Goal: Task Accomplishment & Management: Manage account settings

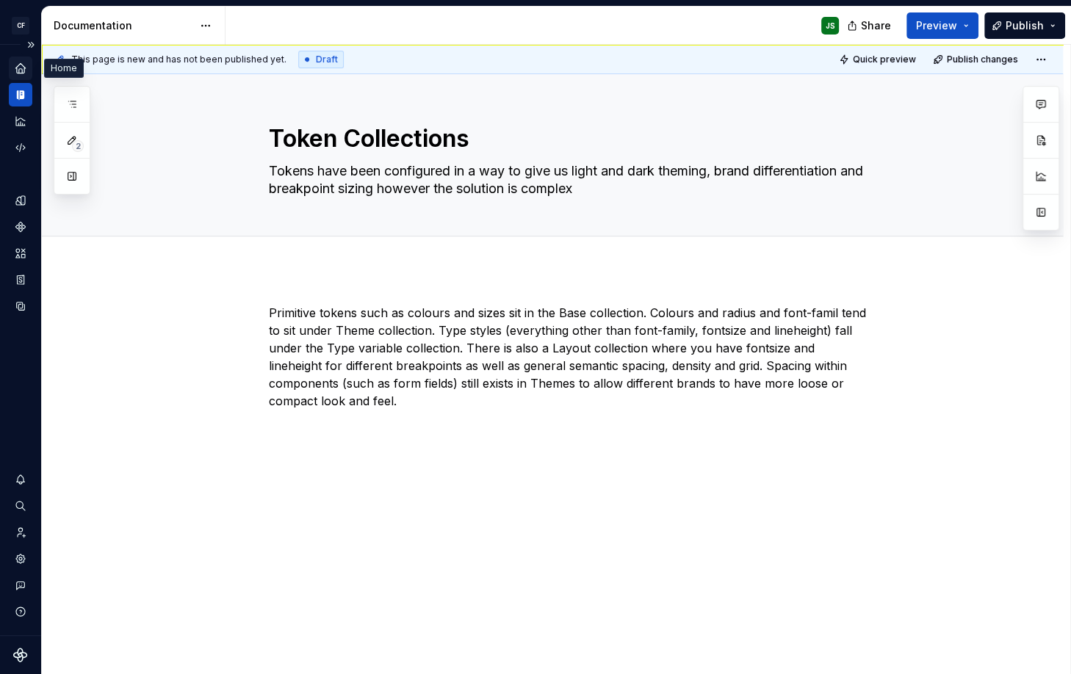
click at [26, 59] on div "Home" at bounding box center [21, 69] width 24 height 24
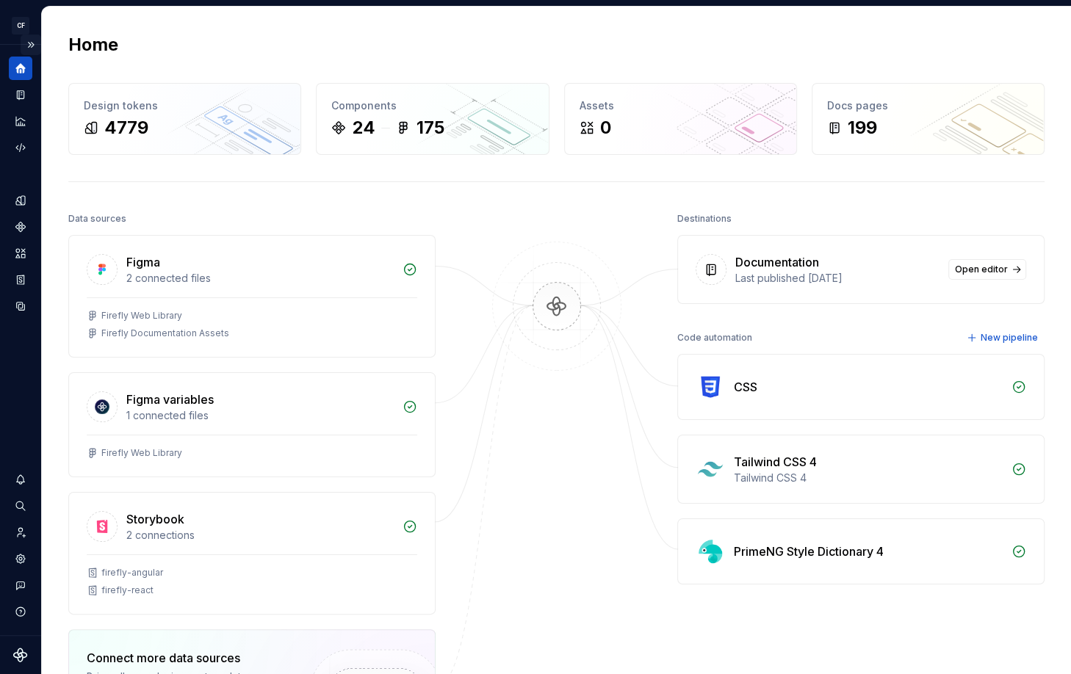
click at [24, 43] on button "Expand sidebar" at bounding box center [31, 45] width 21 height 21
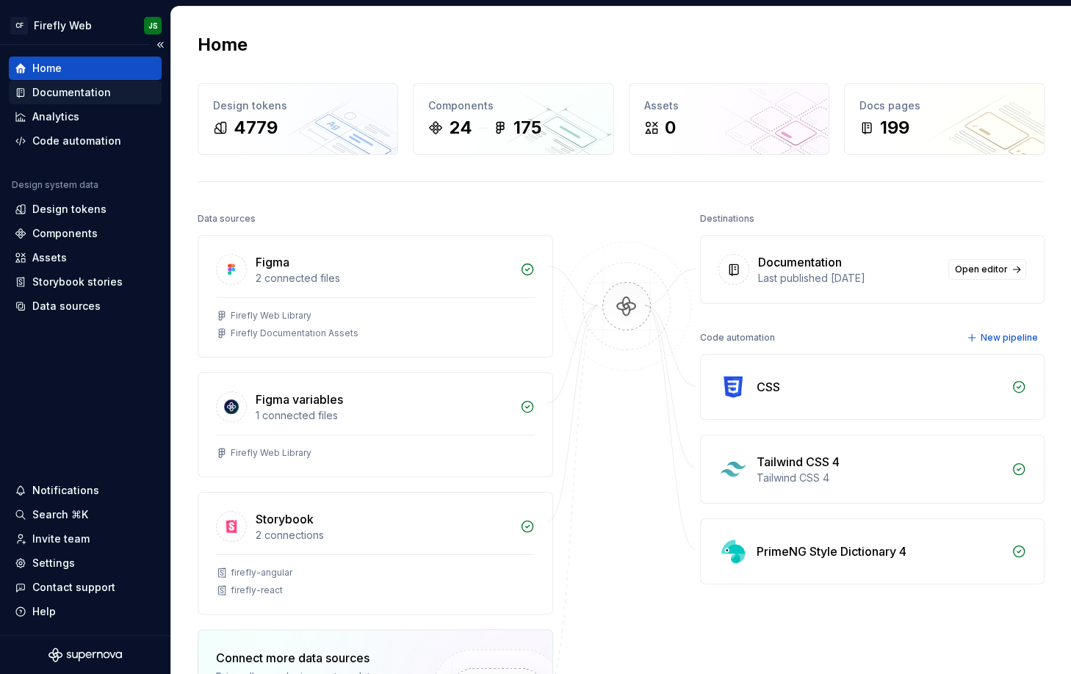
click at [47, 86] on div "Documentation" at bounding box center [71, 92] width 79 height 15
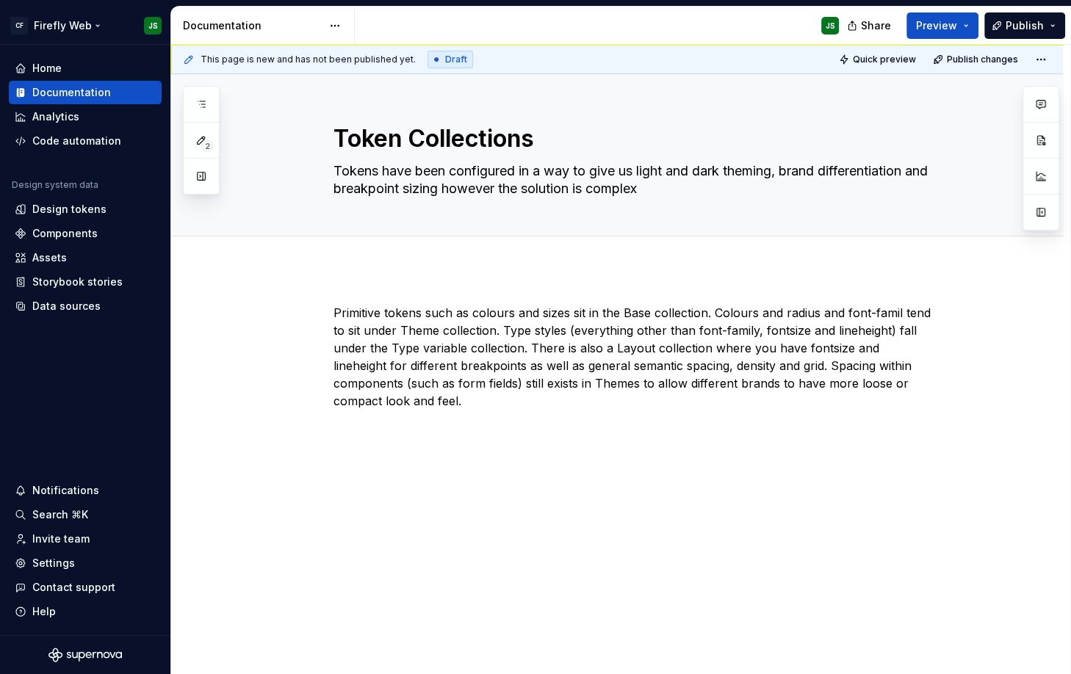
click at [98, 26] on html "CF Firefly Web JS Home Documentation Analytics Code automation Design system da…" at bounding box center [535, 337] width 1071 height 674
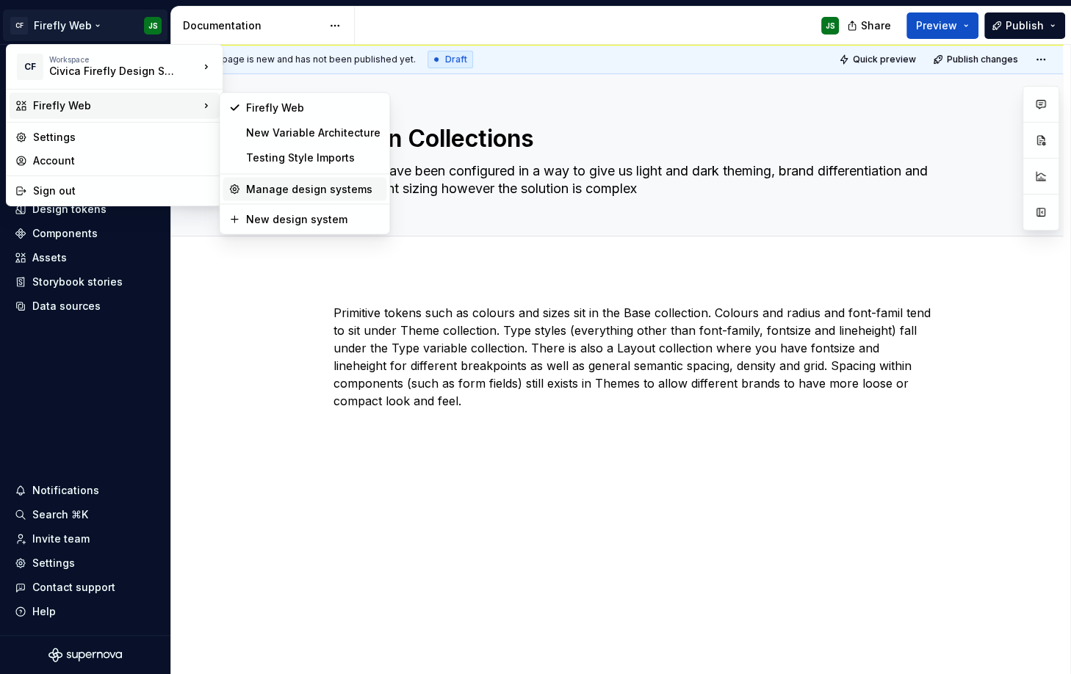
click at [295, 183] on div "Manage design systems" at bounding box center [313, 189] width 134 height 15
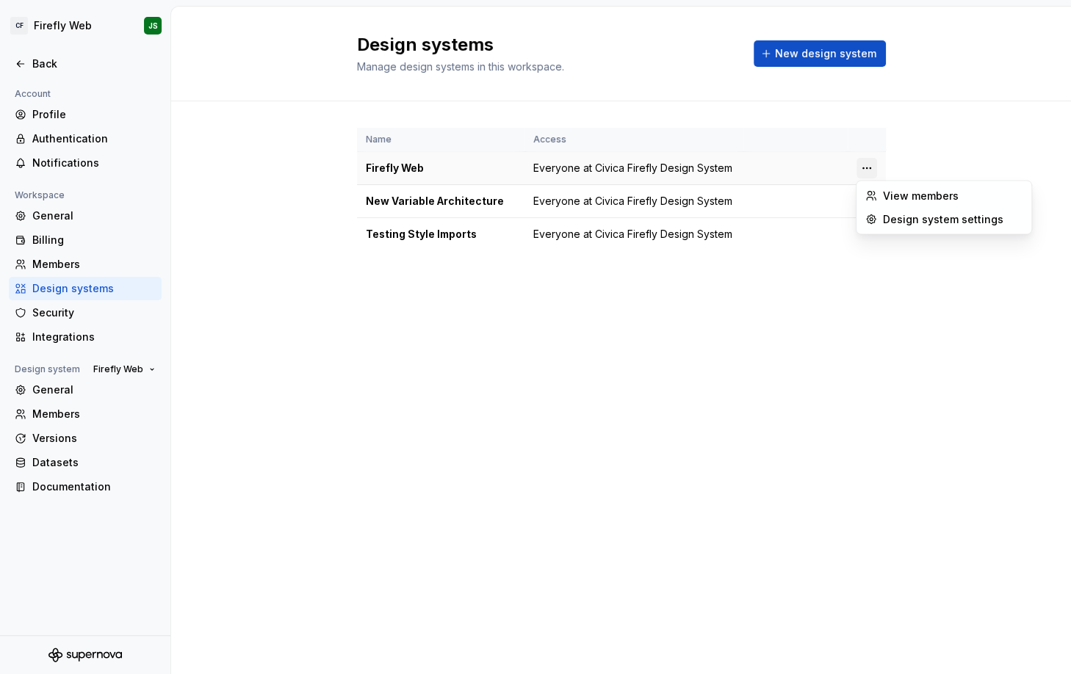
click at [870, 165] on html "CF Firefly Web JS Back Account Profile Authentication Notifications Workspace G…" at bounding box center [535, 337] width 1071 height 674
click at [928, 221] on div "Design system settings" at bounding box center [953, 219] width 140 height 15
click at [51, 26] on html "CF Firefly Web JS Back Account Profile Authentication Notifications Workspace G…" at bounding box center [535, 337] width 1071 height 674
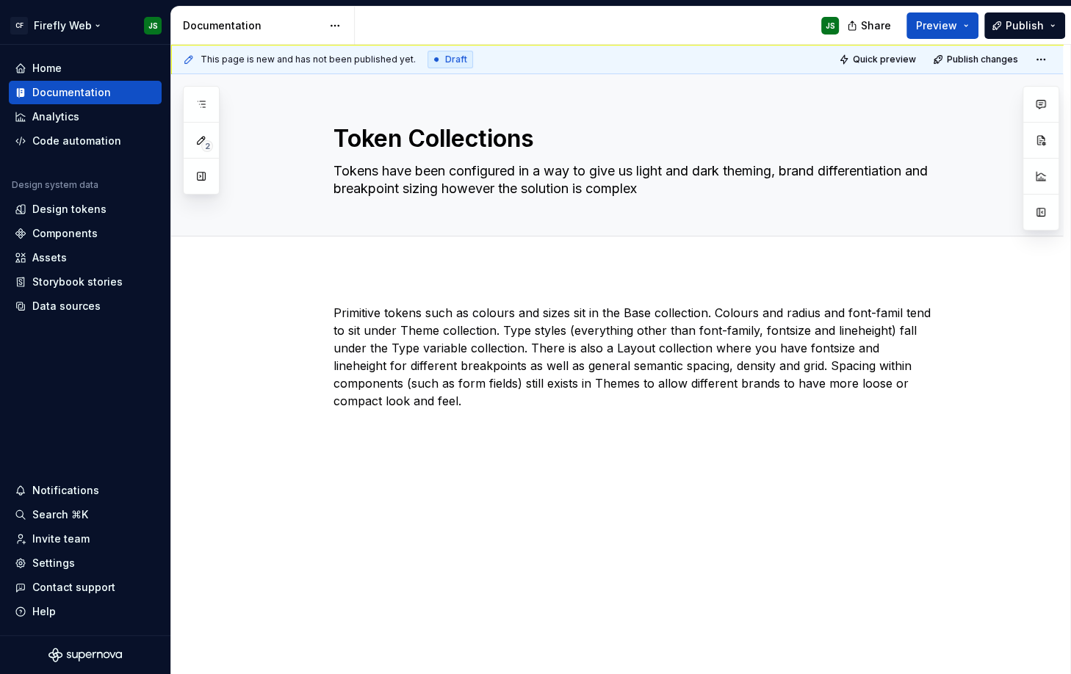
click at [101, 24] on html "CF Firefly Web JS Home Documentation Analytics Code automation Design system da…" at bounding box center [535, 337] width 1071 height 674
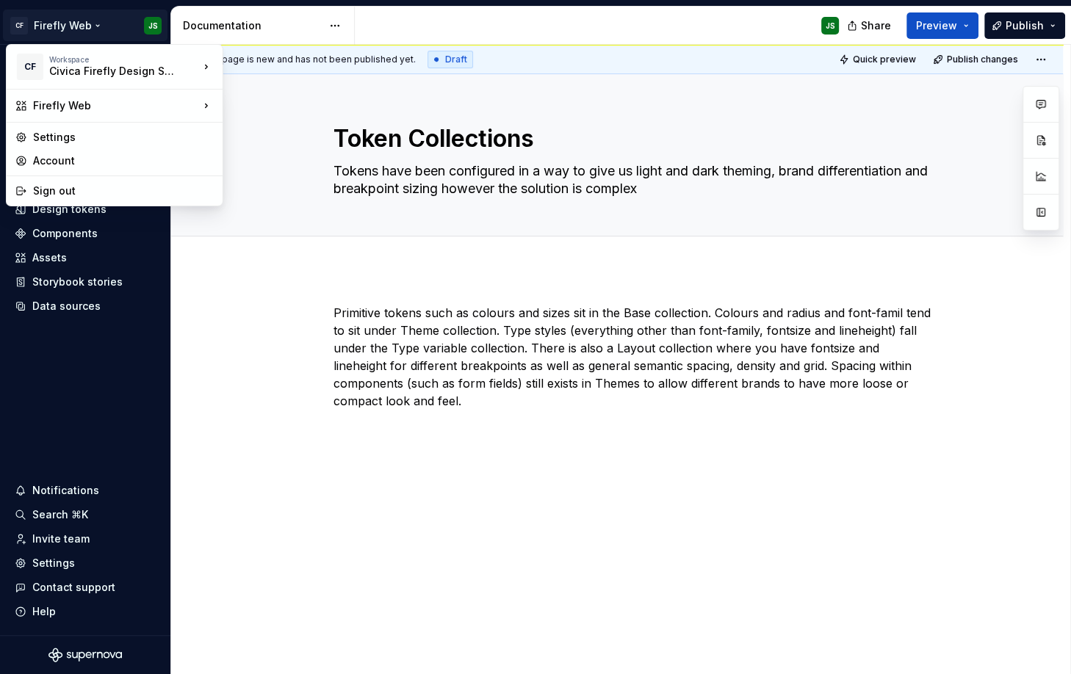
type textarea "*"
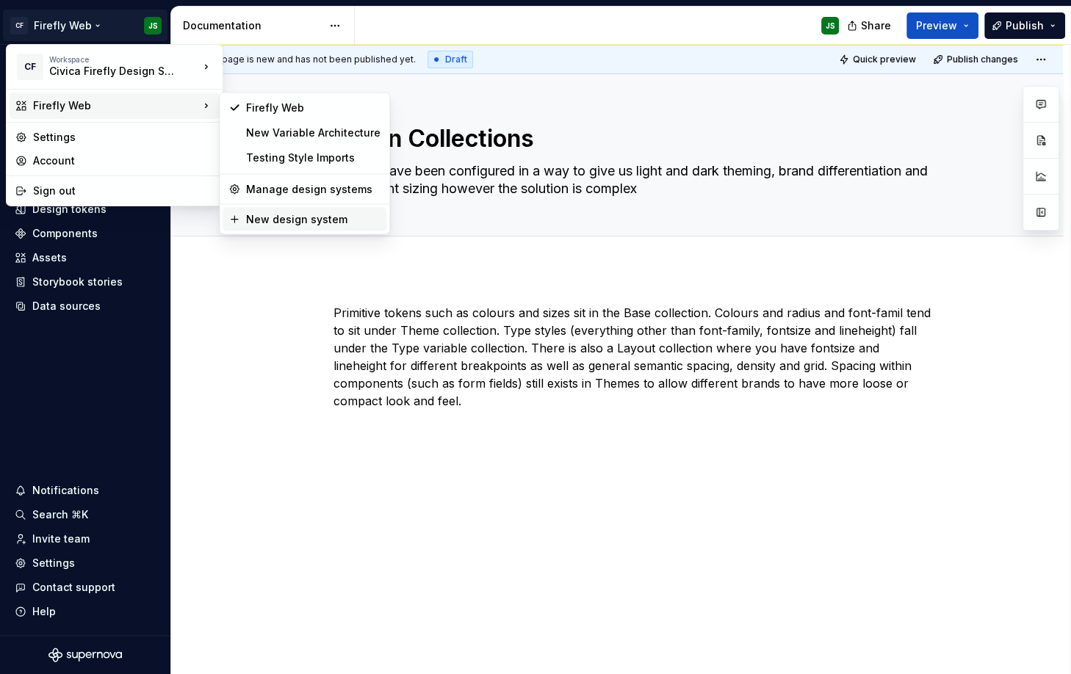
click at [267, 221] on div "New design system" at bounding box center [313, 219] width 134 height 15
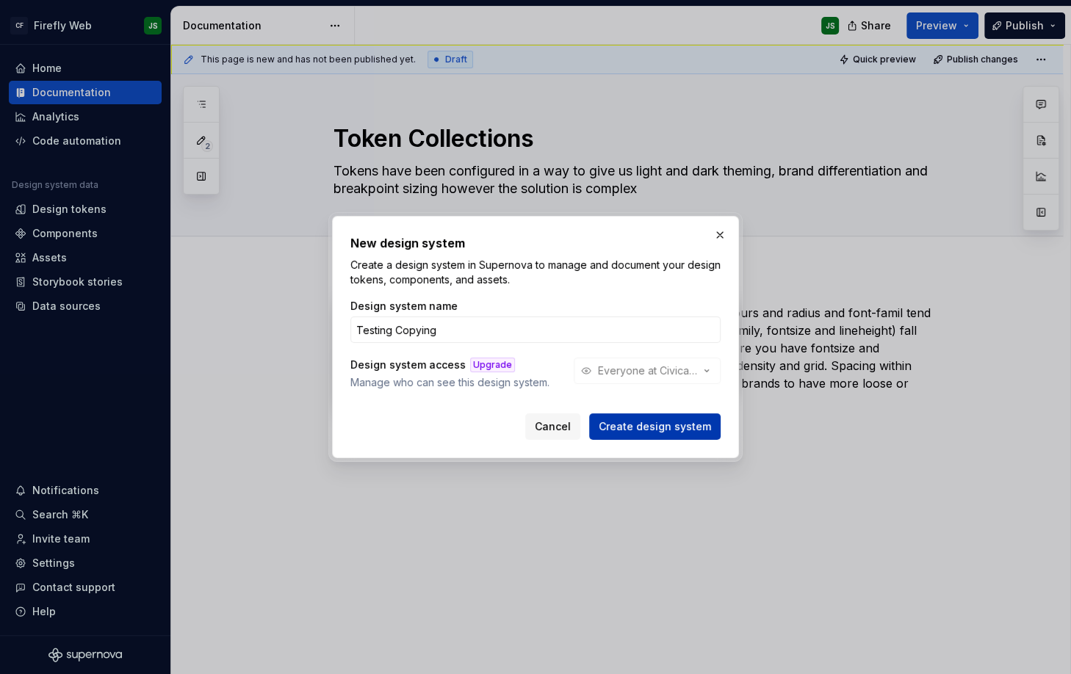
type input "Testing Copying"
click at [672, 422] on span "Create design system" at bounding box center [655, 426] width 112 height 15
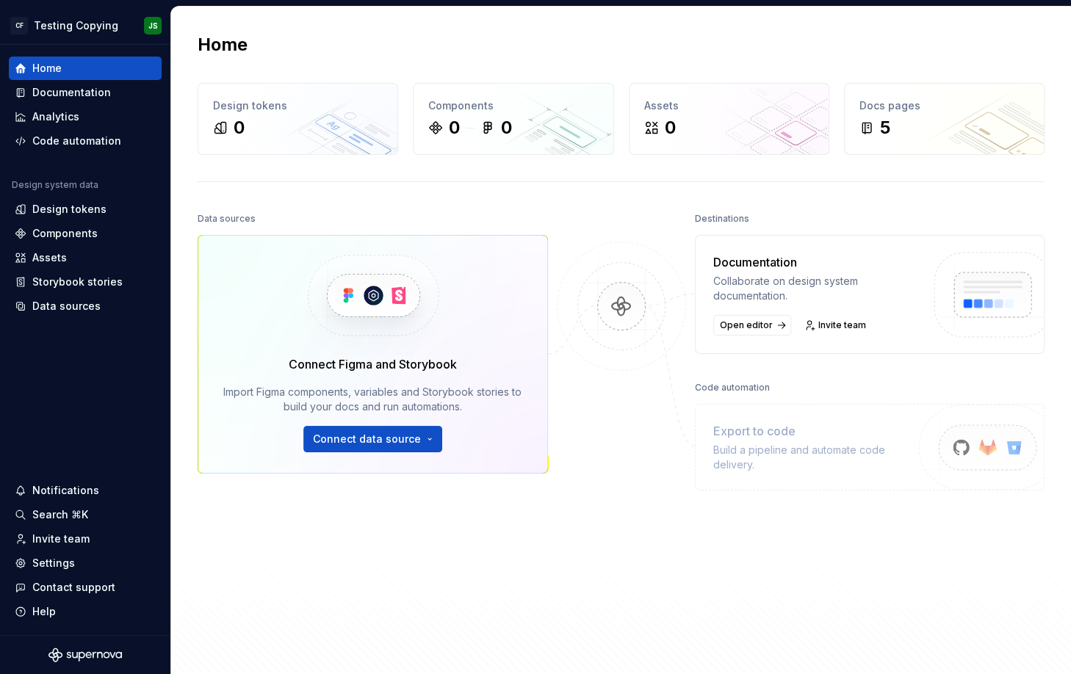
scroll to position [43, 0]
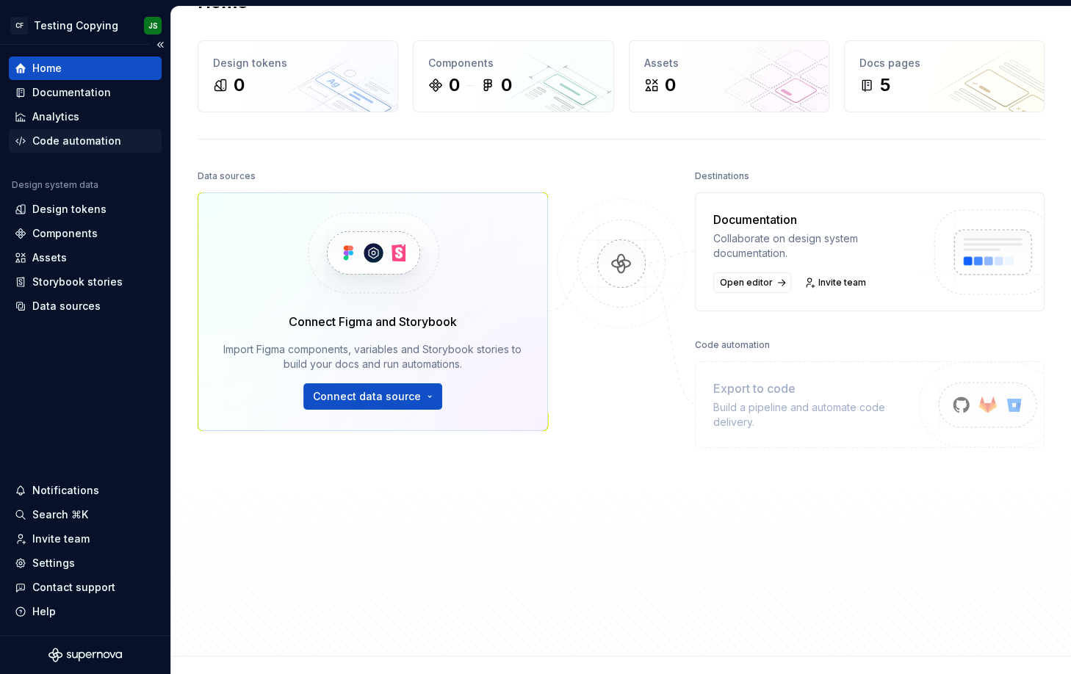
click at [83, 143] on div "Code automation" at bounding box center [76, 141] width 89 height 15
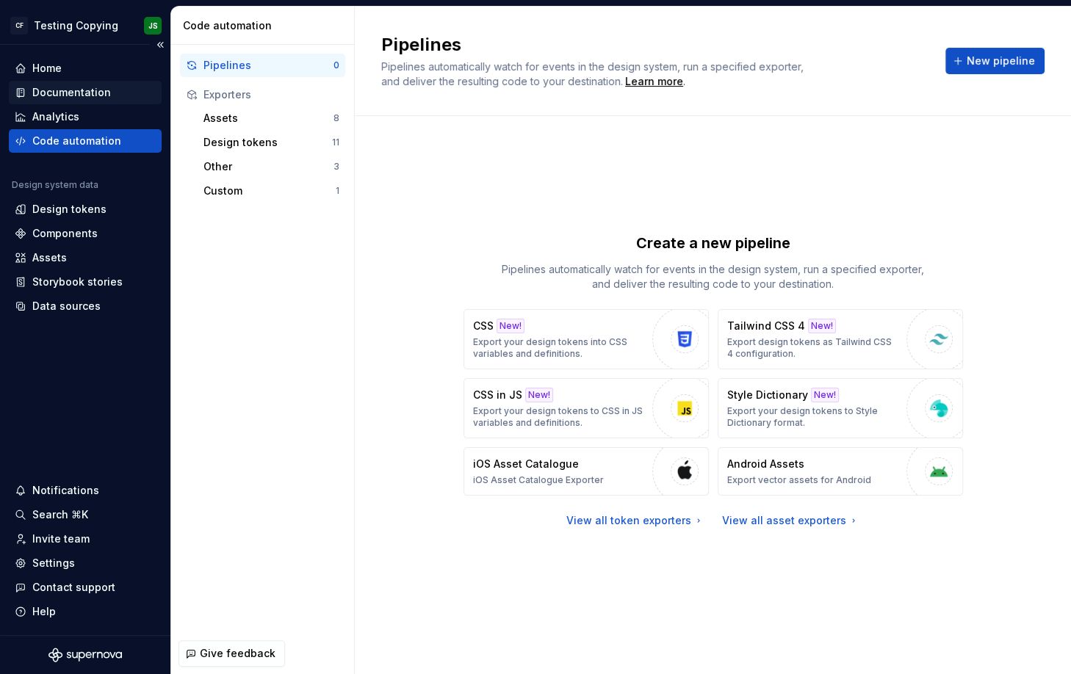
click at [52, 89] on div "Documentation" at bounding box center [71, 92] width 79 height 15
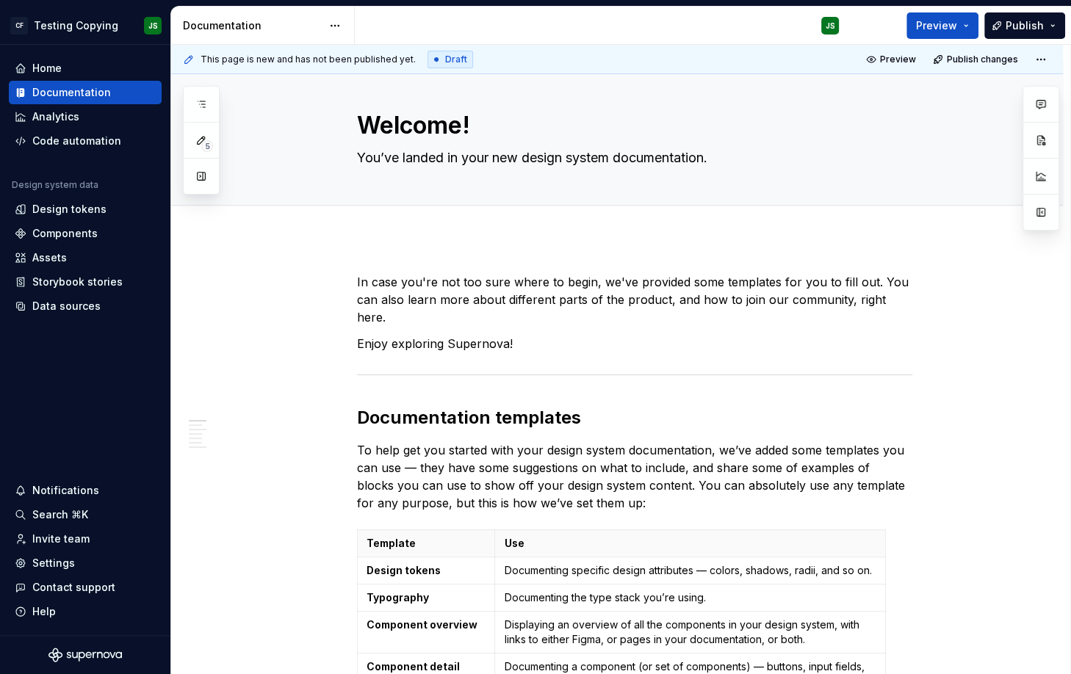
scroll to position [24, 0]
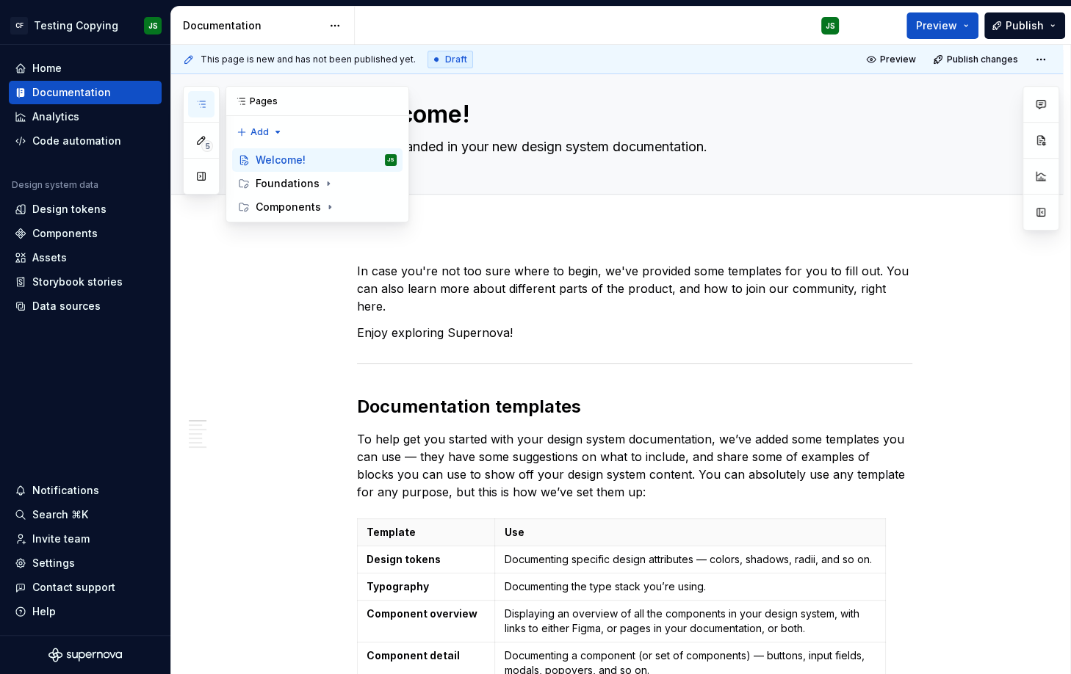
click at [203, 108] on icon "button" at bounding box center [201, 104] width 12 height 12
click at [313, 206] on div "Components" at bounding box center [288, 207] width 65 height 15
click at [386, 206] on button "Page tree" at bounding box center [386, 207] width 21 height 21
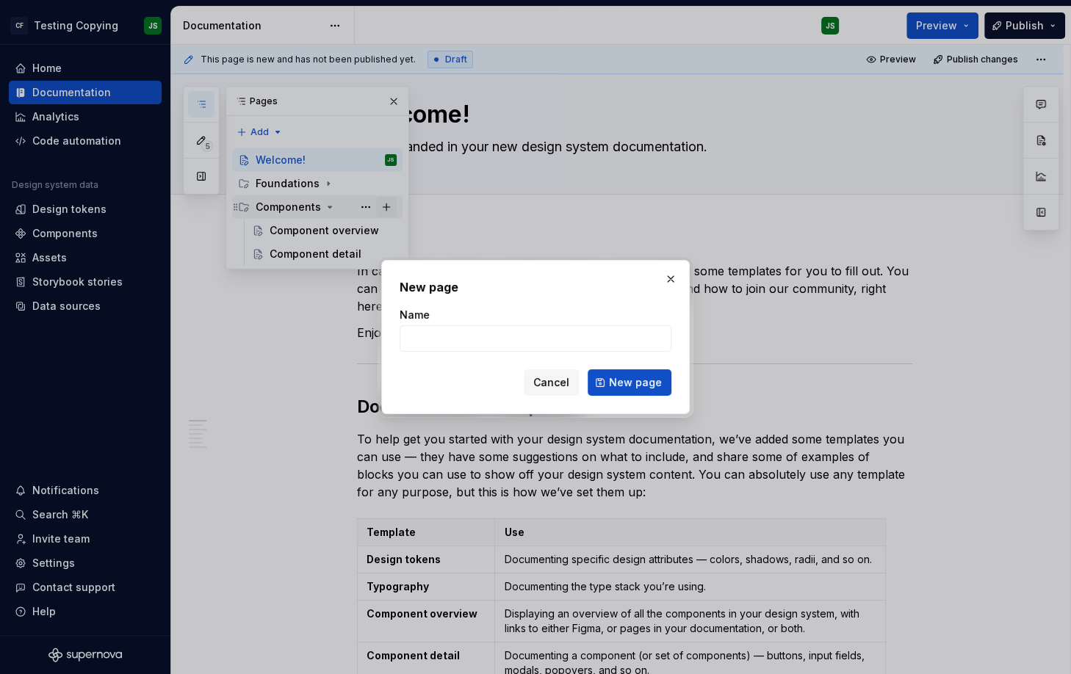
type textarea "*"
type input "Component A"
click button "New page" at bounding box center [630, 382] width 84 height 26
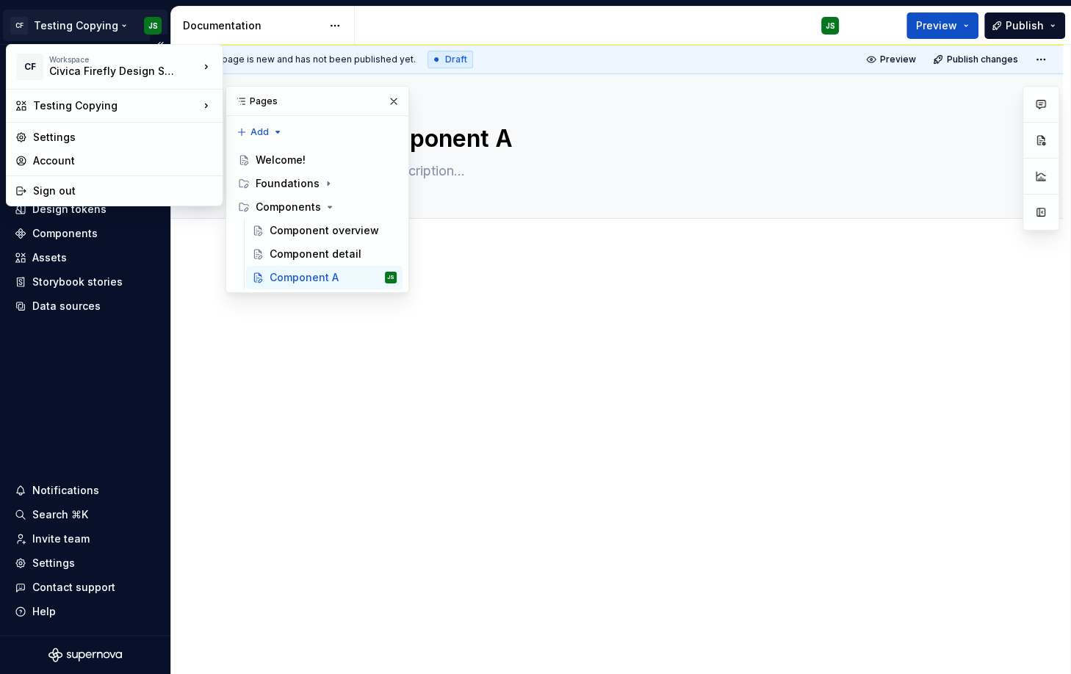
click at [118, 25] on html "CF Testing Copying JS Home Documentation Analytics Code automation Design syste…" at bounding box center [535, 337] width 1071 height 674
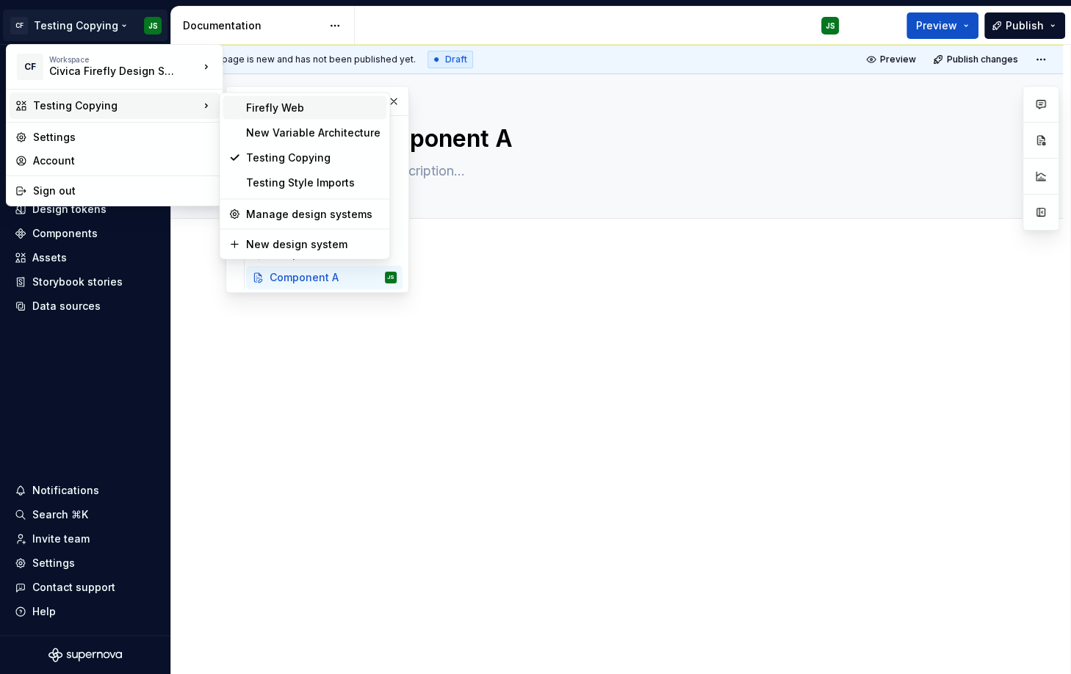
click at [306, 109] on div "Firefly Web" at bounding box center [313, 108] width 134 height 15
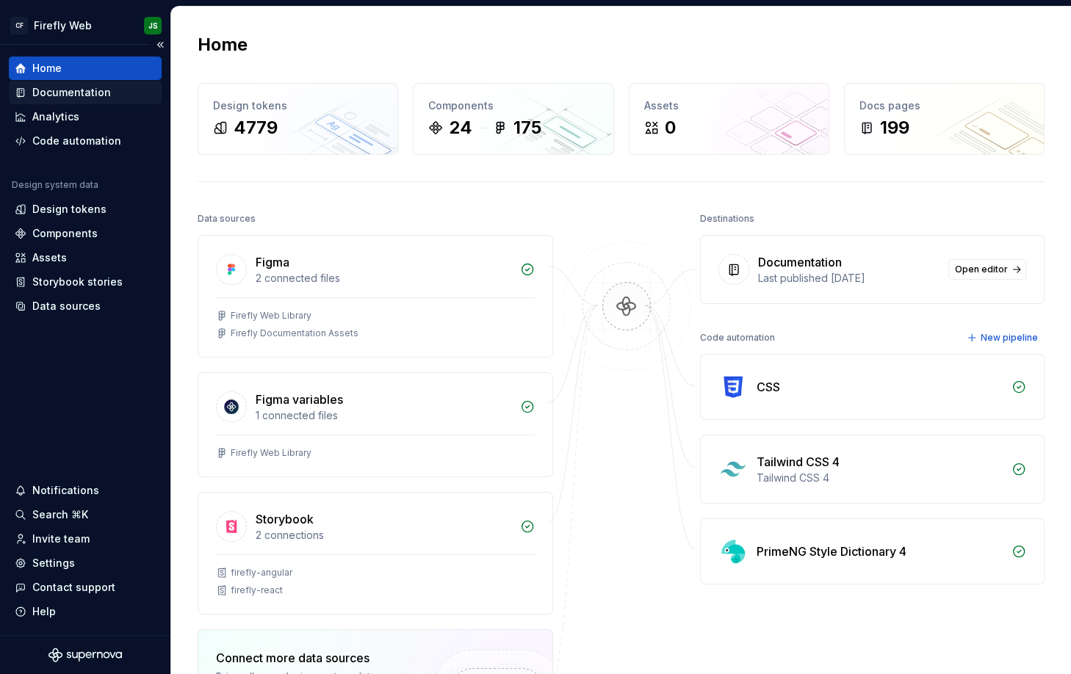
click at [70, 86] on div "Documentation" at bounding box center [71, 92] width 79 height 15
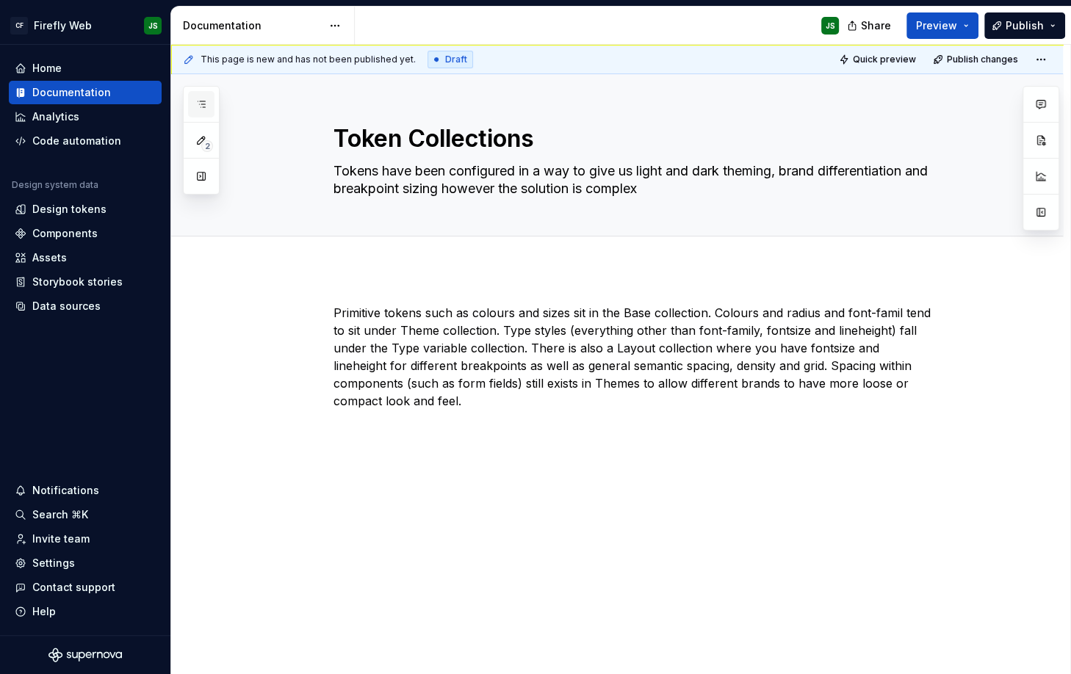
click at [195, 95] on button "button" at bounding box center [201, 104] width 26 height 26
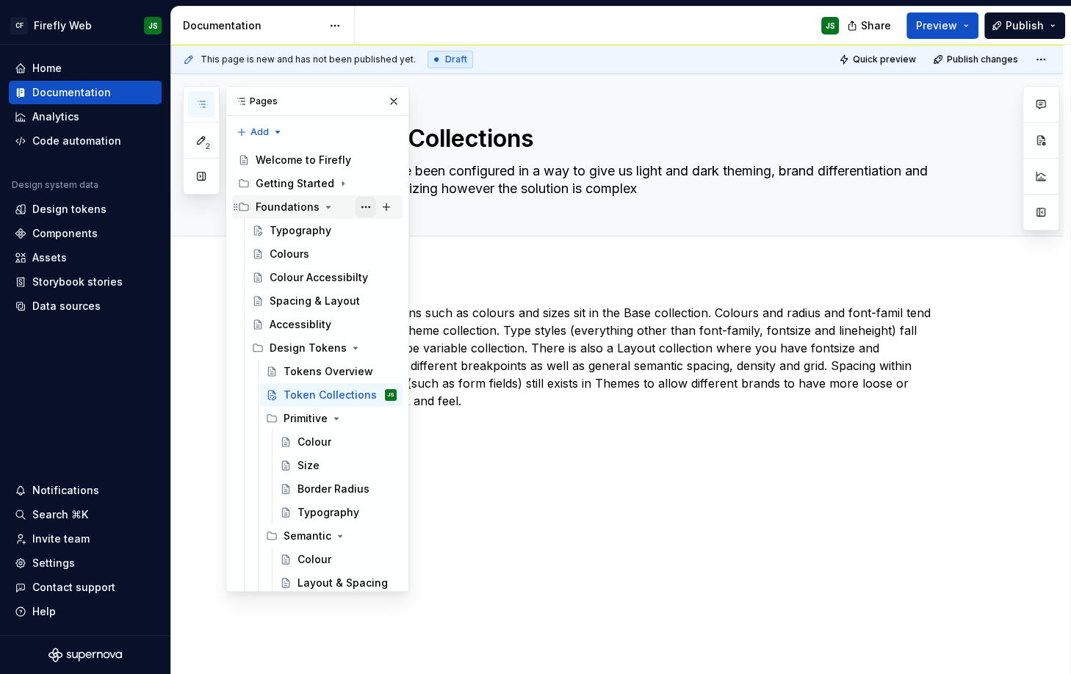
click at [364, 207] on button "Page tree" at bounding box center [366, 207] width 21 height 21
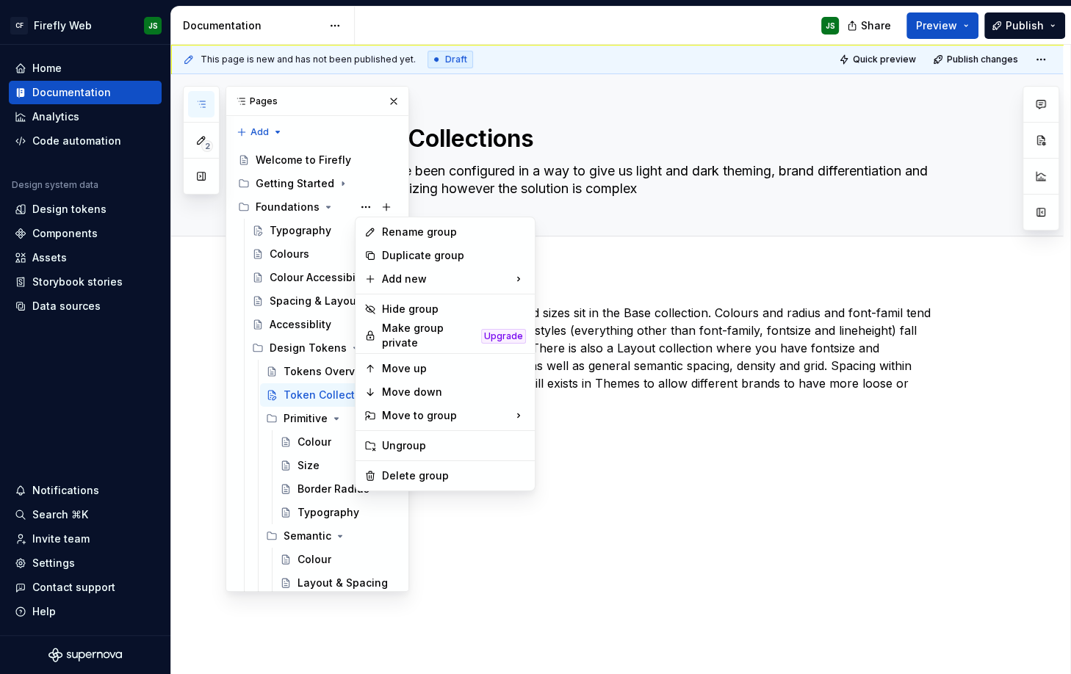
click at [213, 335] on div "2 Pages Add Accessibility guide for tree Page tree. Navigate the tree with the …" at bounding box center [296, 339] width 226 height 506
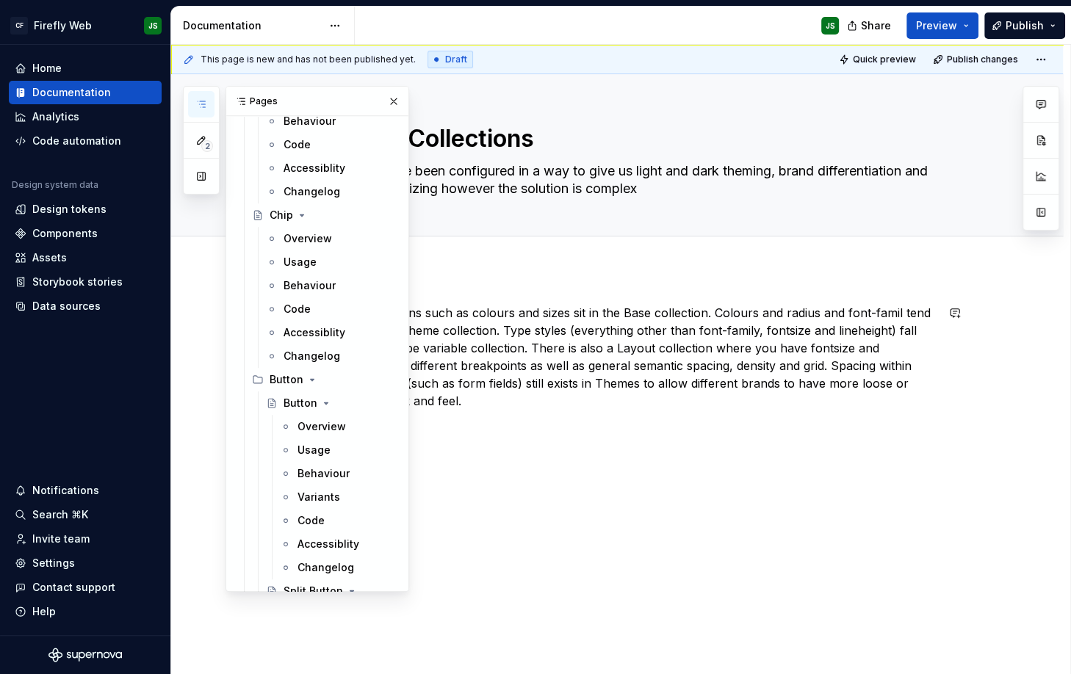
scroll to position [677, 0]
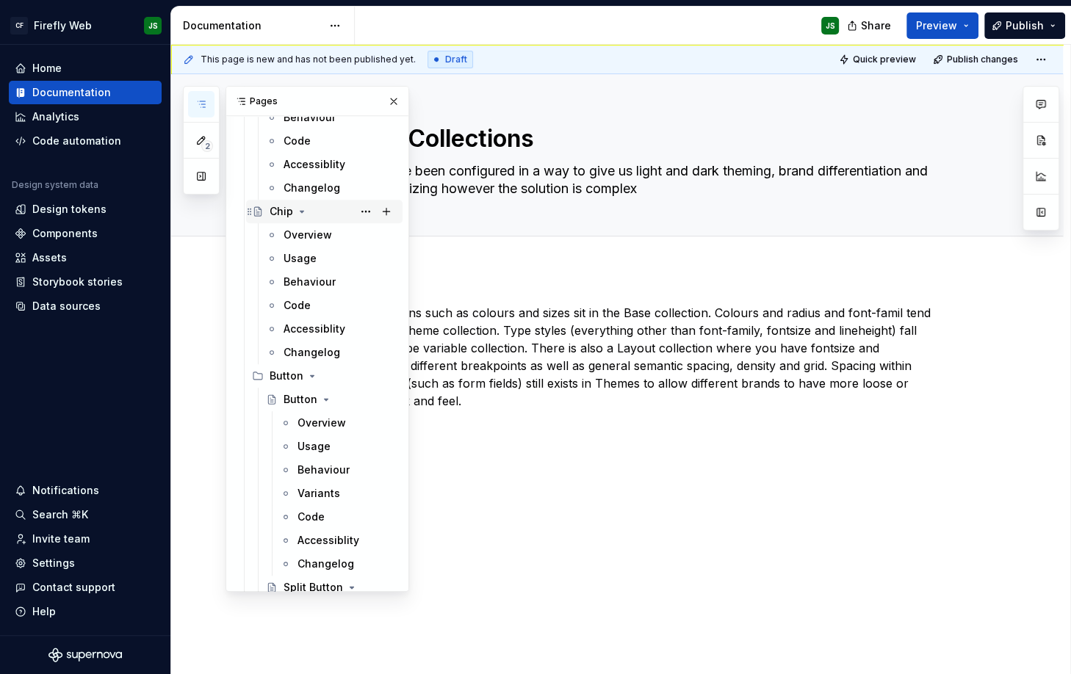
click at [300, 211] on icon "Page tree" at bounding box center [302, 212] width 12 height 12
click at [361, 209] on button "Page tree" at bounding box center [366, 211] width 21 height 21
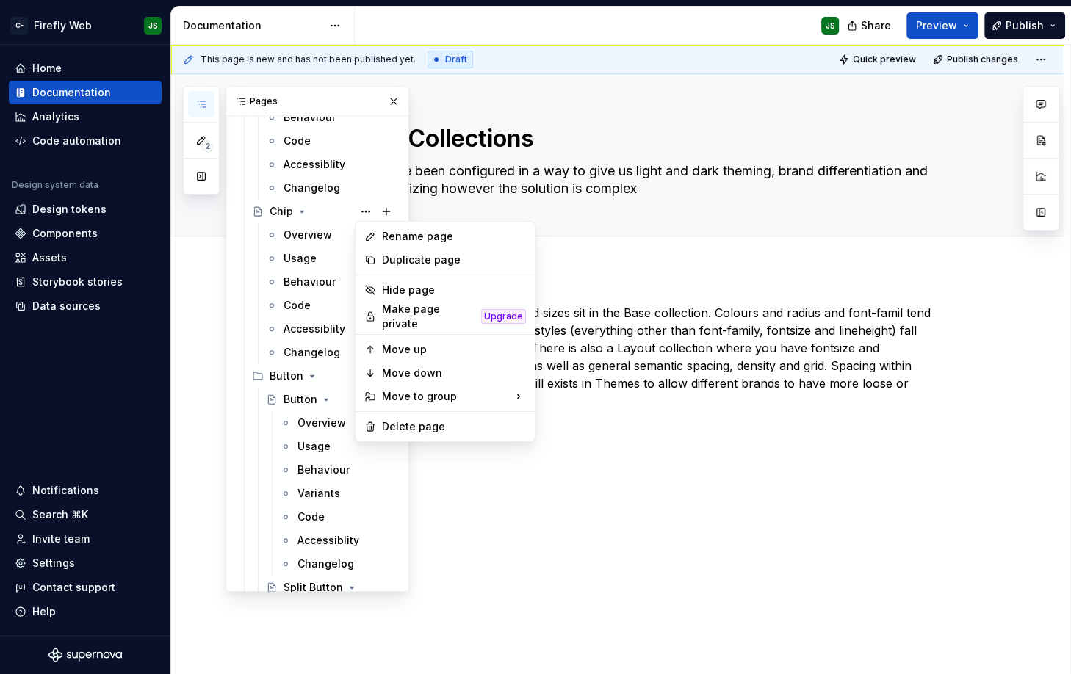
click at [681, 247] on html "CF Firefly Web JS Home Documentation Analytics Code automation Design system da…" at bounding box center [535, 337] width 1071 height 674
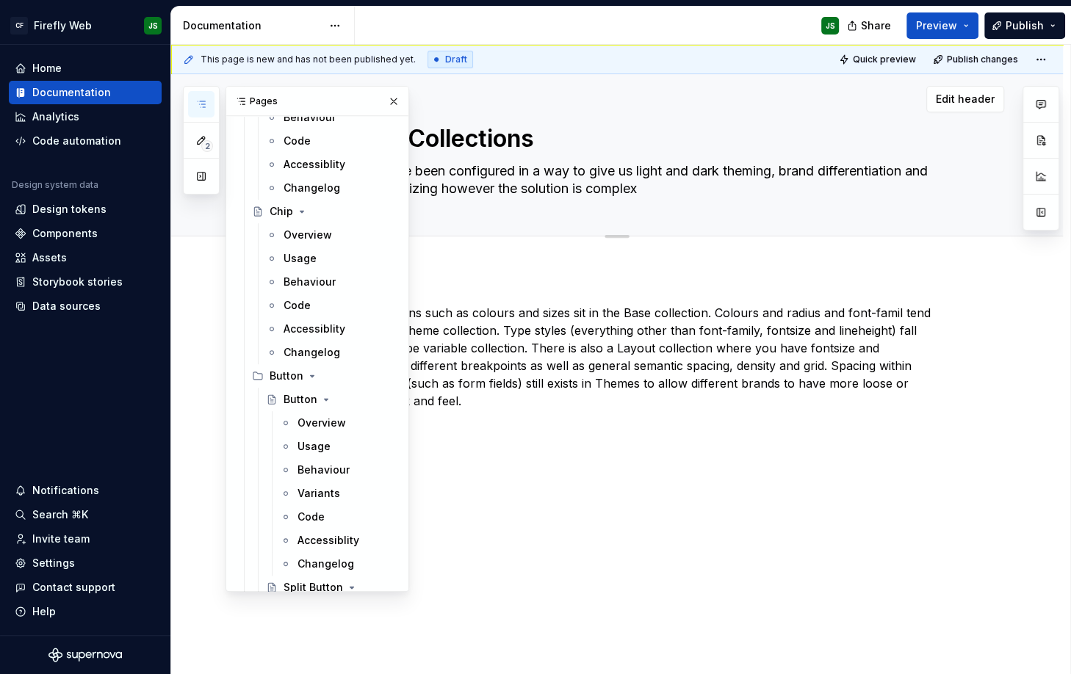
click at [391, 105] on button "button" at bounding box center [393, 101] width 21 height 21
click at [206, 106] on button "button" at bounding box center [201, 104] width 26 height 26
click at [291, 214] on div "Chip" at bounding box center [333, 211] width 127 height 21
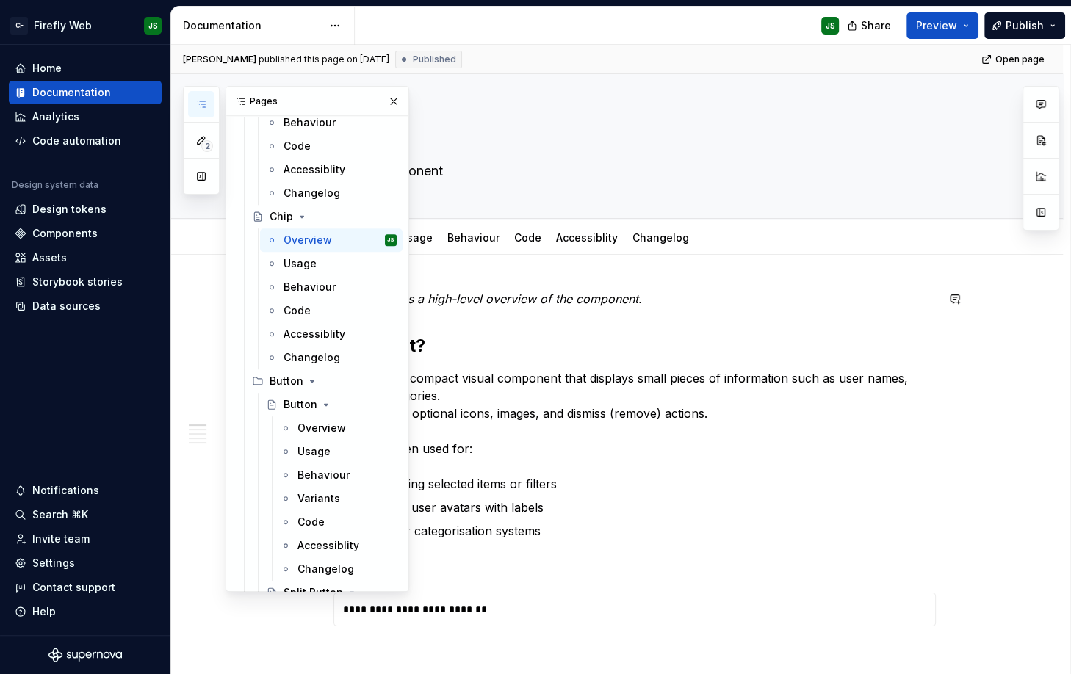
click at [906, 290] on p "This tab offers a high-level overview of the component." at bounding box center [635, 299] width 602 height 18
click at [397, 99] on button "button" at bounding box center [393, 101] width 21 height 21
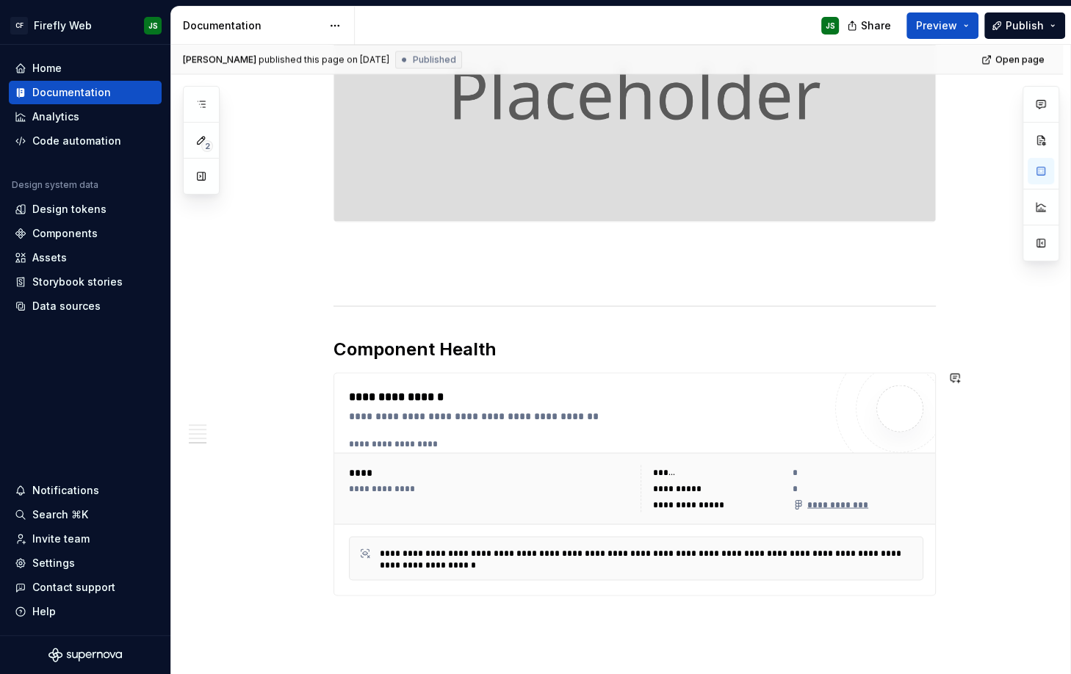
scroll to position [2331, 0]
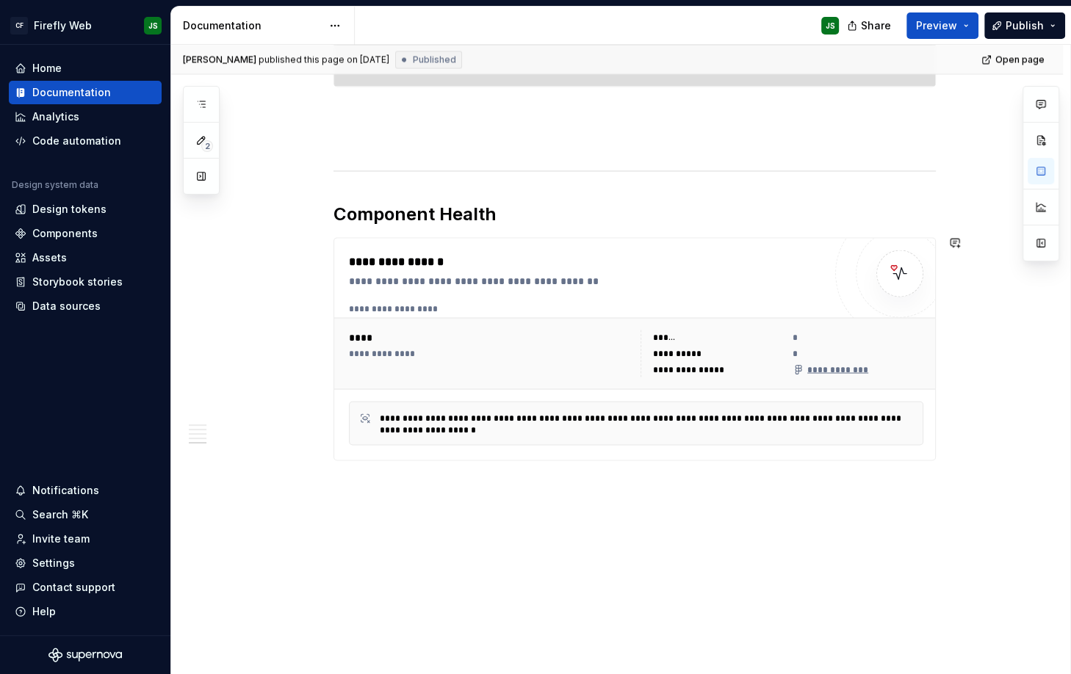
drag, startPoint x: 322, startPoint y: 228, endPoint x: 511, endPoint y: 610, distance: 425.8
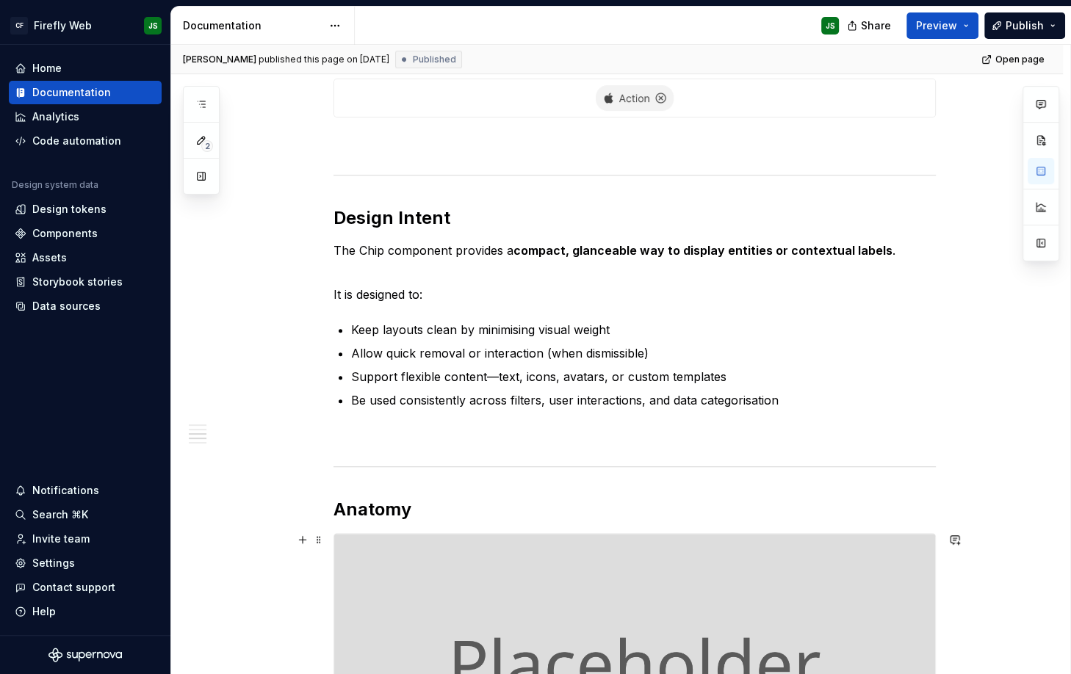
scroll to position [0, 0]
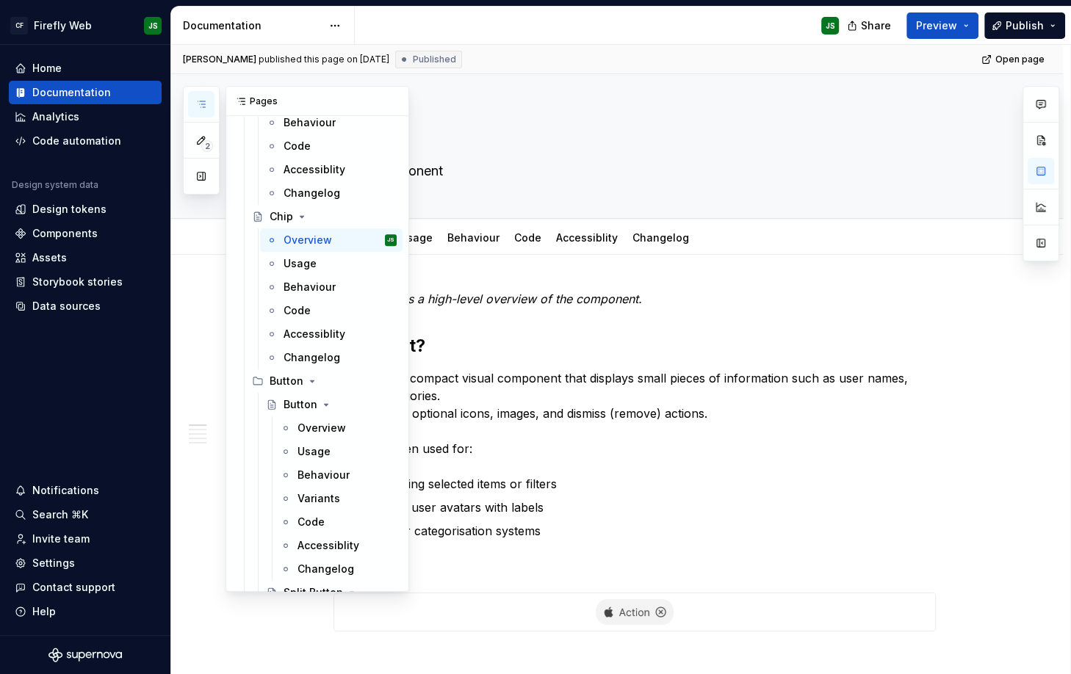
click at [199, 104] on icon "button" at bounding box center [201, 104] width 12 height 12
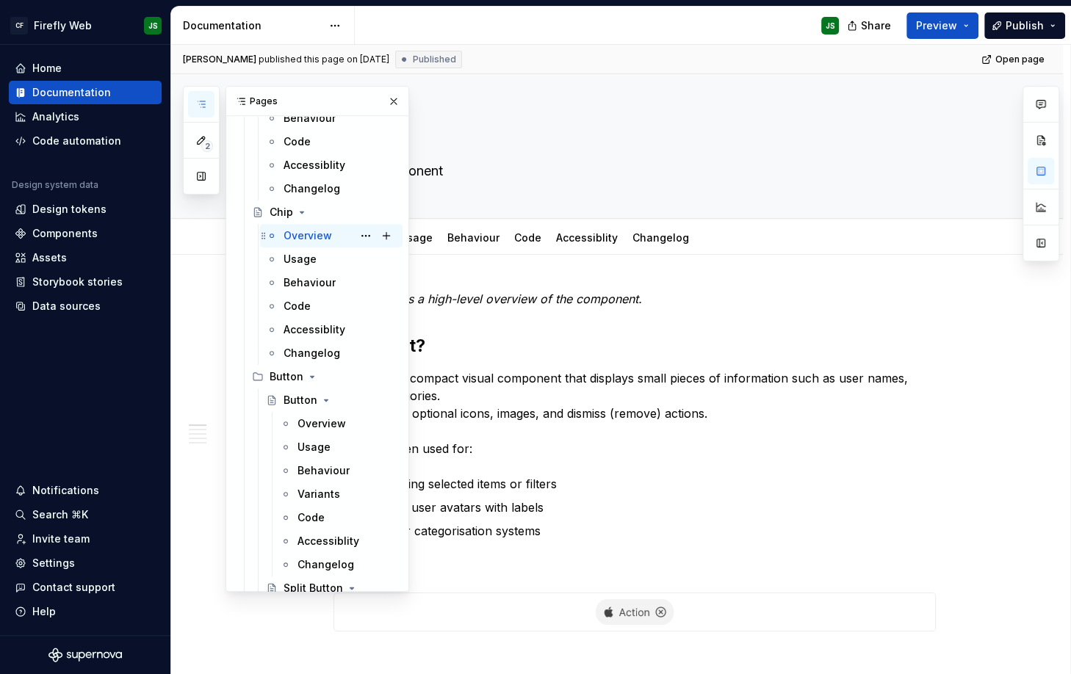
scroll to position [676, 0]
click at [367, 211] on button "Page tree" at bounding box center [366, 213] width 21 height 21
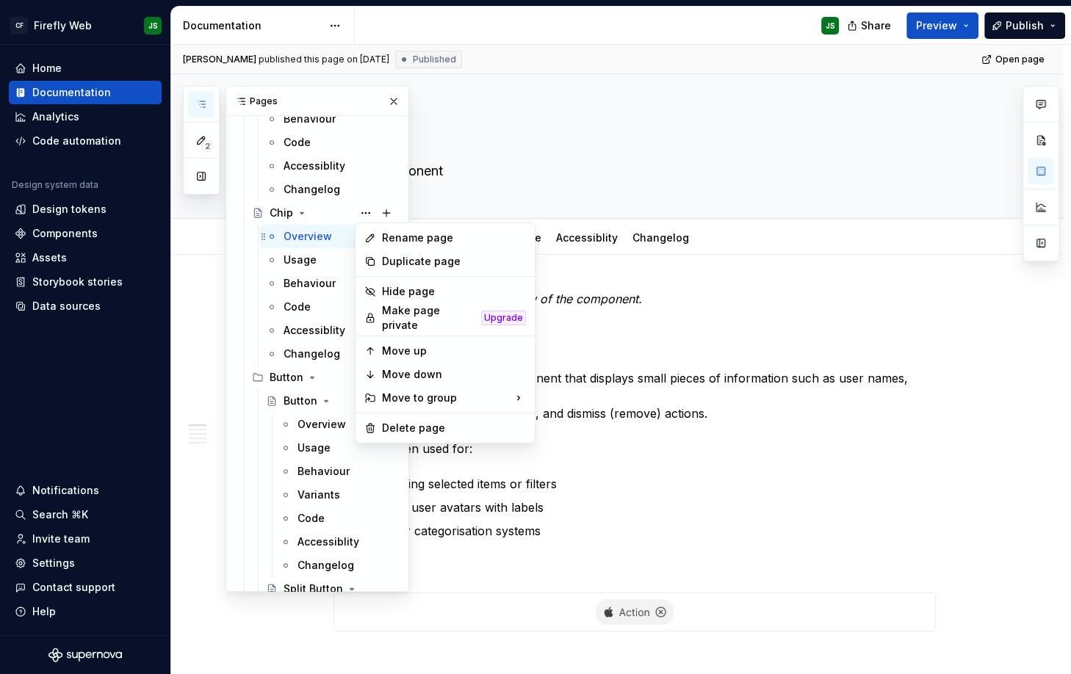
click at [311, 239] on div "2 Pages Add Accessibility guide for tree Page tree. Navigate the tree with the …" at bounding box center [296, 339] width 226 height 506
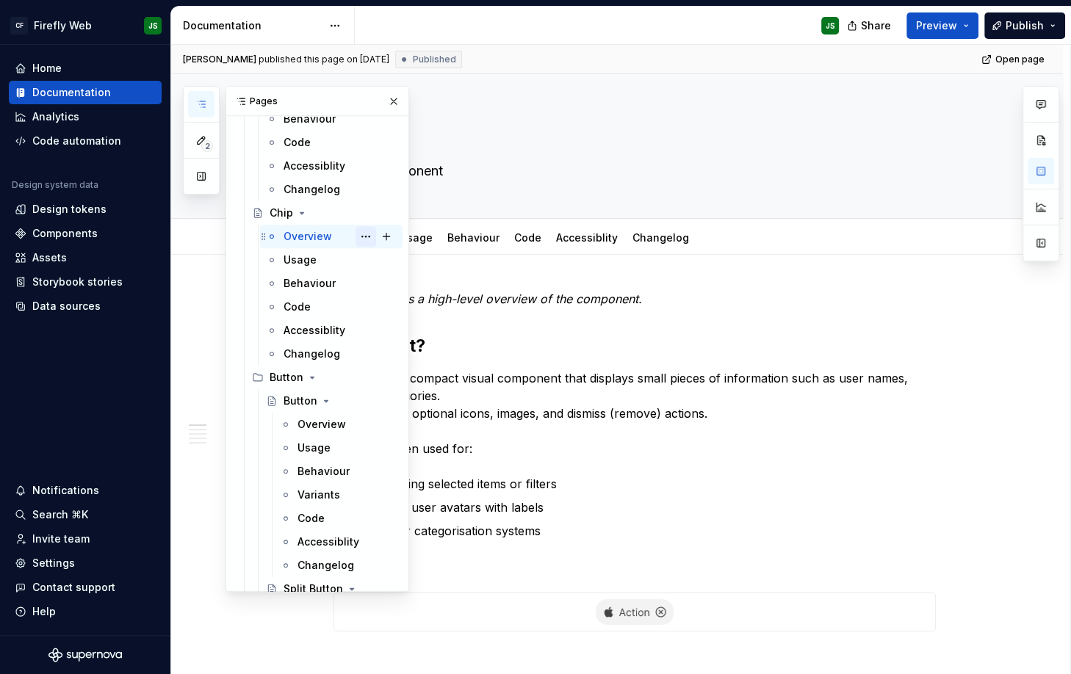
click at [363, 234] on button "Page tree" at bounding box center [366, 236] width 21 height 21
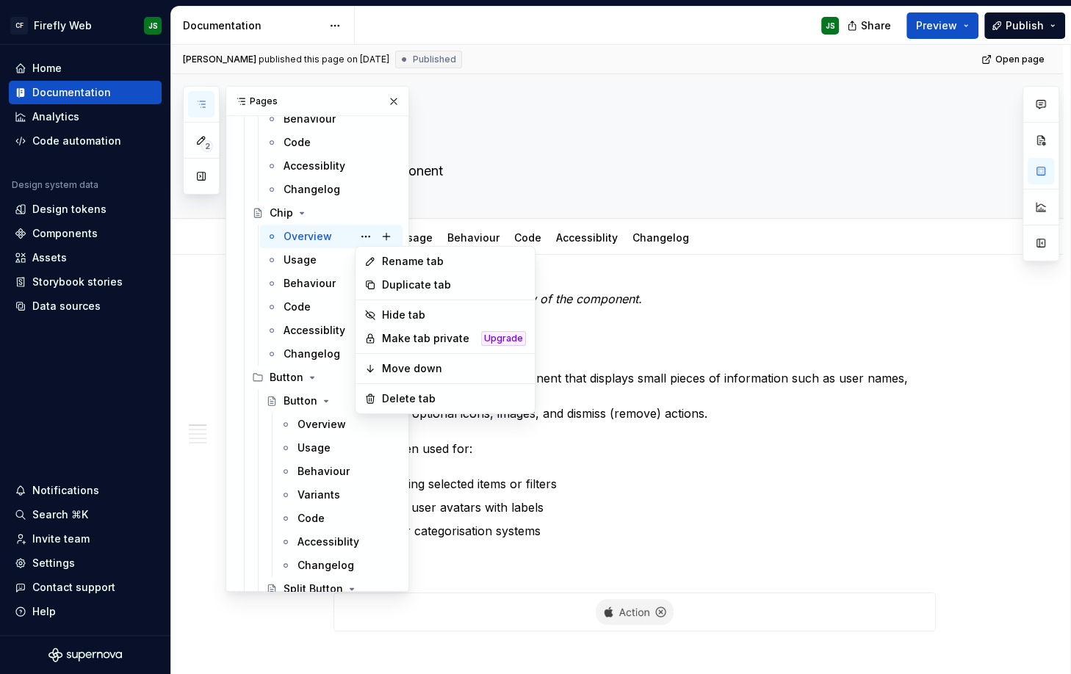
click at [289, 209] on div "2 Pages Add Accessibility guide for tree Page tree. Navigate the tree with the …" at bounding box center [296, 339] width 226 height 506
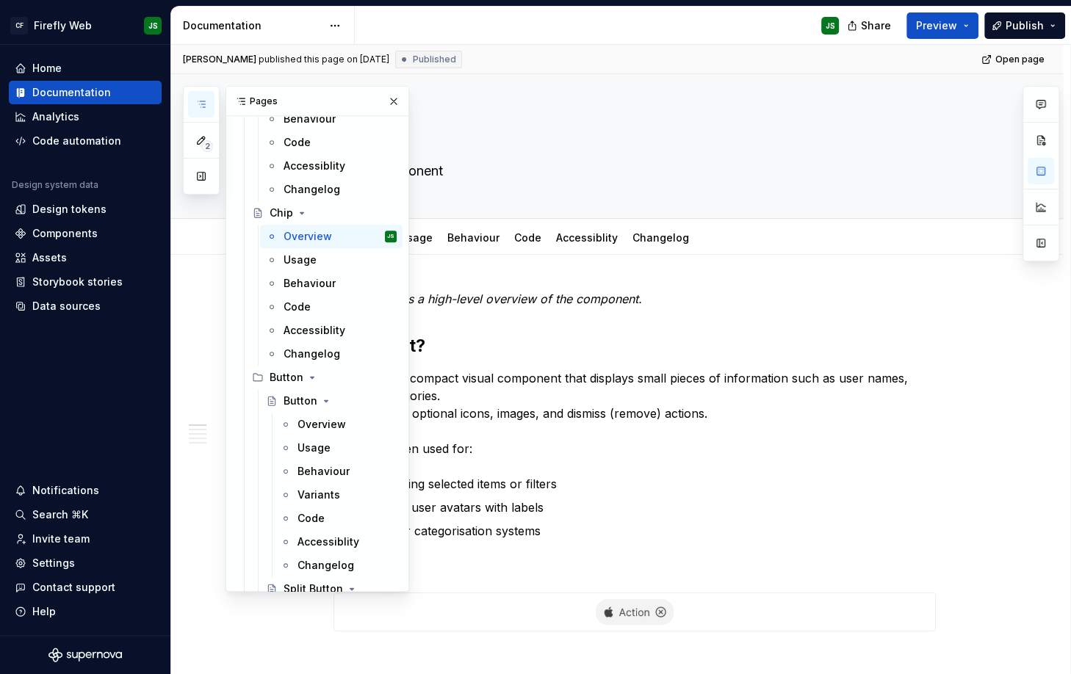
click at [0, 0] on button "Page tree" at bounding box center [0, 0] width 0 height 0
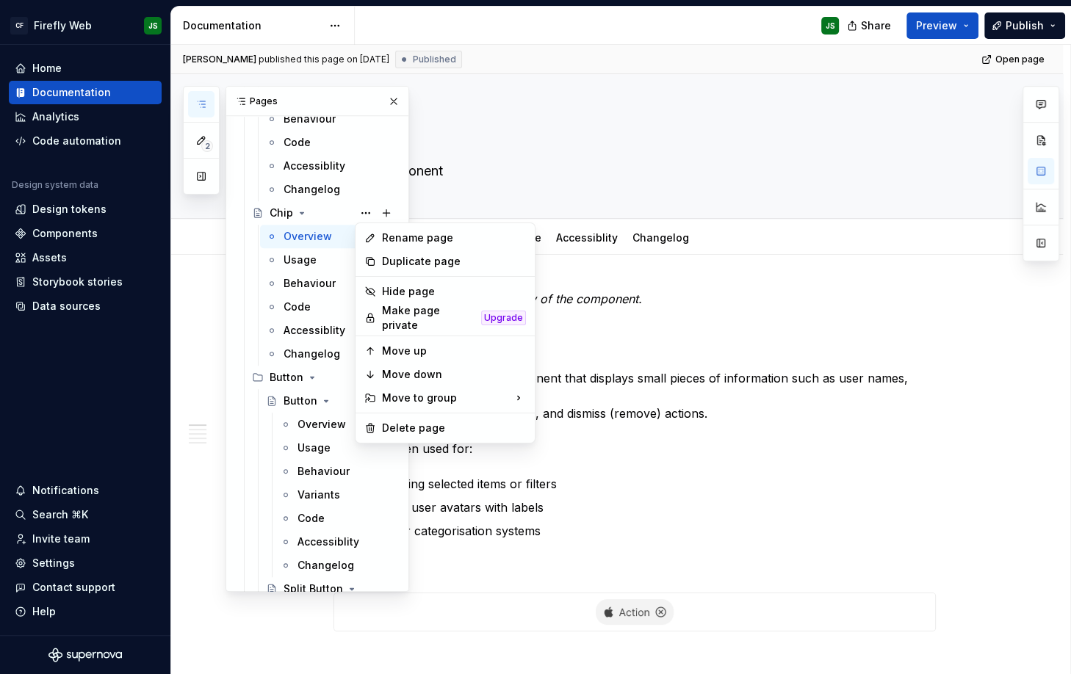
click at [836, 334] on html "CF Firefly Web JS Home Documentation Analytics Code automation Design system da…" at bounding box center [535, 337] width 1071 height 674
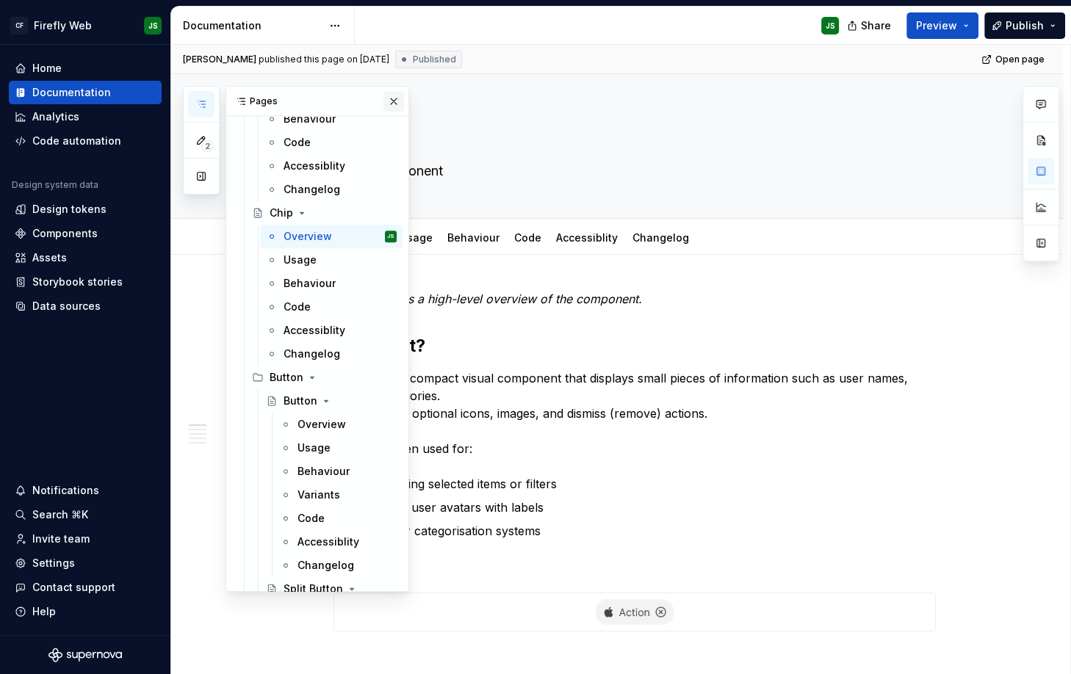
click at [394, 106] on button "button" at bounding box center [393, 101] width 21 height 21
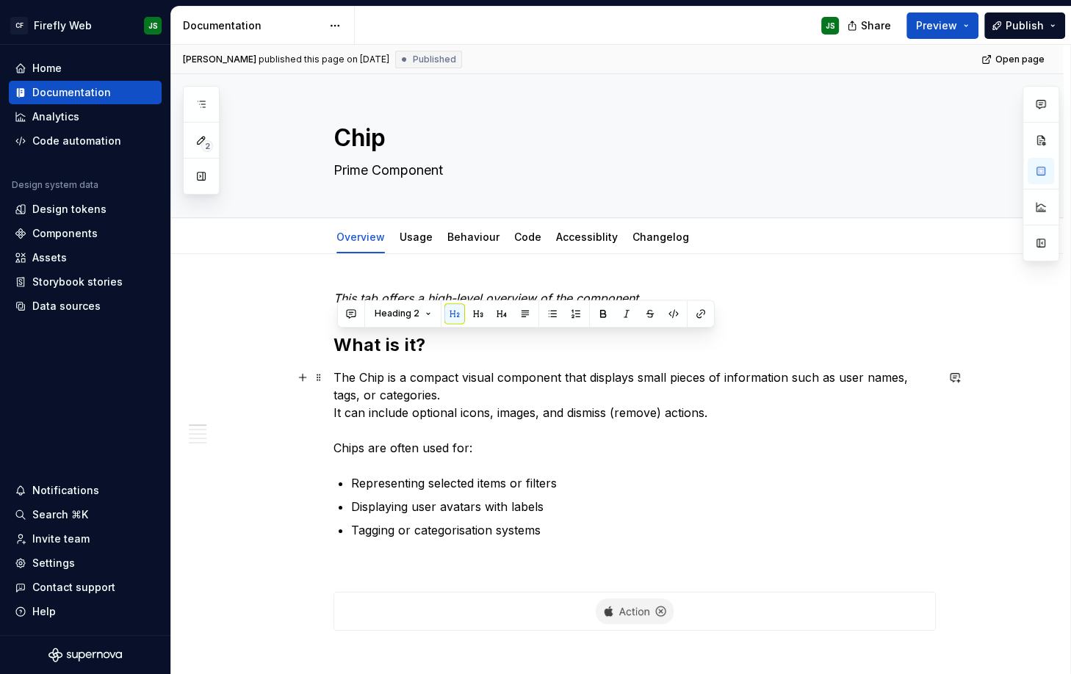
click at [717, 451] on p "The Chip is a compact visual component that displays small pieces of informatio…" at bounding box center [635, 413] width 602 height 88
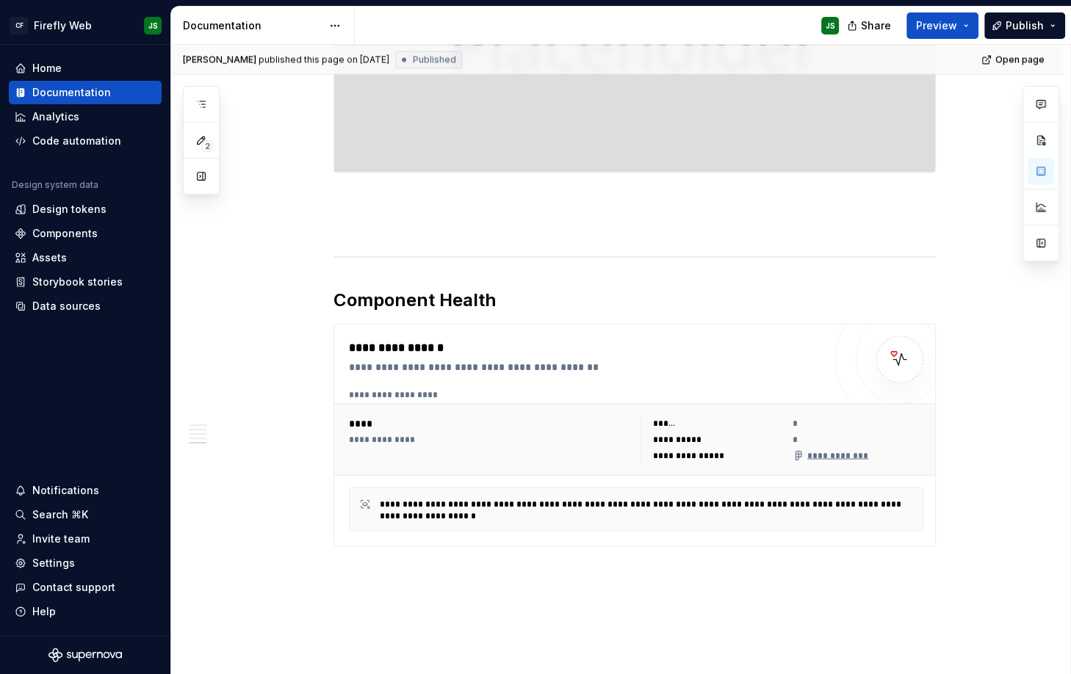
scroll to position [2331, 0]
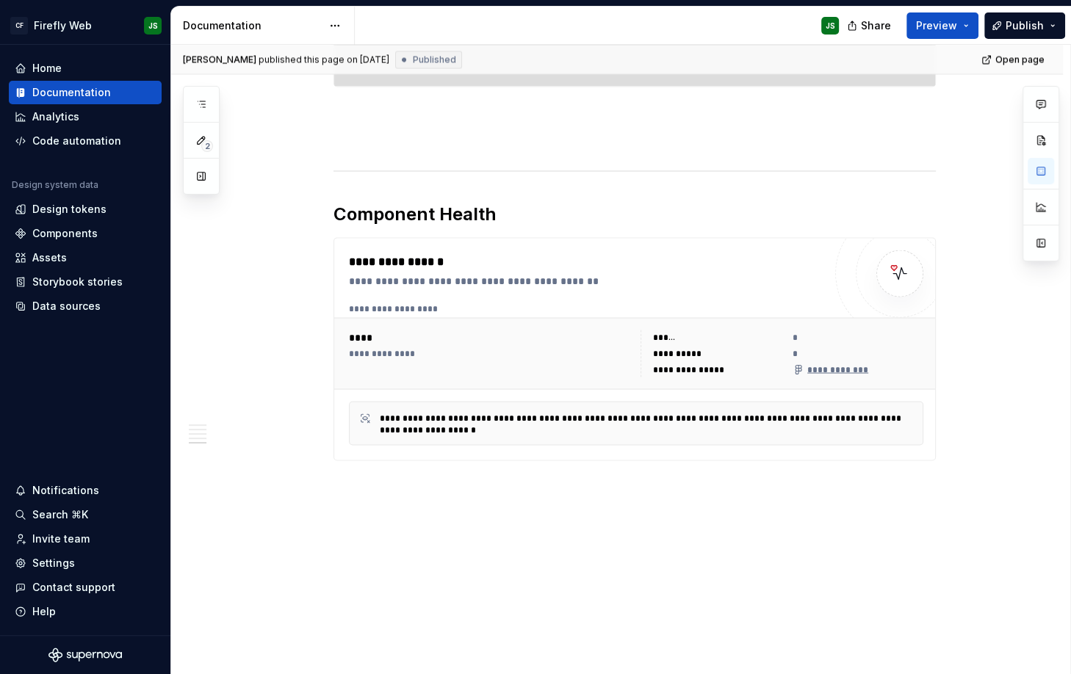
drag, startPoint x: 317, startPoint y: 226, endPoint x: 442, endPoint y: 666, distance: 457.6
copy div "Overview Usage Behaviour Code Accessiblity Changelog Add tab What is it? Design…"
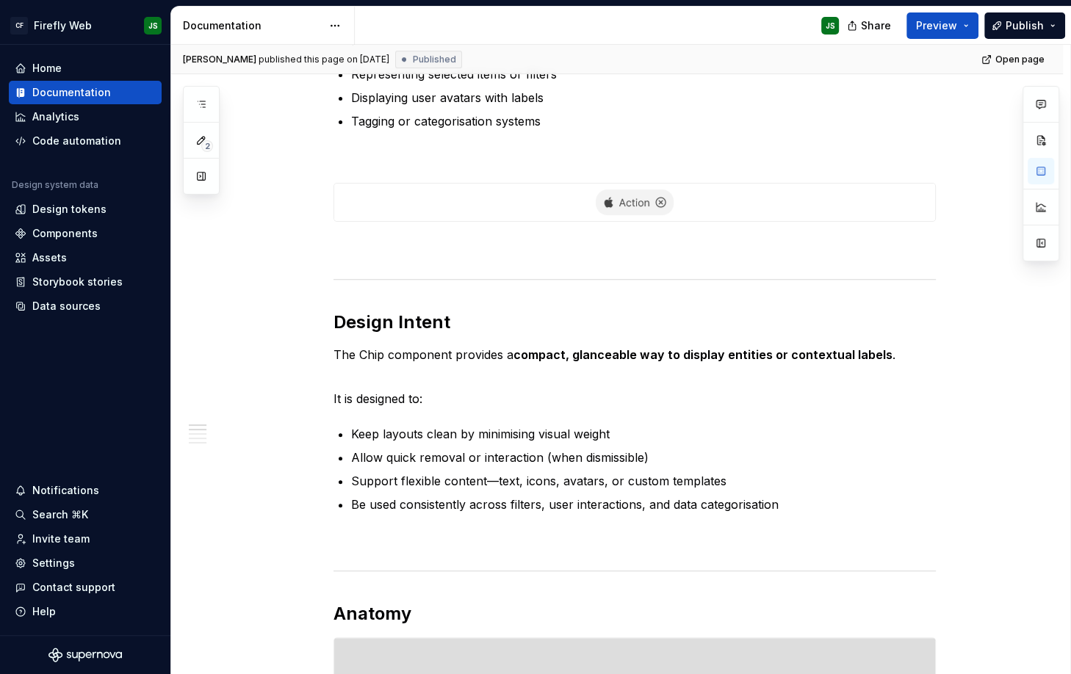
scroll to position [0, 0]
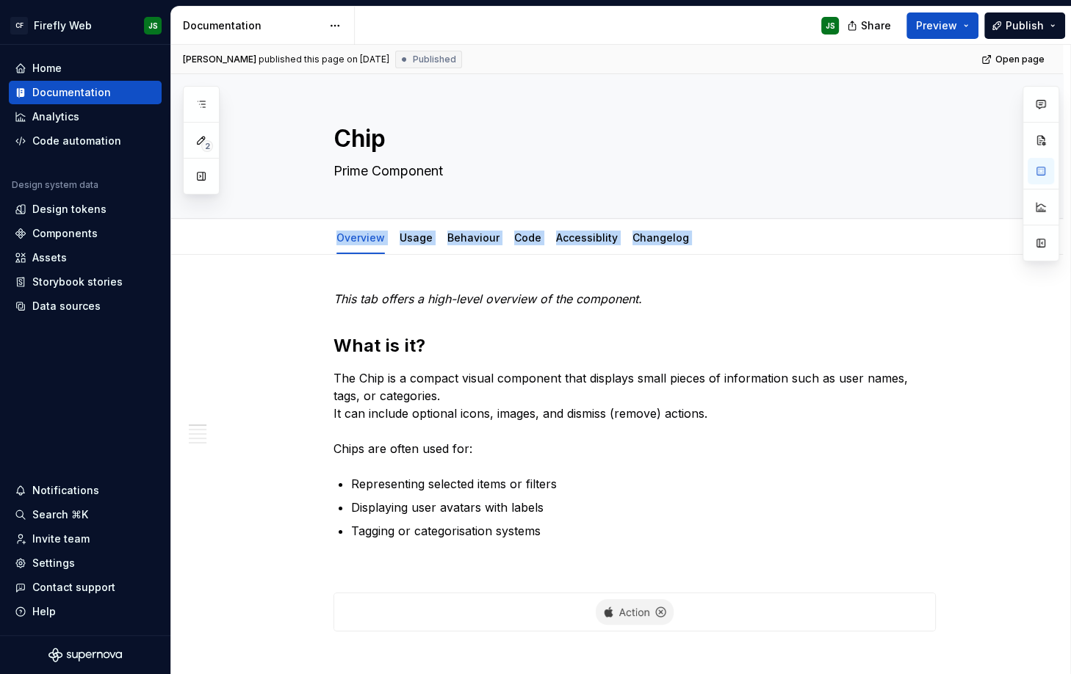
click at [309, 278] on div "[PERSON_NAME] published this page on [DATE] Published Open page Chip Prime Comp…" at bounding box center [620, 360] width 899 height 630
click at [329, 136] on div "Chip Prime Component" at bounding box center [634, 146] width 739 height 144
click at [290, 156] on div "Chip Prime Component" at bounding box center [634, 146] width 739 height 144
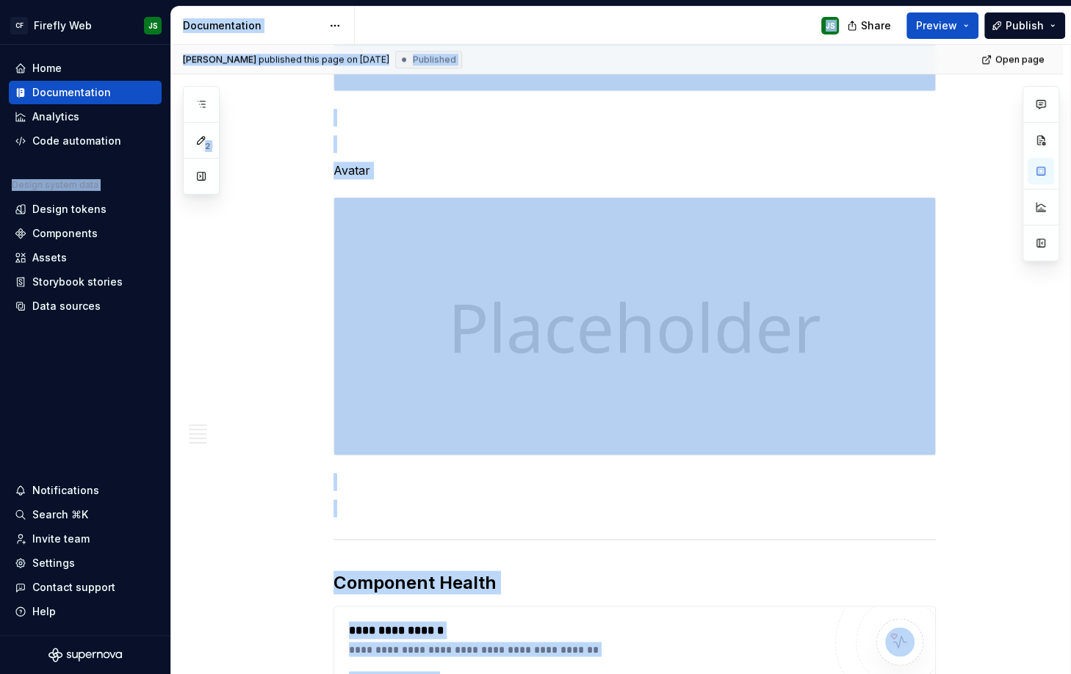
scroll to position [2331, 0]
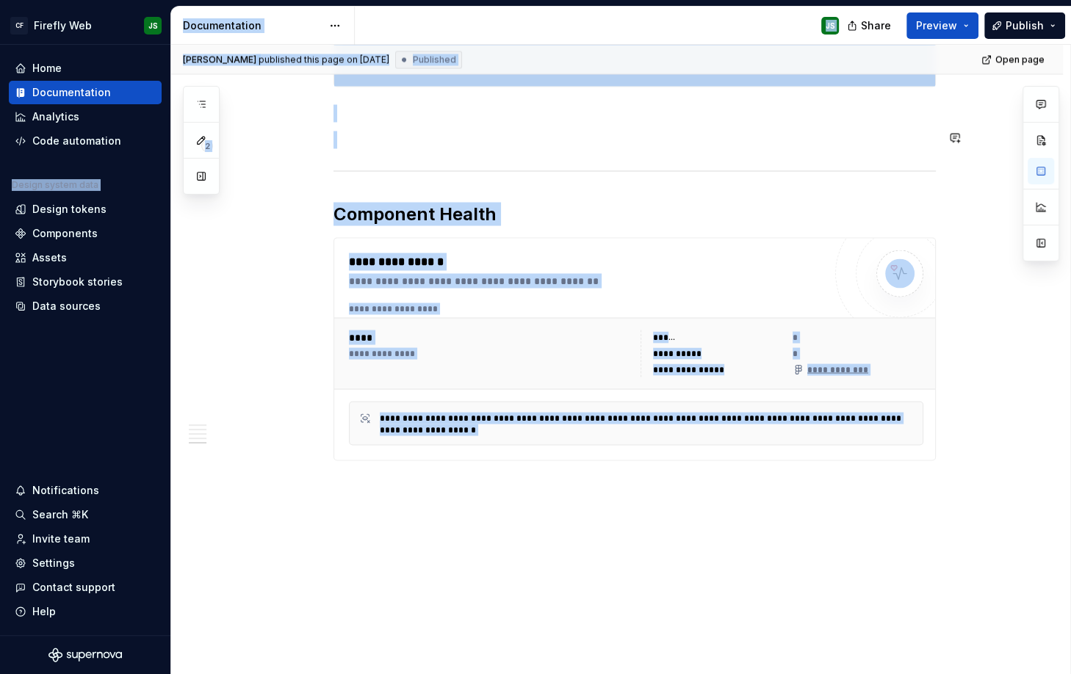
copy body "LO Ipsumdo Sit AM Cons Adipiscingeli Seddoeius Temp incididunt Utlabo etdolo ma…"
click at [93, 26] on html "CF Firefly Web JS Home Documentation Analytics Code automation Design system da…" at bounding box center [535, 337] width 1071 height 674
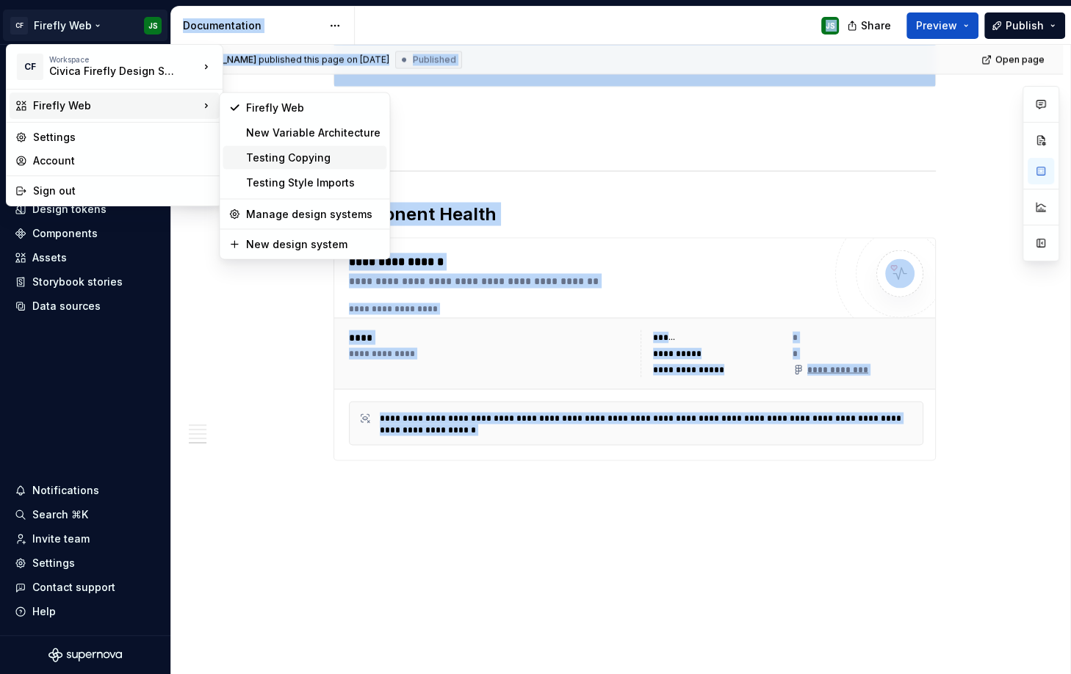
click at [331, 159] on div "Testing Copying" at bounding box center [313, 158] width 134 height 15
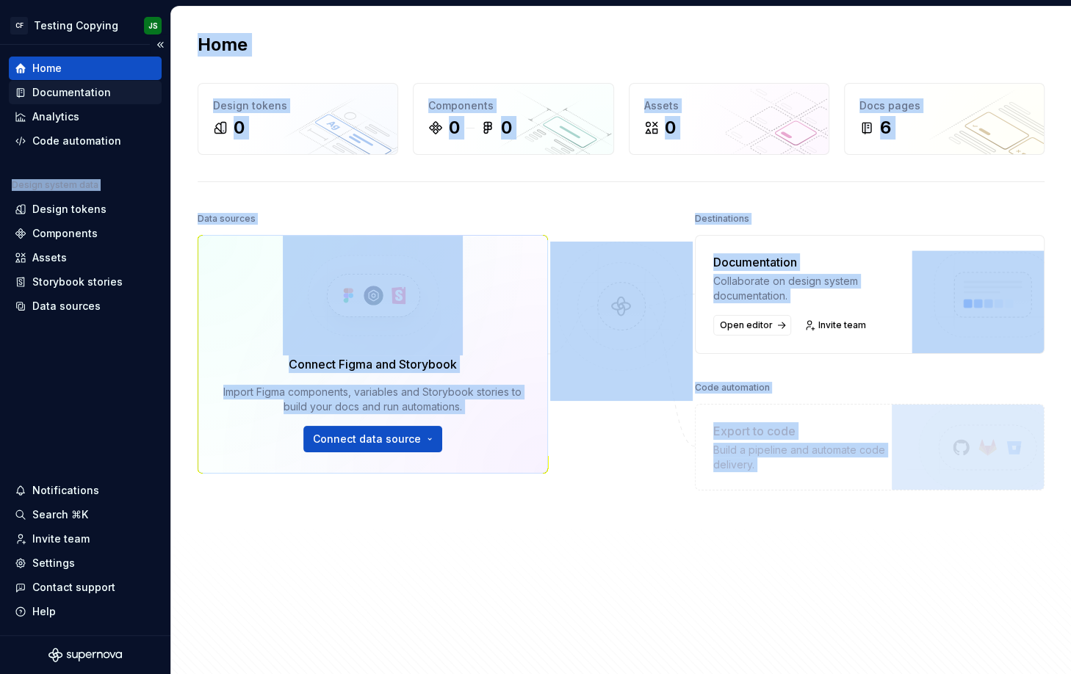
click at [85, 92] on div "Documentation" at bounding box center [71, 92] width 79 height 15
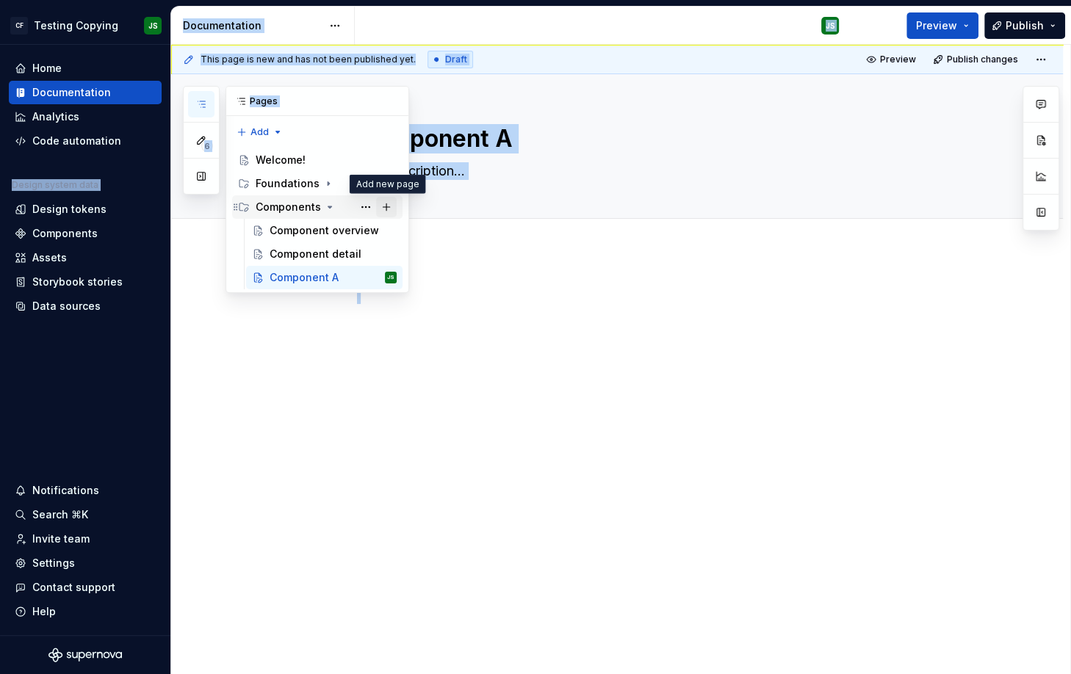
click at [386, 206] on button "Page tree" at bounding box center [386, 207] width 21 height 21
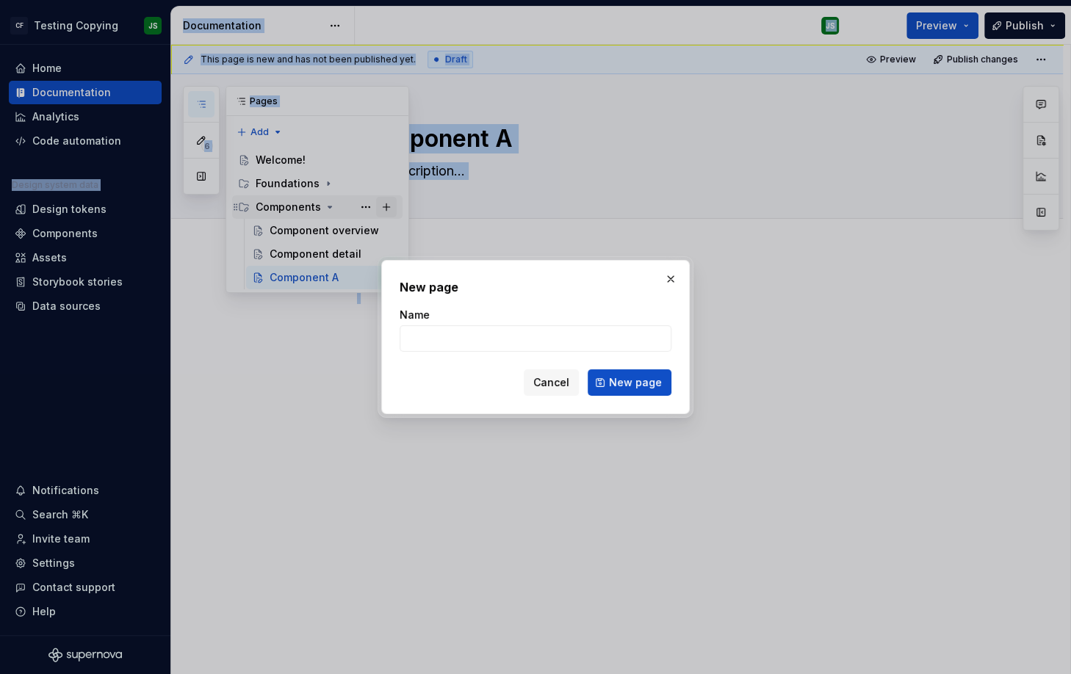
type textarea "*"
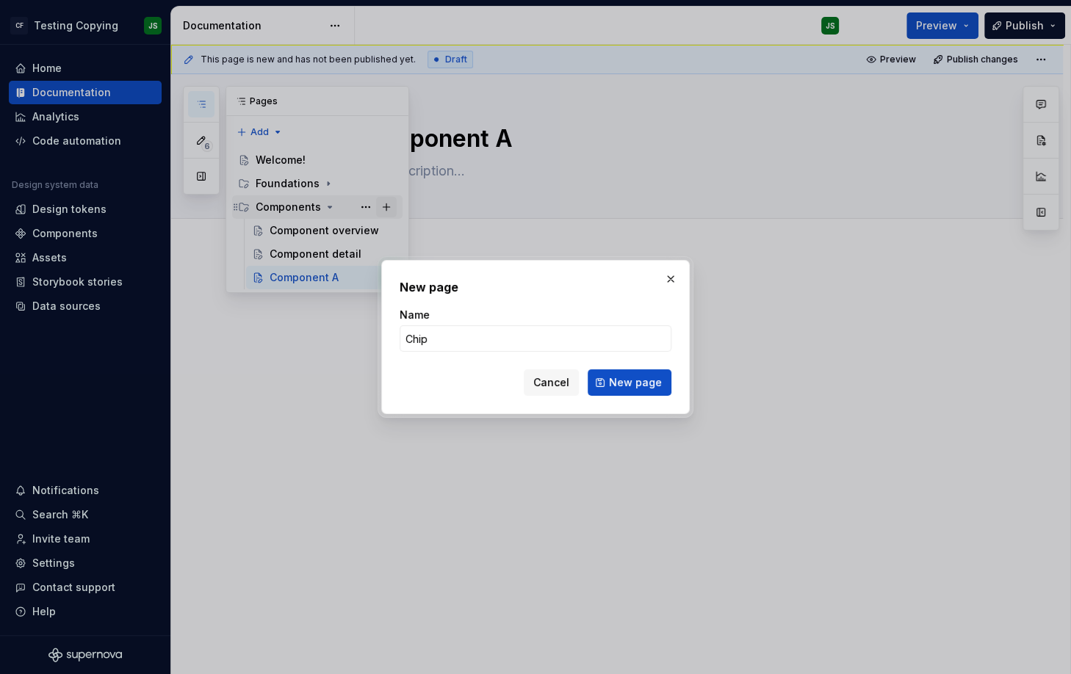
type input "Chips"
click button "New page" at bounding box center [630, 382] width 84 height 26
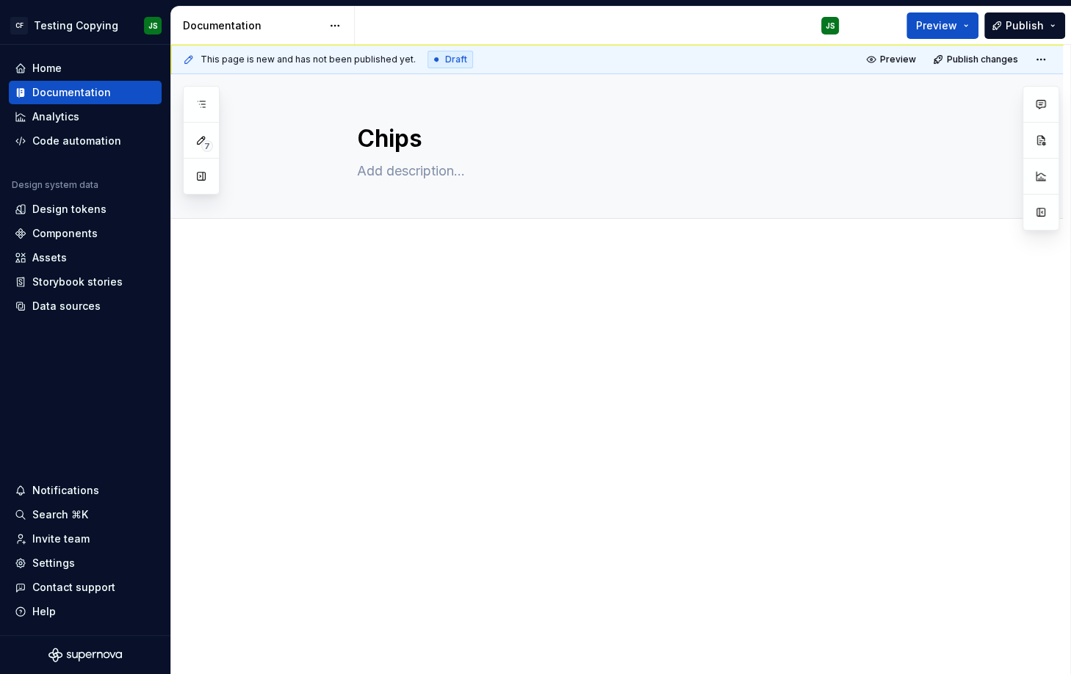
click at [386, 292] on p at bounding box center [634, 295] width 555 height 18
click at [281, 140] on div "Chips" at bounding box center [634, 146] width 739 height 144
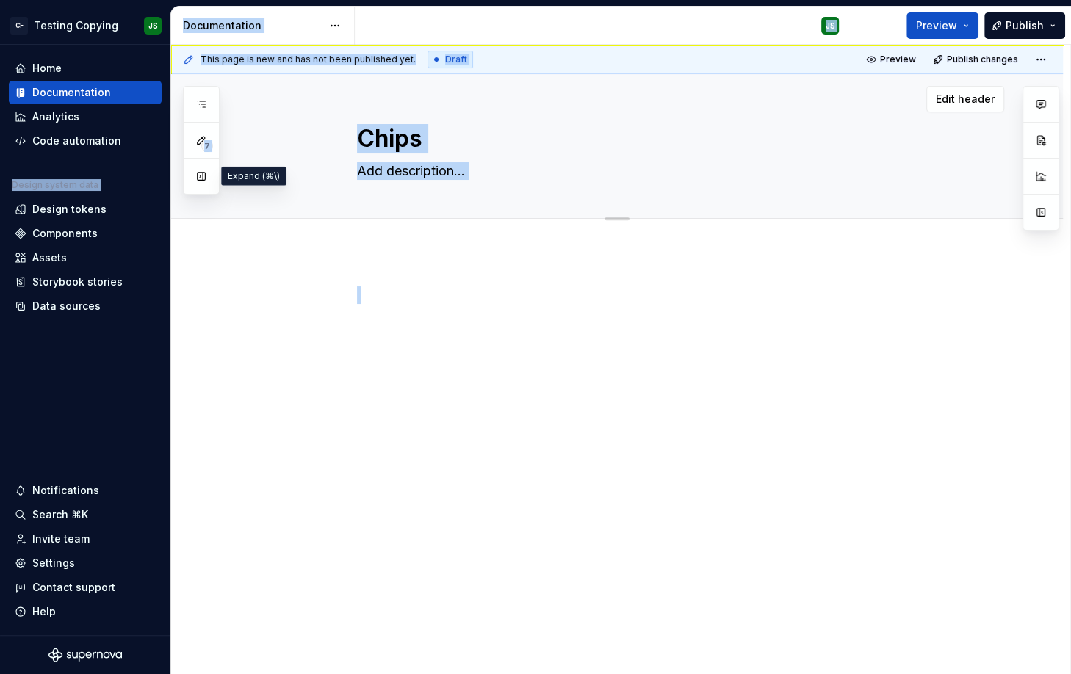
click at [209, 170] on button "button" at bounding box center [201, 176] width 26 height 26
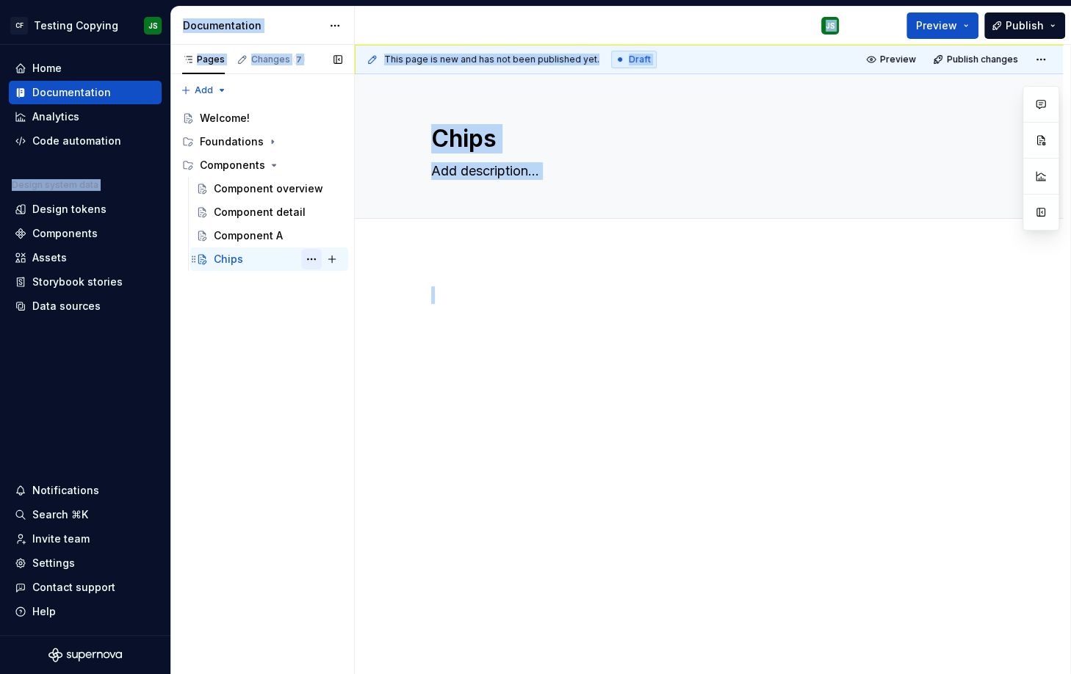
click at [313, 258] on button "Page tree" at bounding box center [311, 259] width 21 height 21
click at [243, 262] on div "Pages Changes 7 Add Accessibility guide for tree Page tree. Navigate the tree w…" at bounding box center [262, 360] width 184 height 630
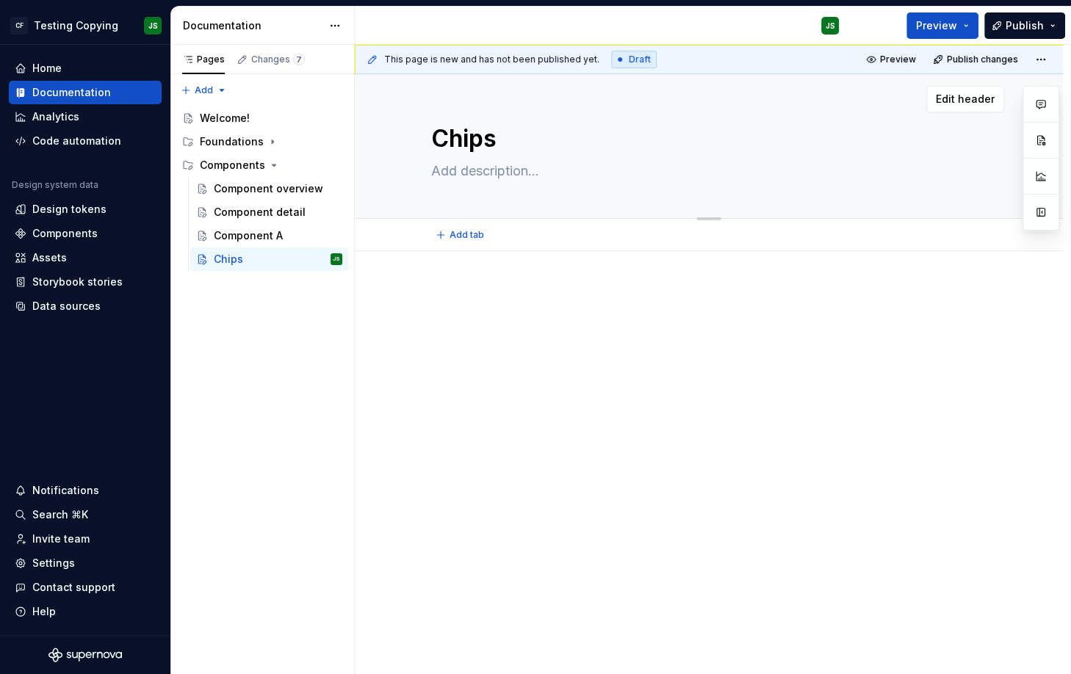
click at [440, 139] on textarea "Chips" at bounding box center [705, 138] width 555 height 35
paste textarea "Loremipsu.doLorsit ametco adipIscingelitsedDO9Eiusm Tempor incididun utla etdo …"
type textarea "*"
type textarea "Loremipsu.doLorsit ametco adipIscingelitsedDO9Eiusm Tempor incididun utla etdo …"
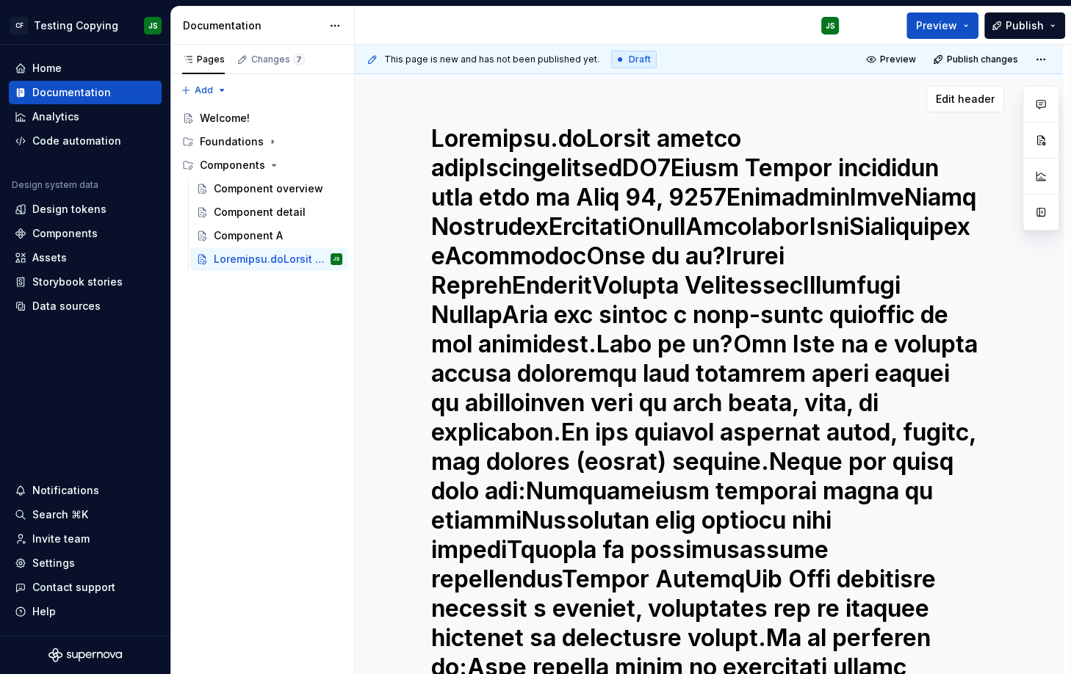
type textarea "*"
type textarea "Loremipsu.doLorsit ametco adipIscingelitsedDO9Eiusm Tempor incididun utla etdo …"
type textarea "*"
type textarea "Loremipsu.doLorsit ametco adipIscingelitsedDO9Eiusm Tempor incididun utla etdo …"
click at [400, 251] on div "Edit header" at bounding box center [709, 616] width 708 height 1085
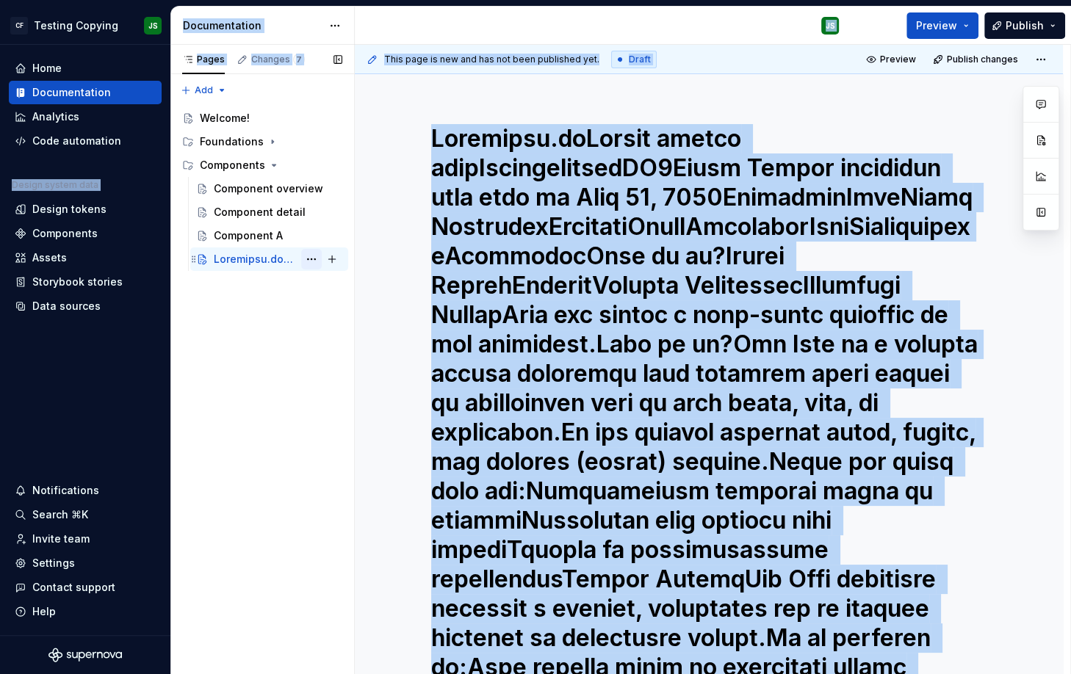
click at [314, 259] on button "Page tree" at bounding box center [311, 259] width 21 height 21
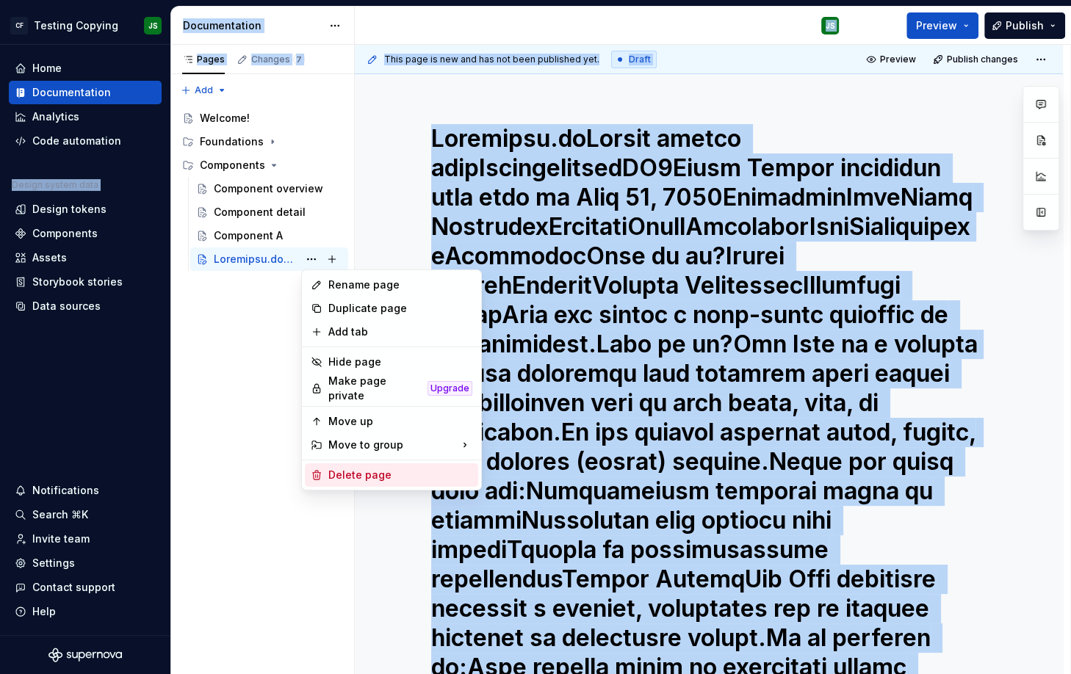
click at [365, 468] on div "Delete page" at bounding box center [400, 475] width 144 height 15
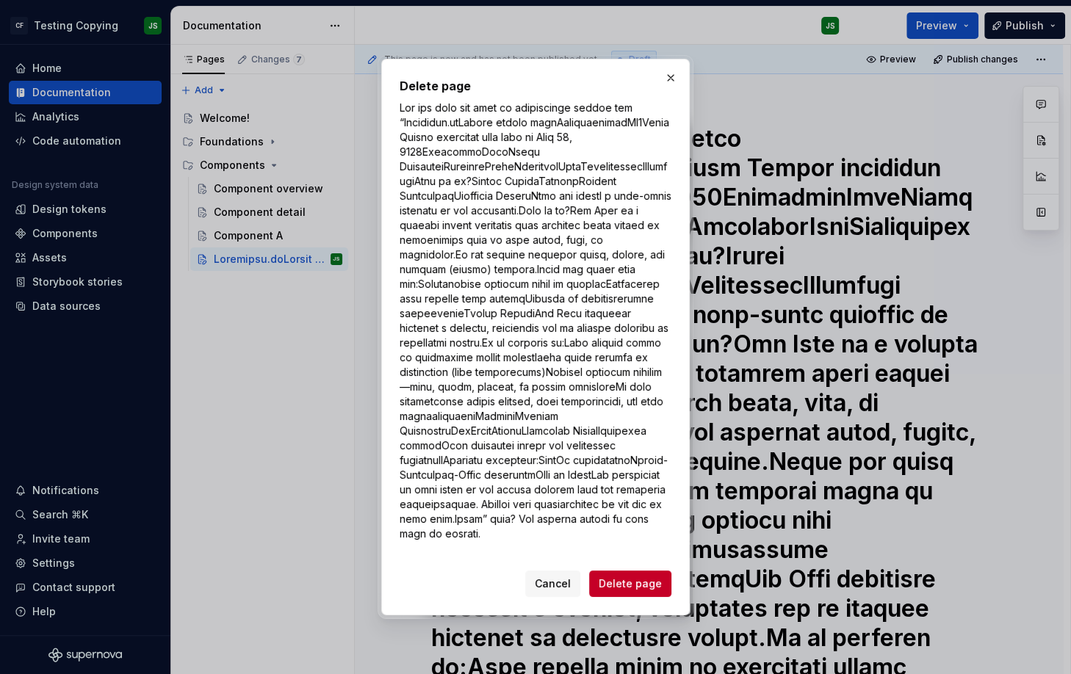
click at [633, 599] on div "Delete page Cancel Delete page" at bounding box center [535, 337] width 309 height 557
click at [643, 580] on span "Delete page" at bounding box center [630, 584] width 63 height 15
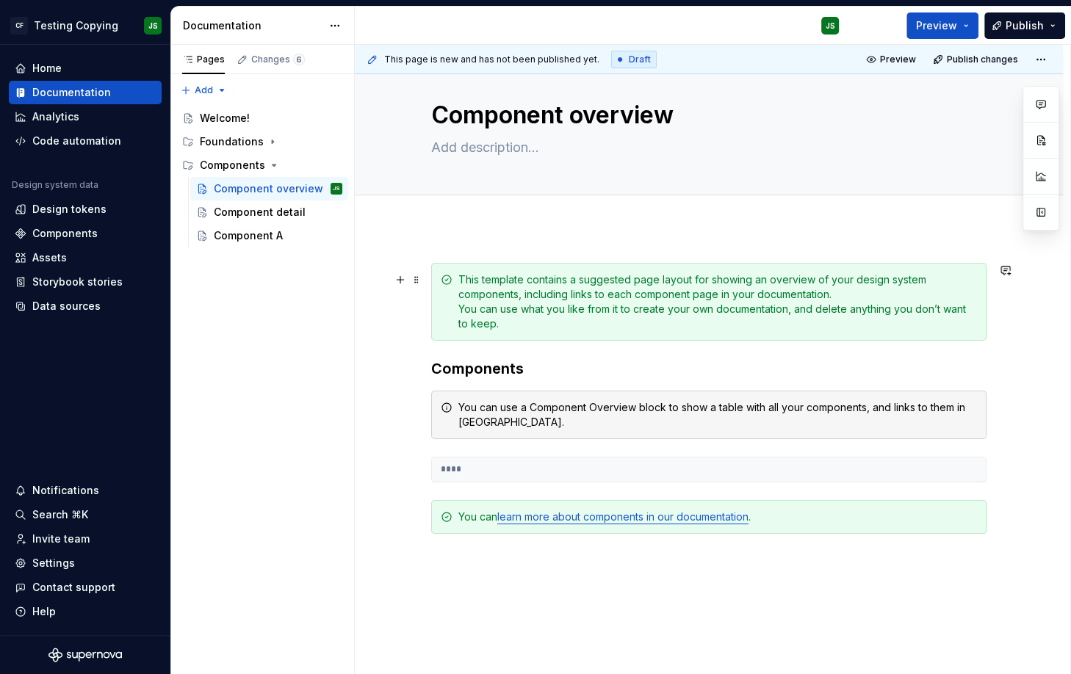
scroll to position [26, 0]
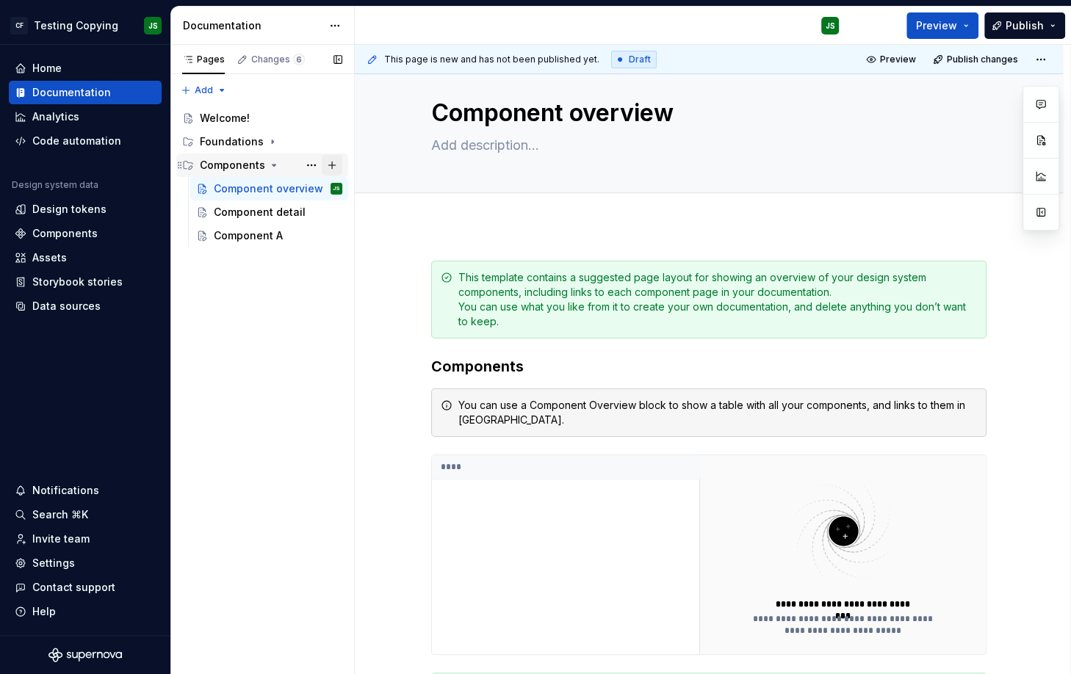
click at [331, 161] on button "Page tree" at bounding box center [332, 165] width 21 height 21
type textarea "*"
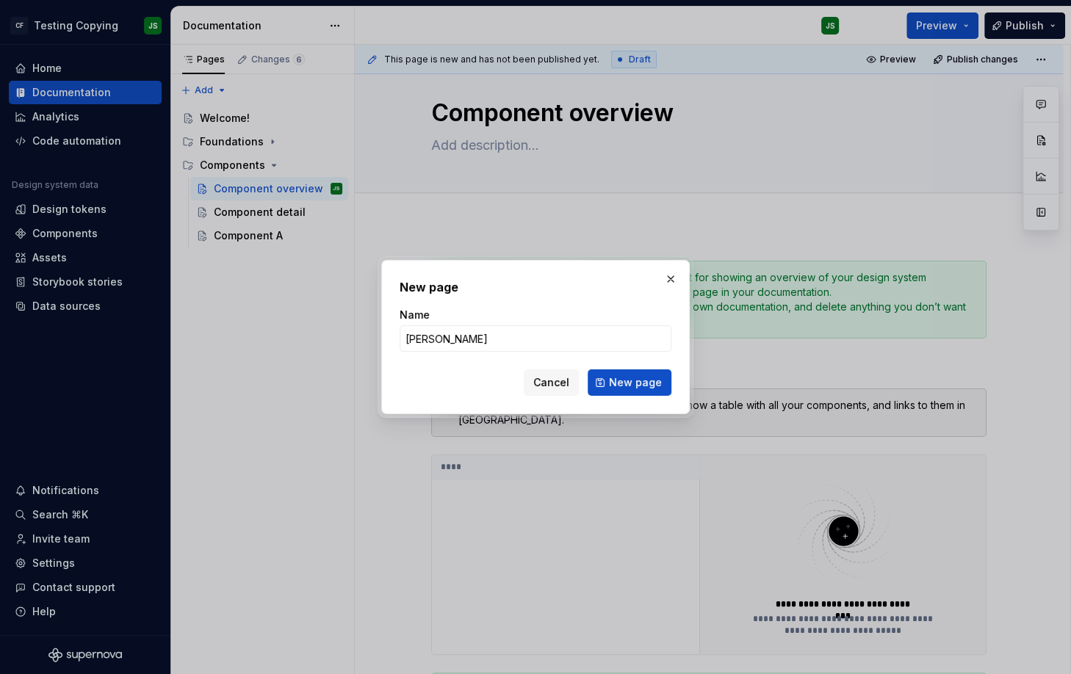
type input "Blank"
click button "New page" at bounding box center [630, 382] width 84 height 26
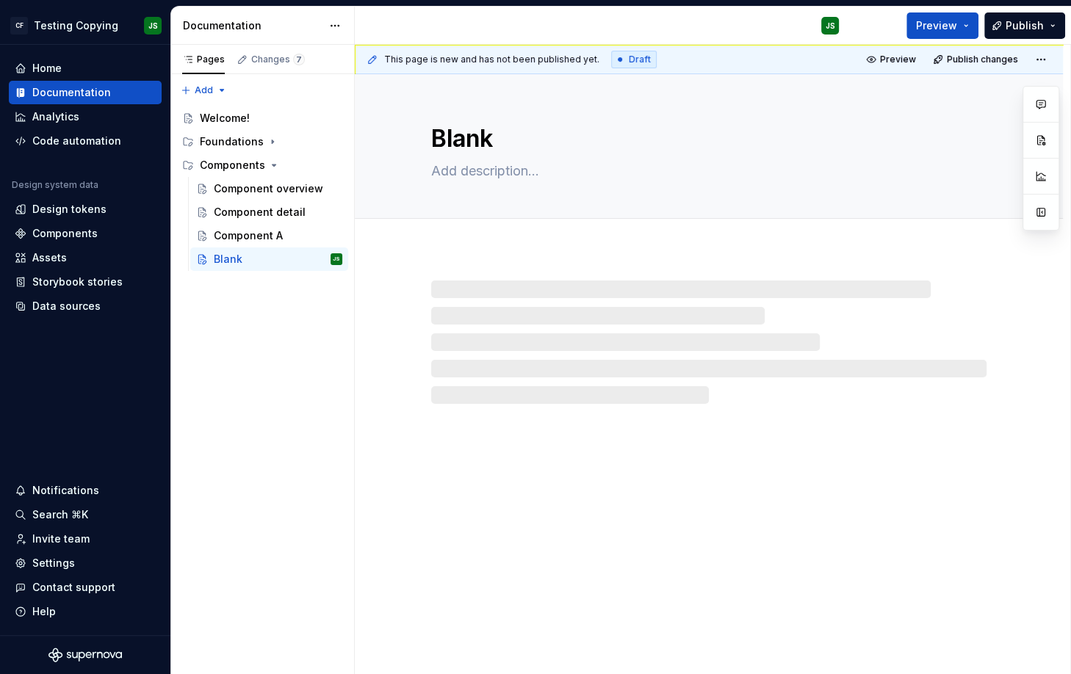
click at [481, 289] on div at bounding box center [708, 342] width 555 height 123
click at [478, 278] on div at bounding box center [709, 327] width 708 height 153
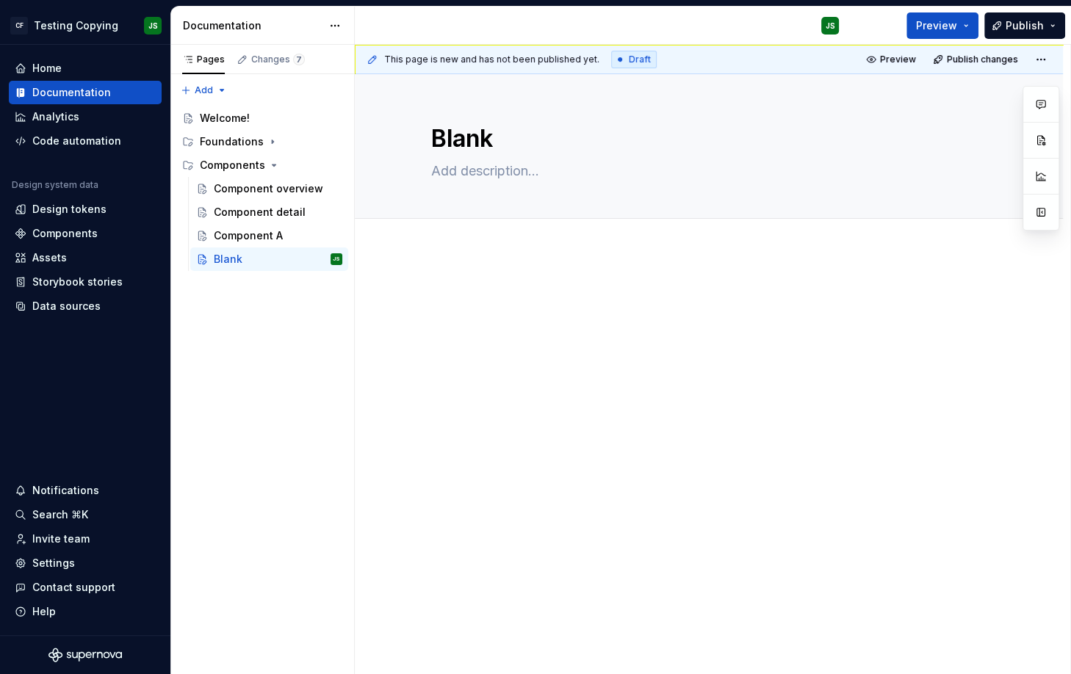
click at [442, 254] on div at bounding box center [709, 406] width 708 height 311
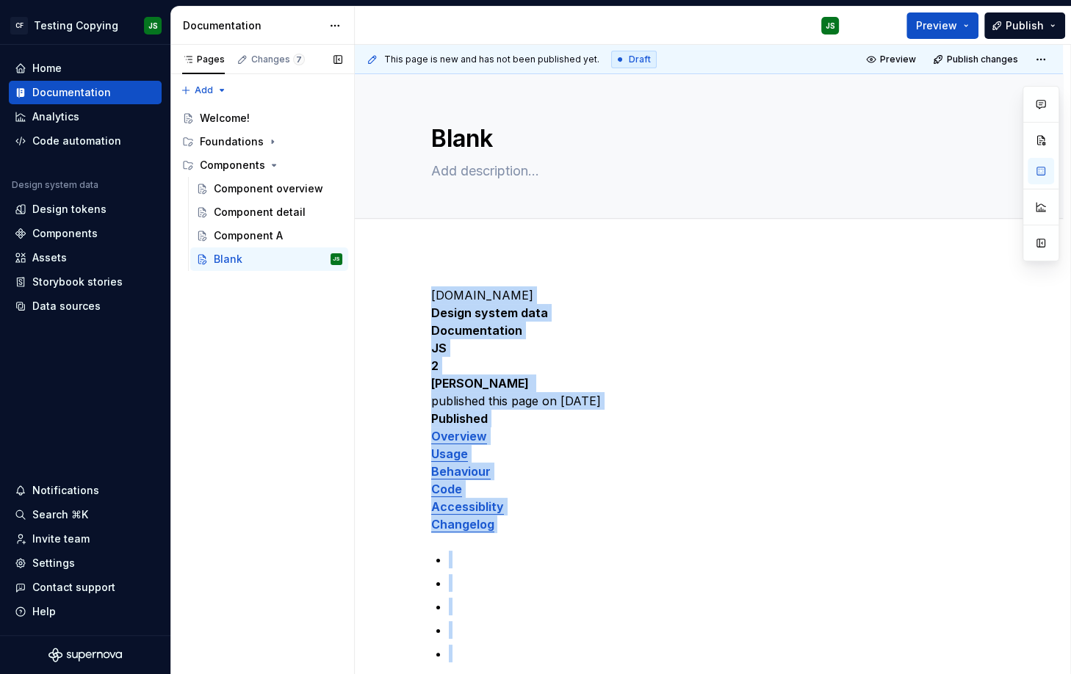
drag, startPoint x: 754, startPoint y: 248, endPoint x: 342, endPoint y: 104, distance: 436.5
click at [342, 104] on div "Pages Changes 7 Add Accessibility guide for tree Page tree. Navigate the tree w…" at bounding box center [621, 360] width 900 height 630
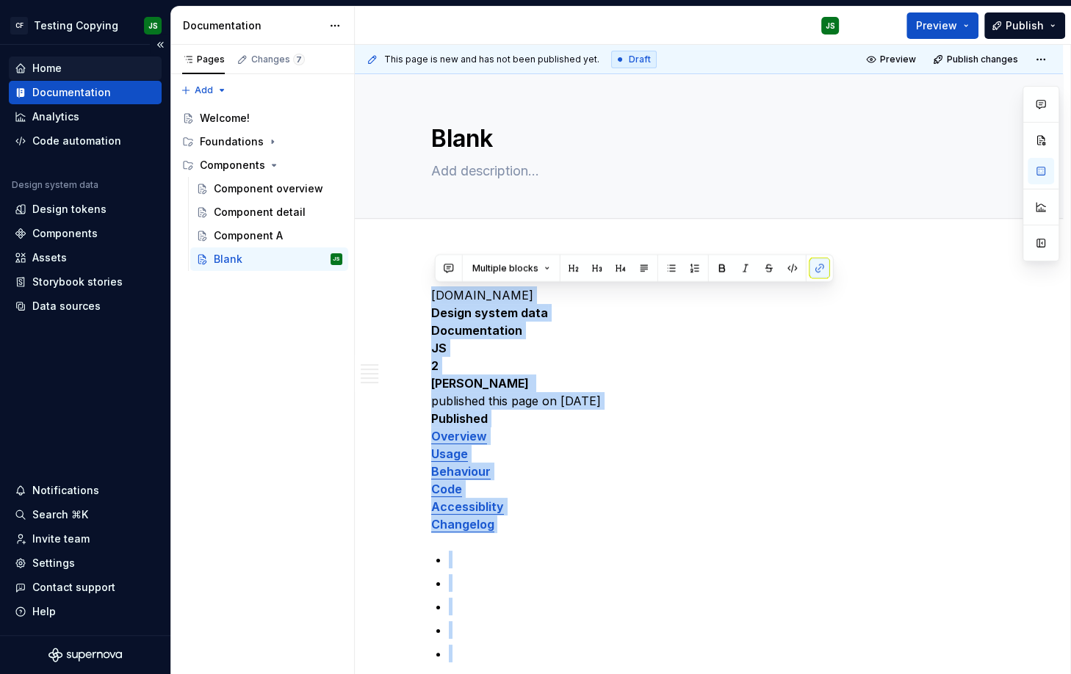
click at [64, 74] on div "Home" at bounding box center [85, 68] width 141 height 15
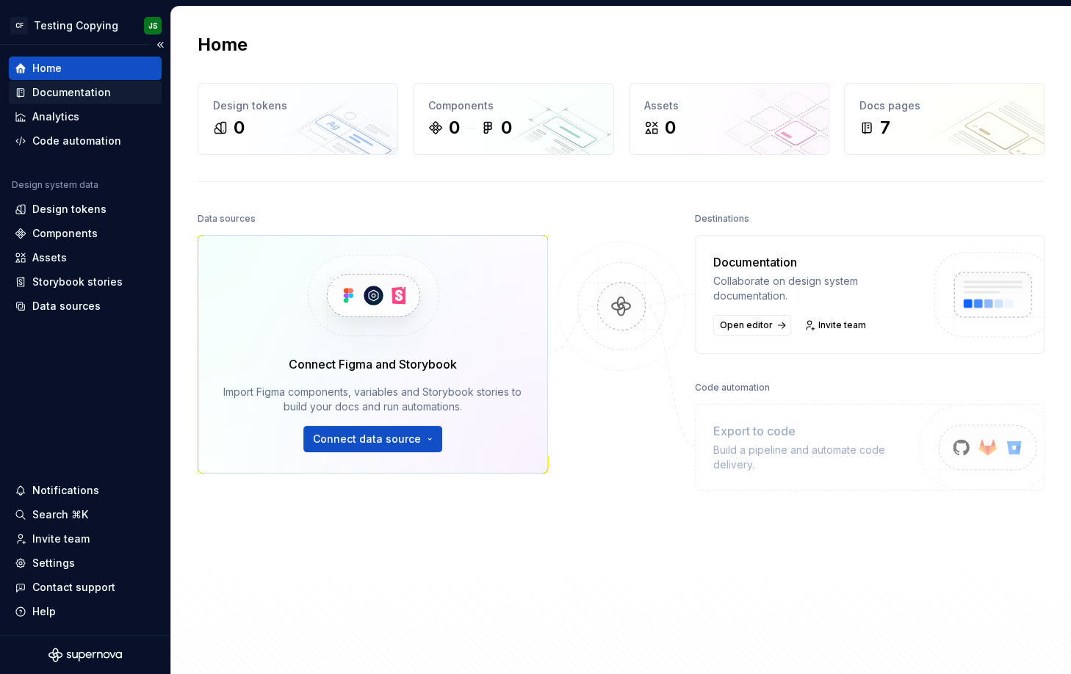
click at [87, 90] on div "Documentation" at bounding box center [71, 92] width 79 height 15
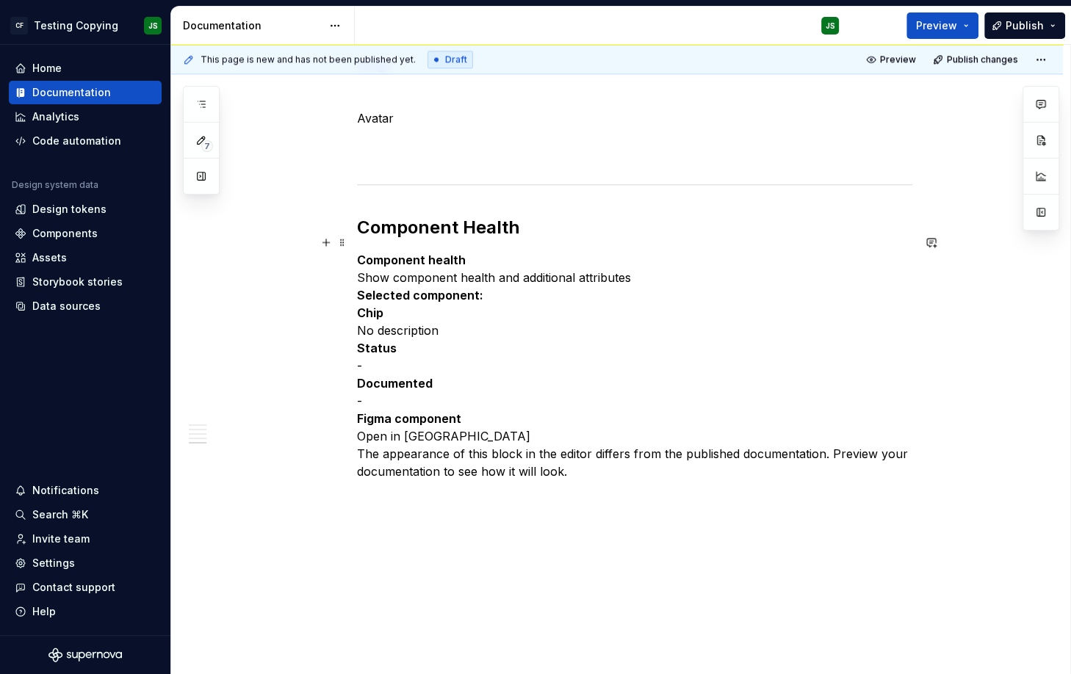
scroll to position [1540, 0]
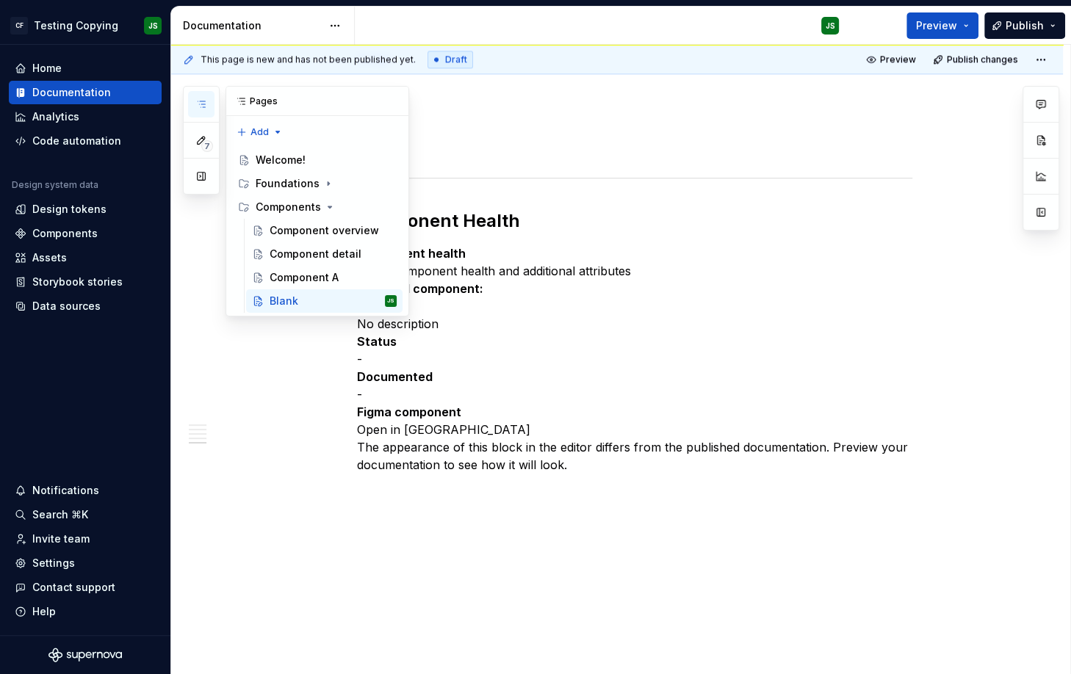
click at [201, 105] on icon "button" at bounding box center [201, 104] width 12 height 12
click at [367, 302] on button "Page tree" at bounding box center [366, 301] width 21 height 21
click at [260, 428] on html "CF Testing Copying JS Home Documentation Analytics Code automation Design syste…" at bounding box center [535, 337] width 1071 height 674
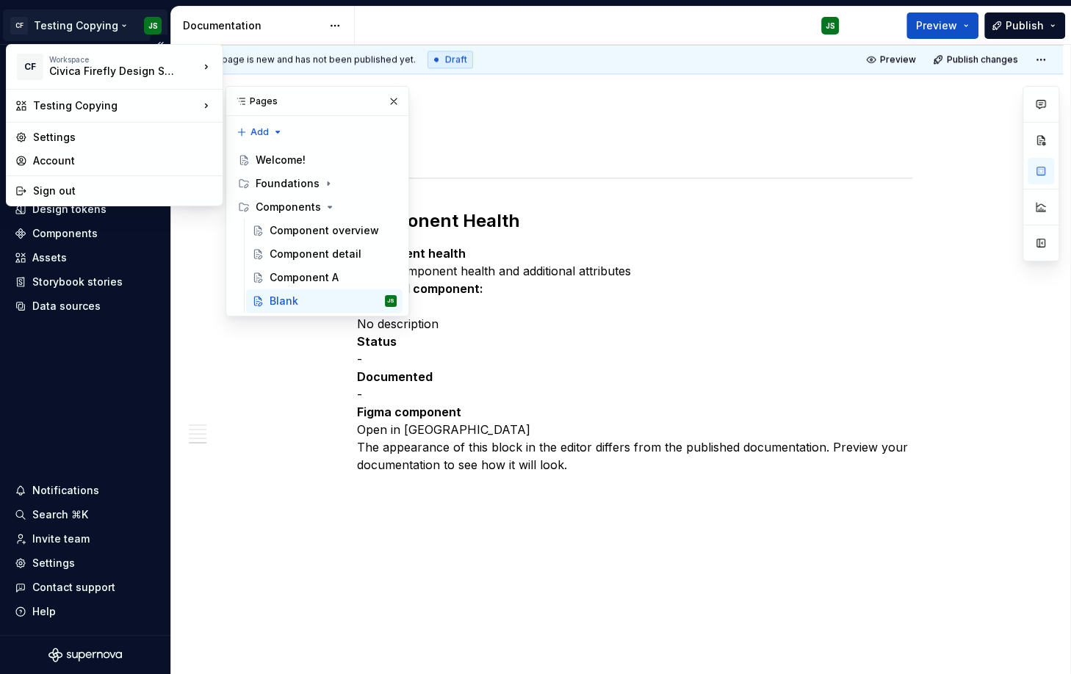
click at [99, 21] on html "CF Testing Copying JS Home Documentation Analytics Code automation Design syste…" at bounding box center [535, 337] width 1071 height 674
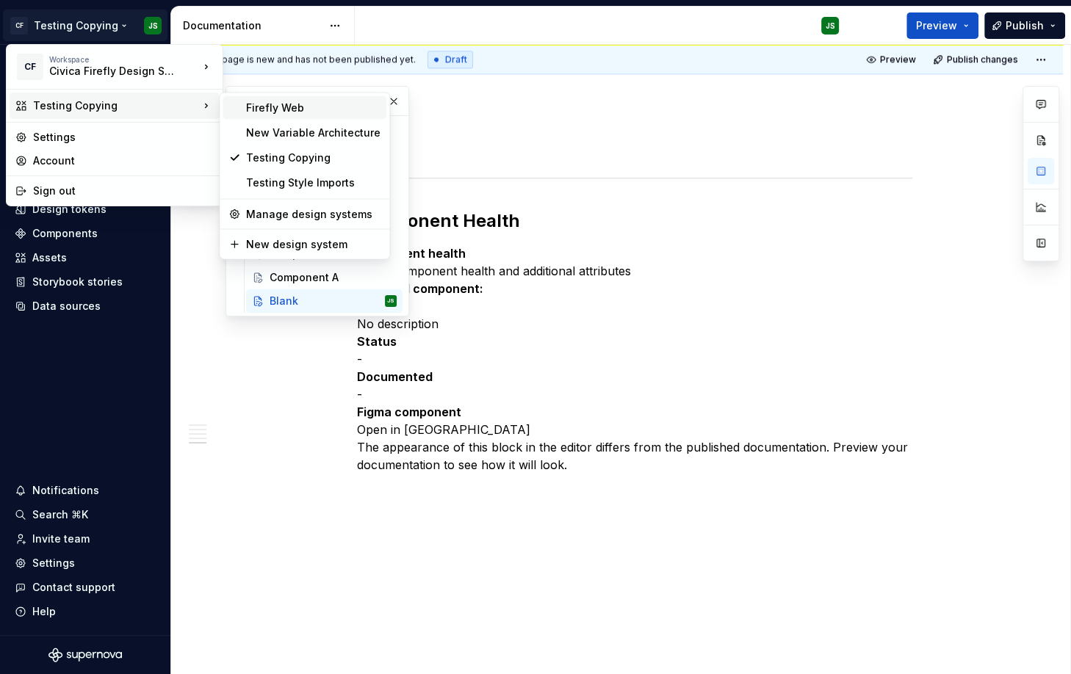
click at [310, 111] on div "Firefly Web" at bounding box center [313, 108] width 134 height 15
type textarea "*"
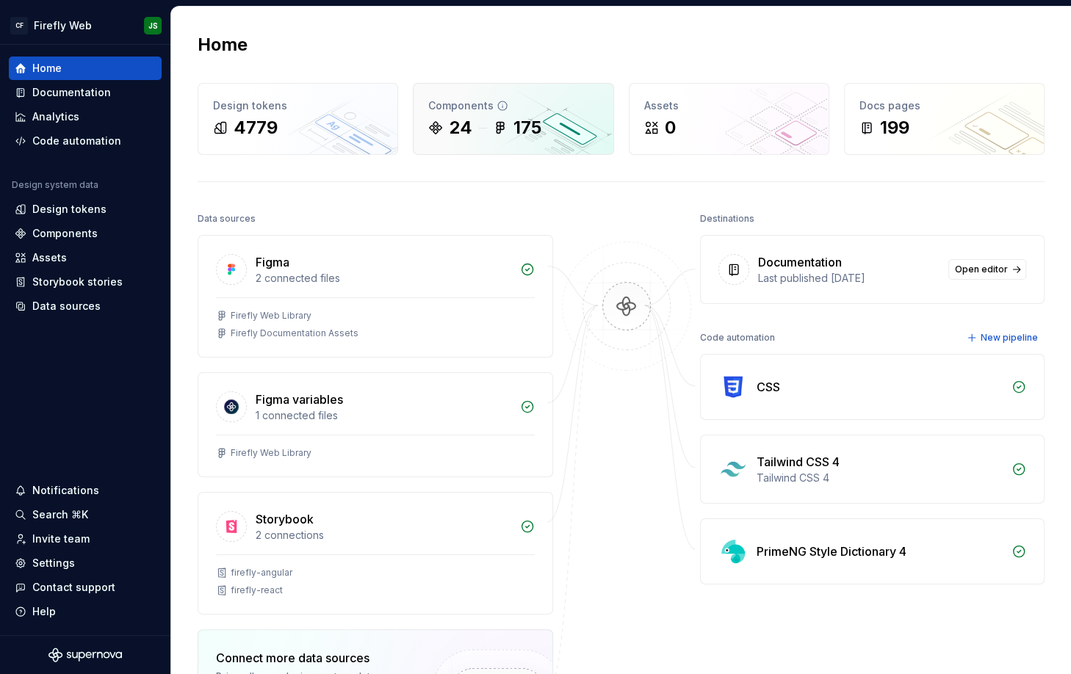
scroll to position [4, 0]
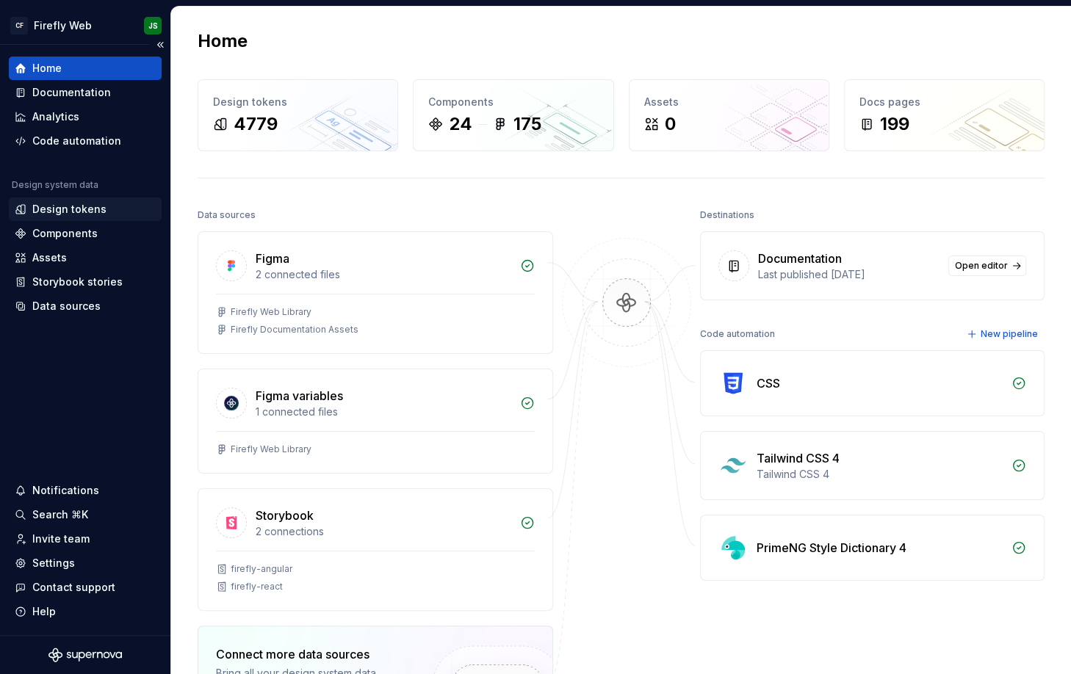
click at [93, 209] on div "Design tokens" at bounding box center [69, 209] width 74 height 15
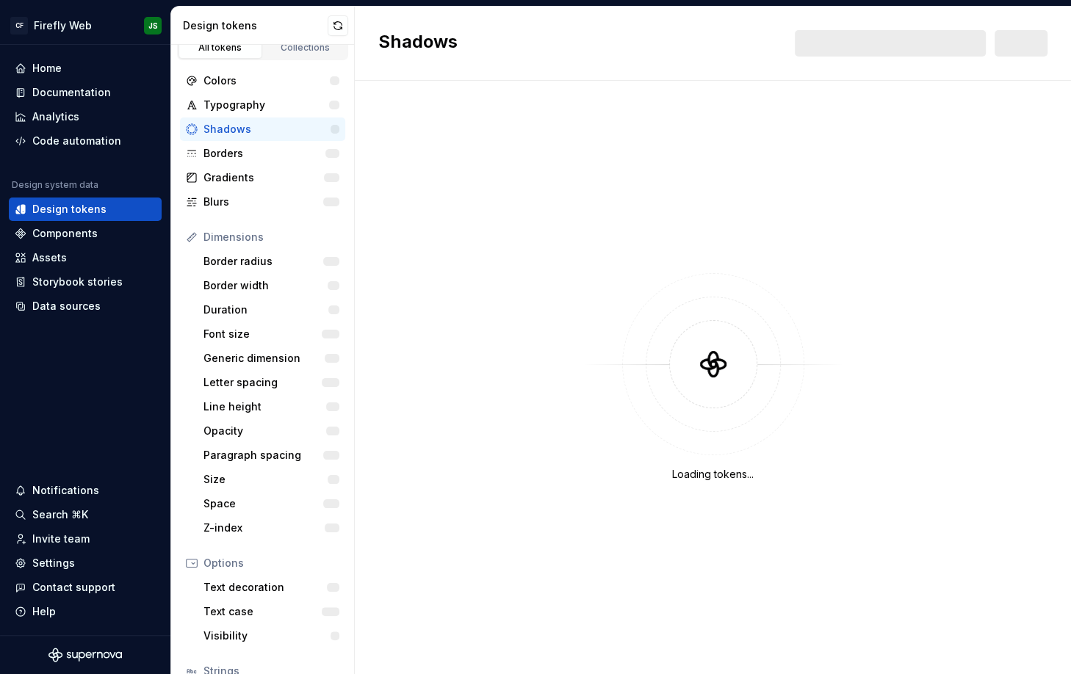
scroll to position [19, 0]
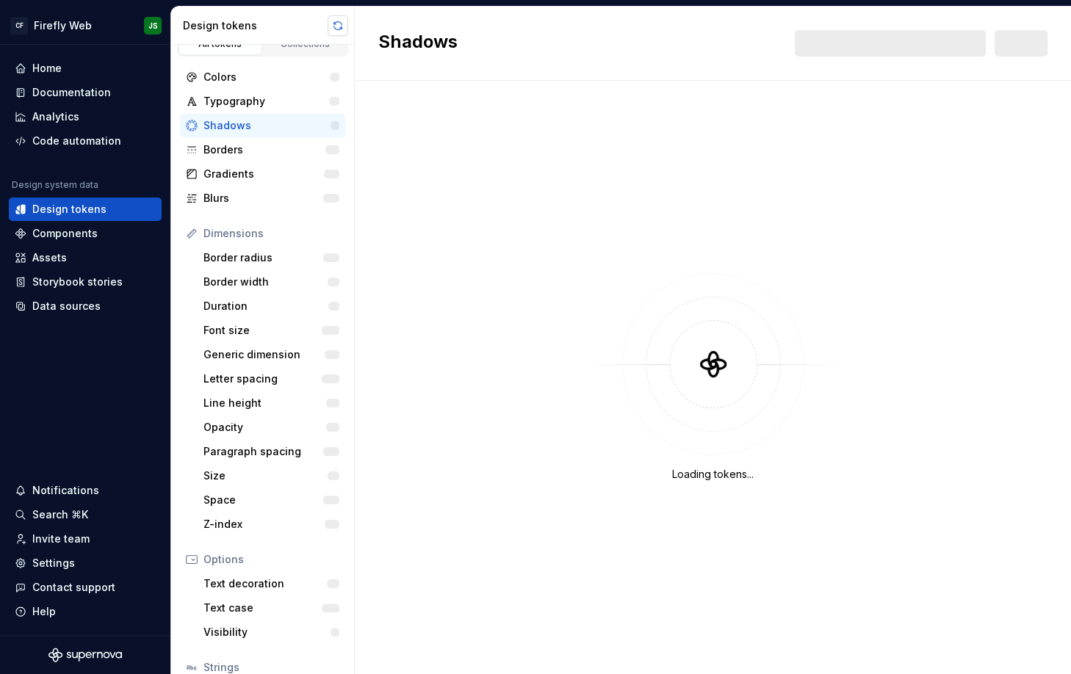
click at [340, 26] on button "button" at bounding box center [338, 25] width 21 height 21
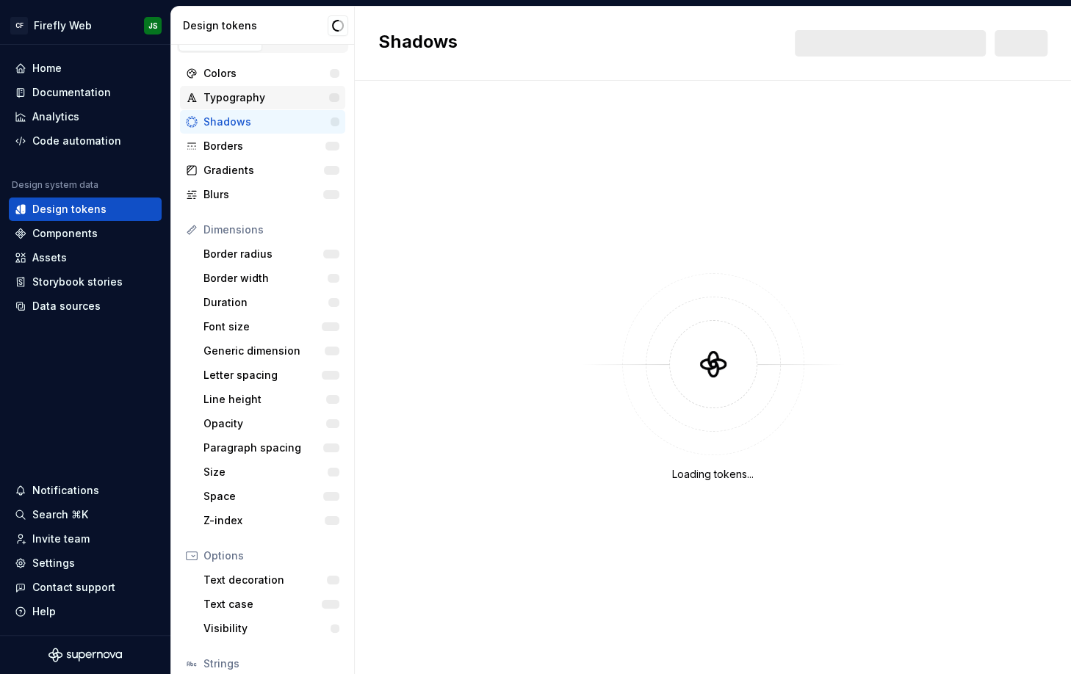
click at [234, 101] on div "Typography" at bounding box center [266, 97] width 126 height 15
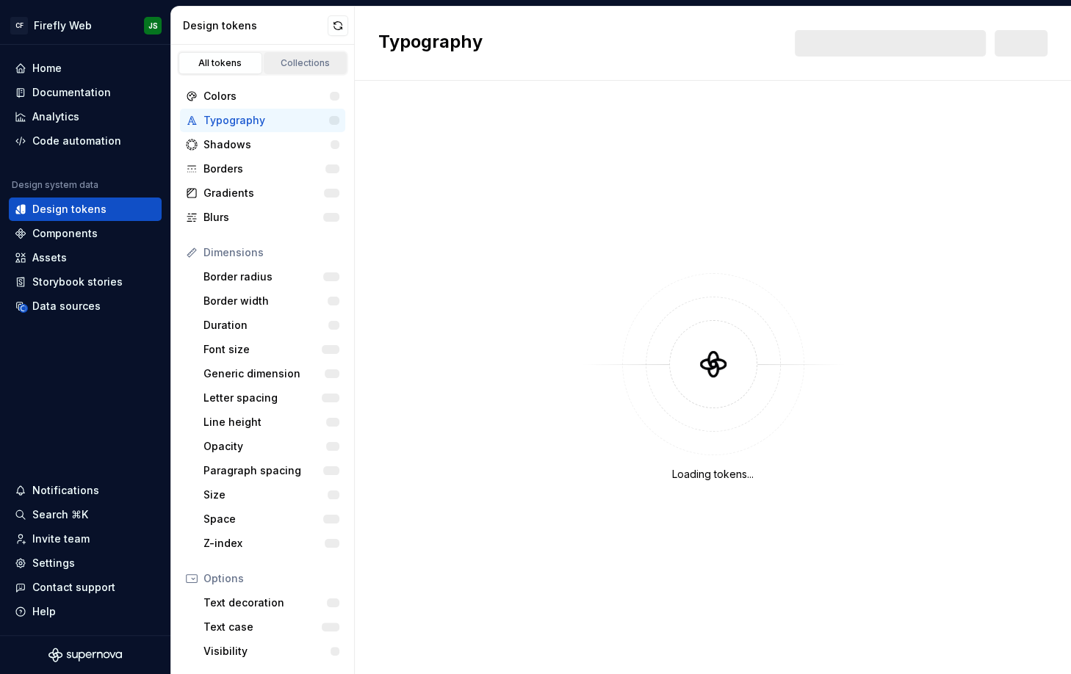
click at [295, 60] on div "Collections" at bounding box center [305, 63] width 73 height 12
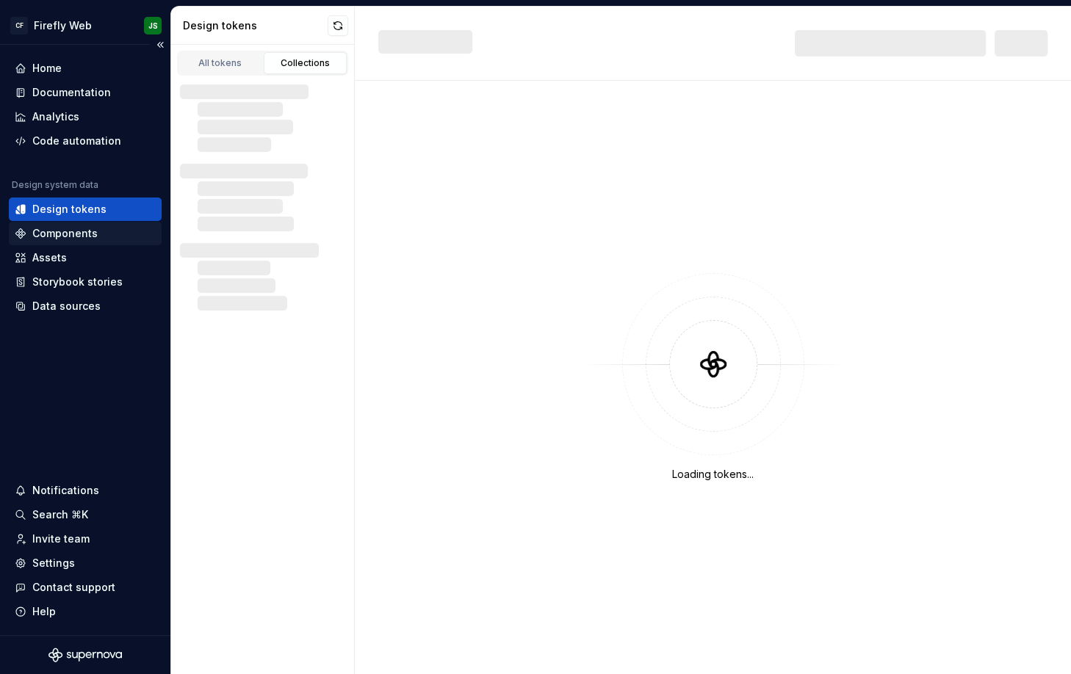
click at [82, 237] on div "Components" at bounding box center [64, 233] width 65 height 15
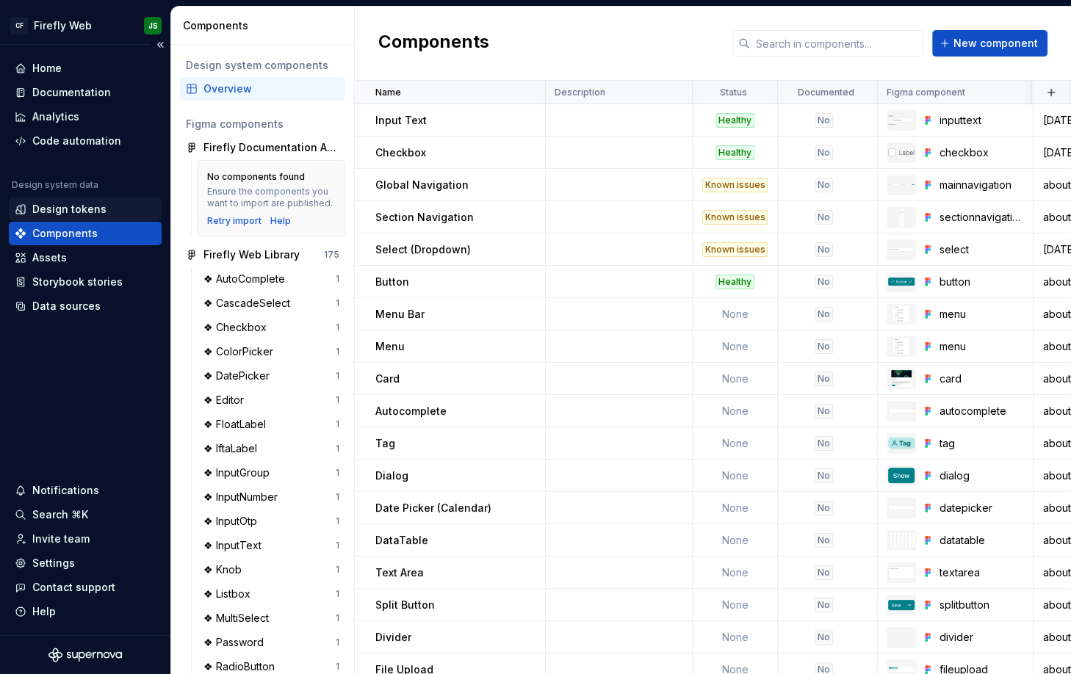
click at [76, 206] on div "Design tokens" at bounding box center [69, 209] width 74 height 15
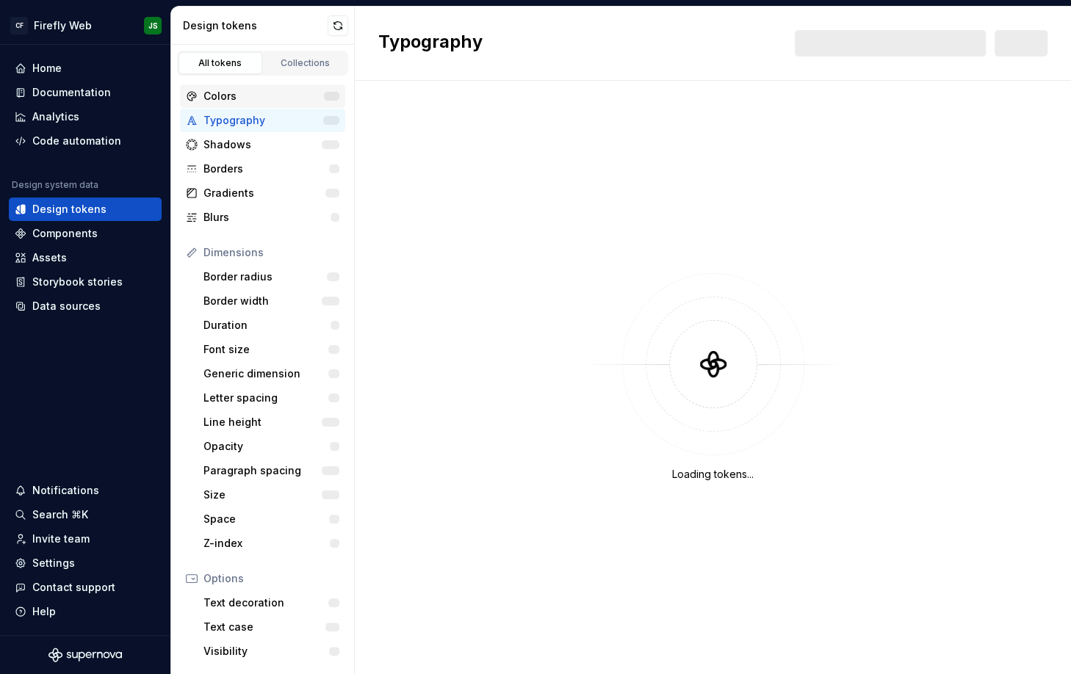
click at [228, 98] on div "Colors" at bounding box center [263, 96] width 120 height 15
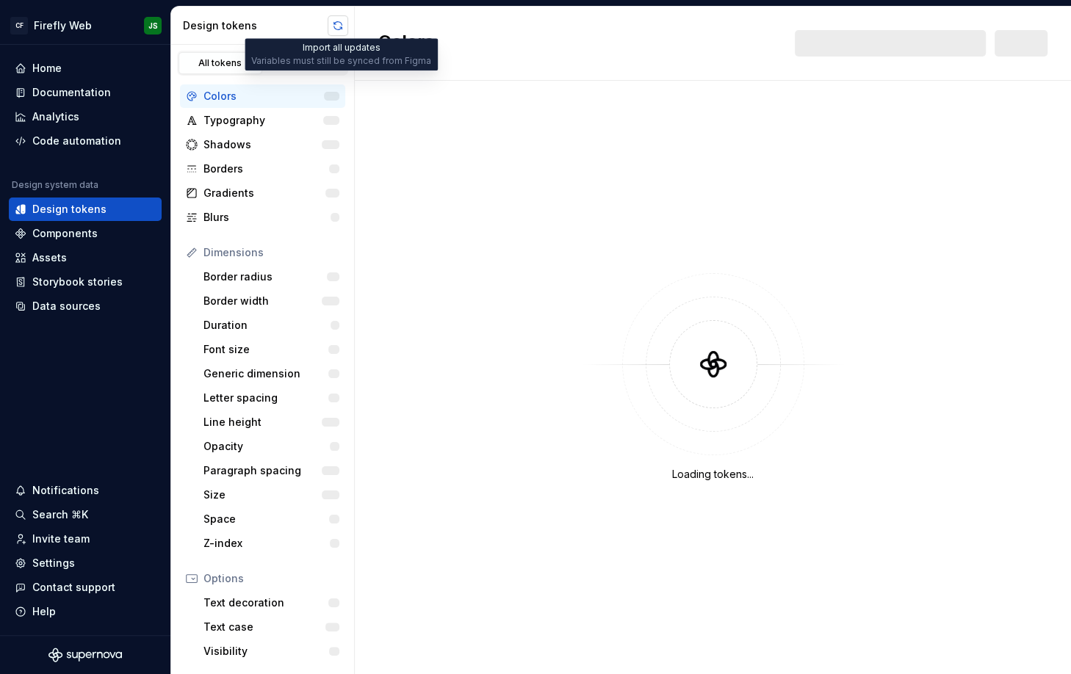
click at [342, 24] on button "button" at bounding box center [338, 25] width 21 height 21
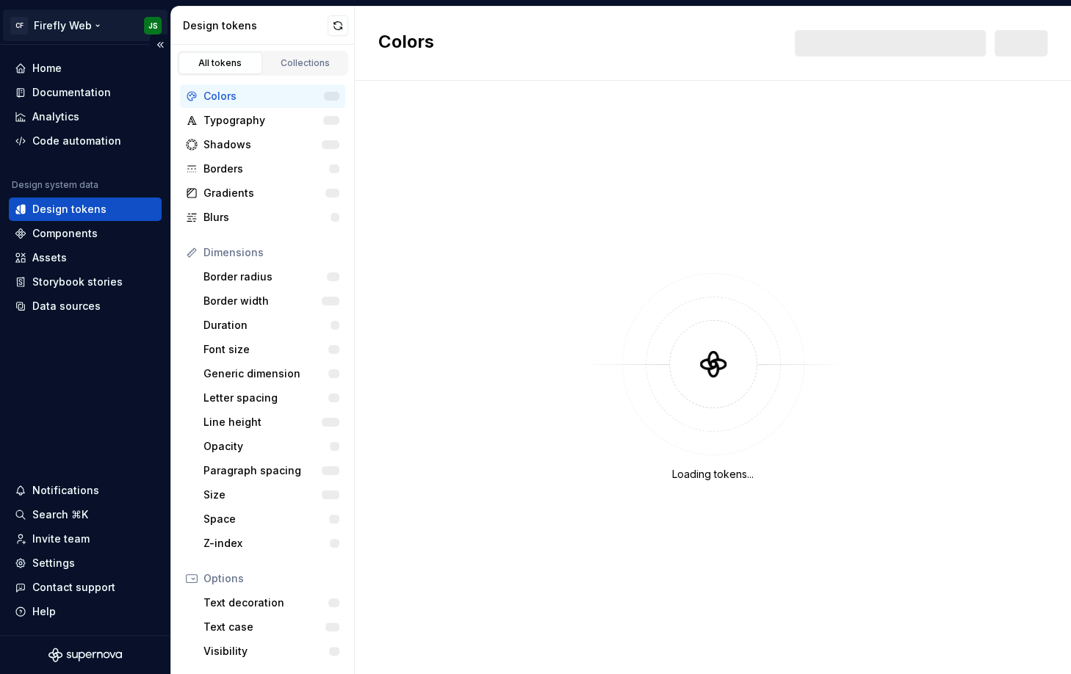
click at [26, 21] on html "CF Firefly Web JS Home Documentation Analytics Code automation Design system da…" at bounding box center [535, 337] width 1071 height 674
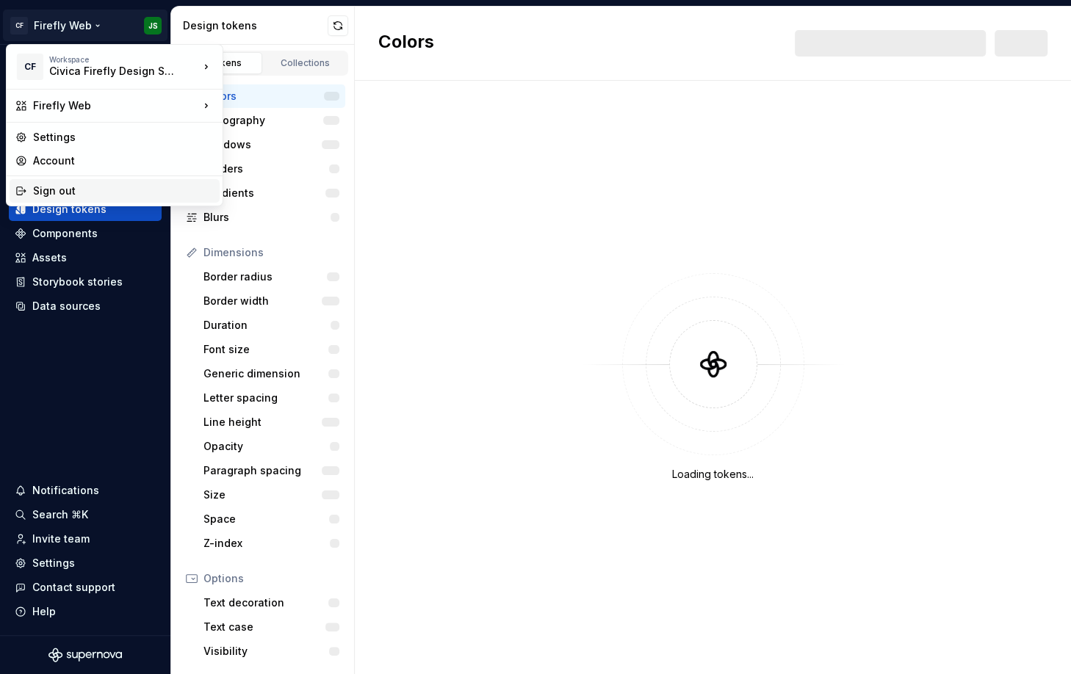
click at [86, 192] on div "Sign out" at bounding box center [123, 191] width 181 height 15
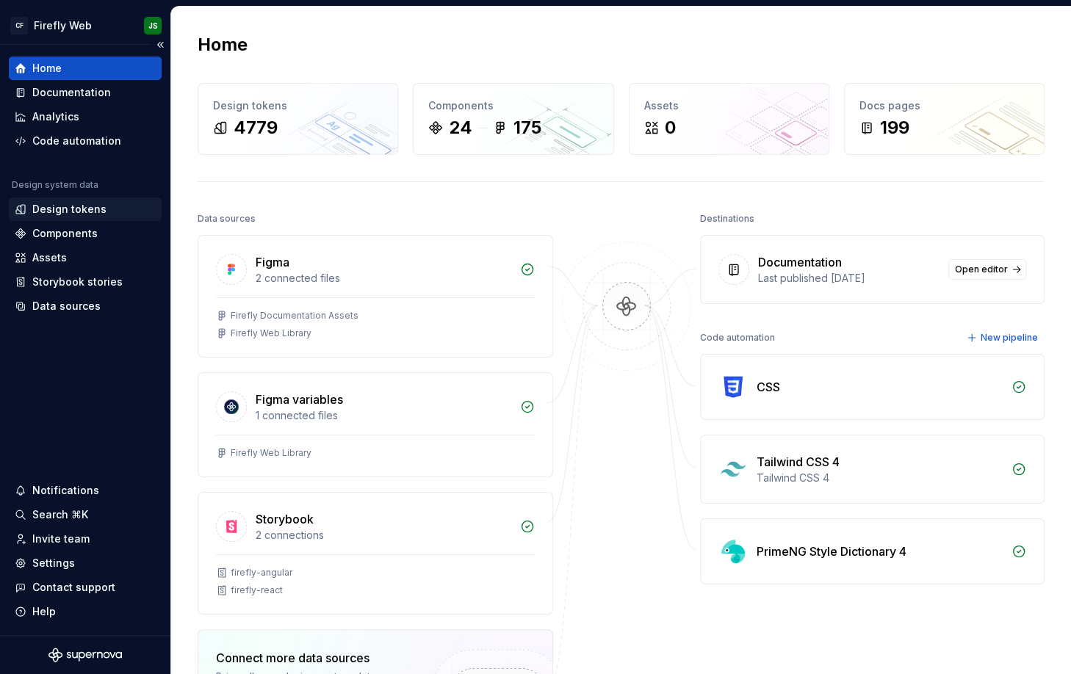
click at [86, 212] on div "Design tokens" at bounding box center [69, 209] width 74 height 15
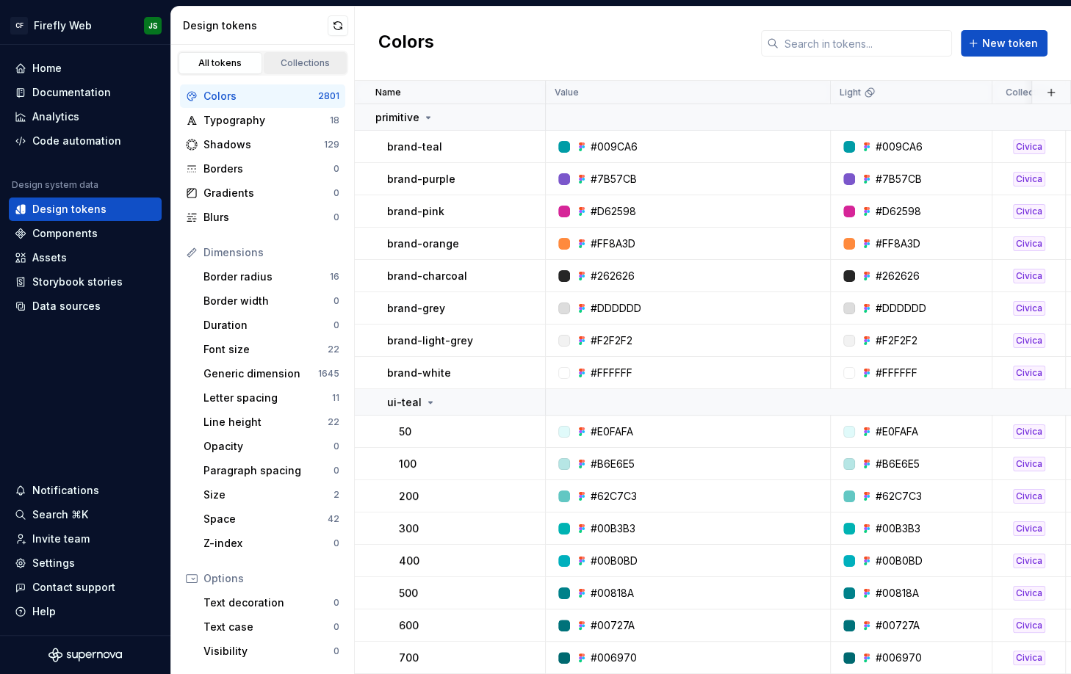
click at [300, 61] on div "Collections" at bounding box center [305, 63] width 73 height 12
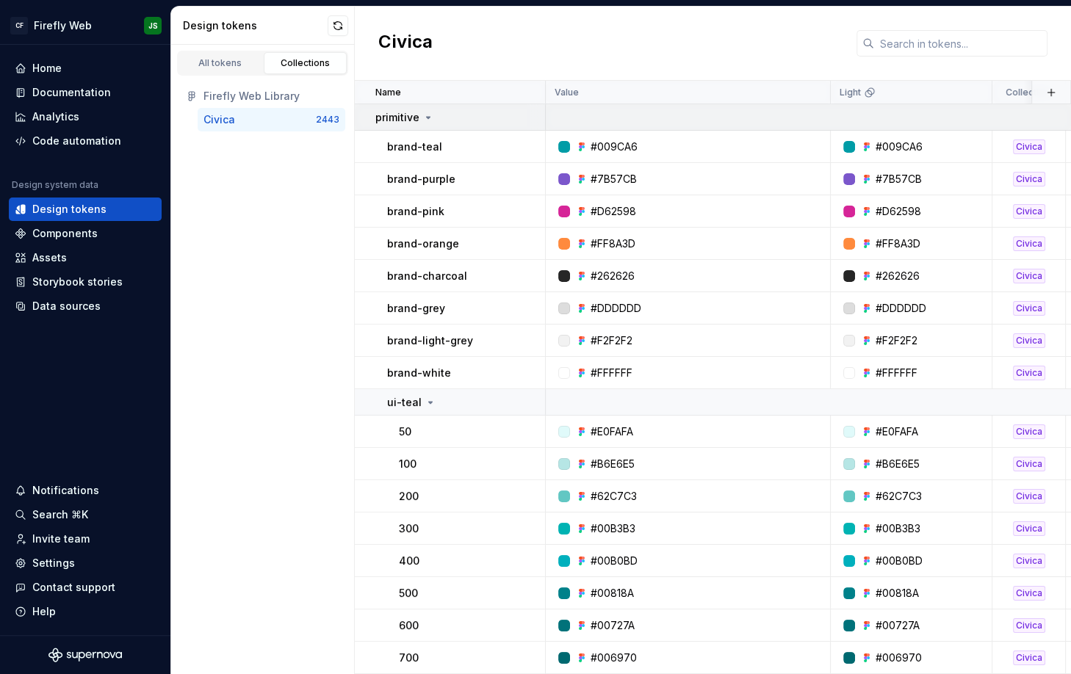
click at [423, 120] on icon at bounding box center [428, 118] width 12 height 12
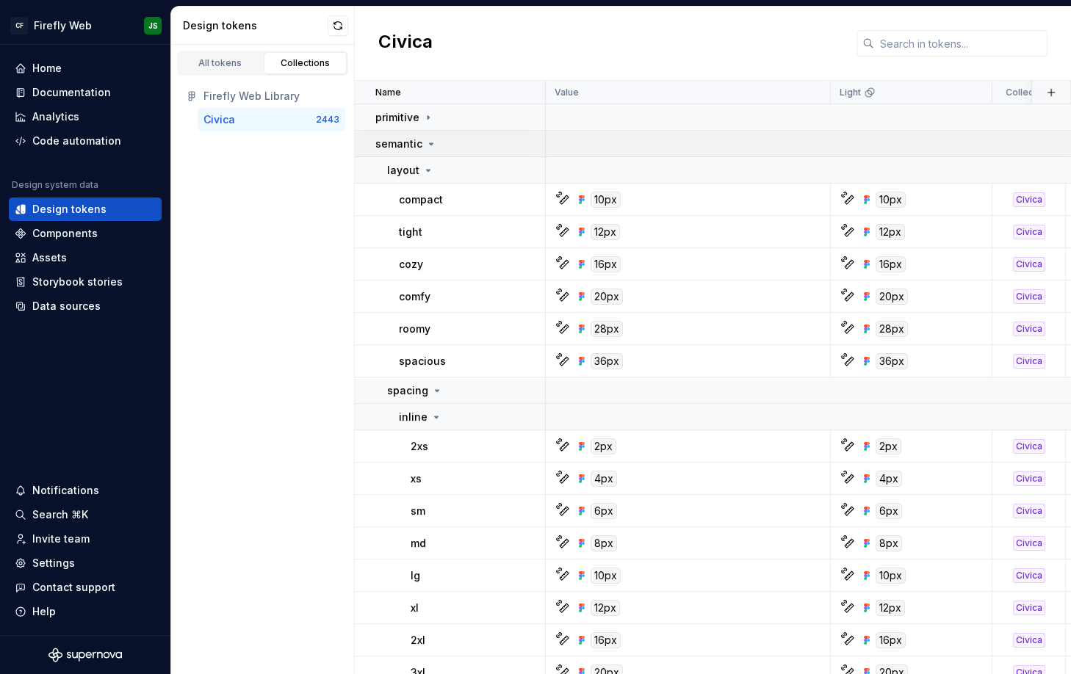
click at [429, 145] on icon at bounding box center [431, 144] width 12 height 12
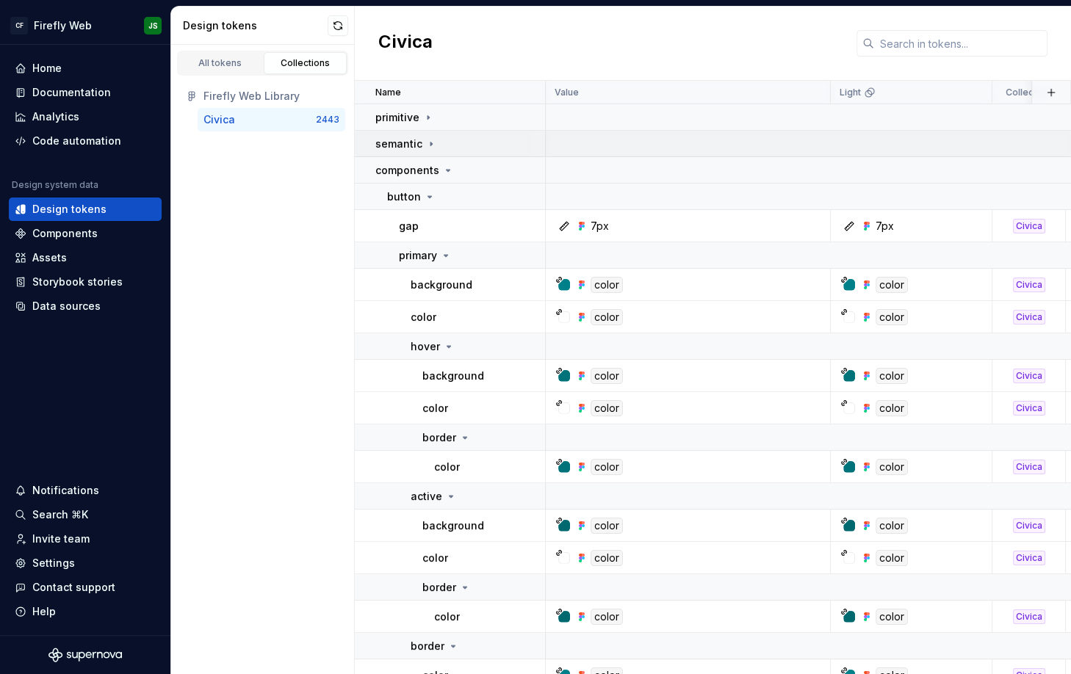
click at [429, 145] on icon at bounding box center [431, 144] width 12 height 12
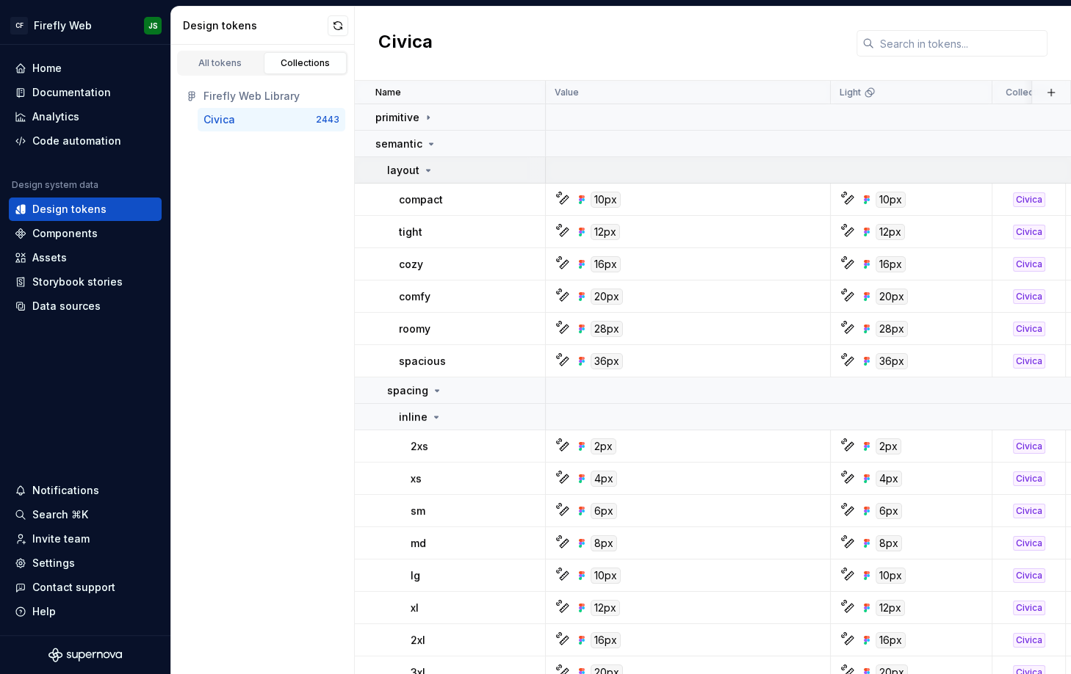
click at [428, 167] on icon at bounding box center [428, 171] width 12 height 12
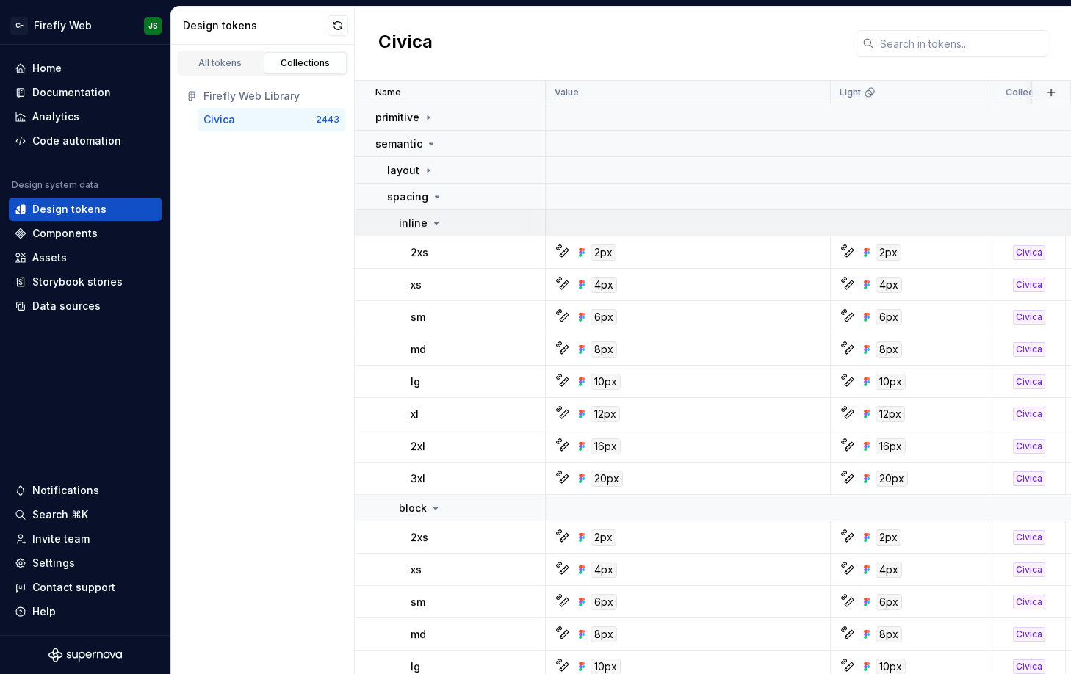
click at [434, 219] on icon at bounding box center [436, 223] width 12 height 12
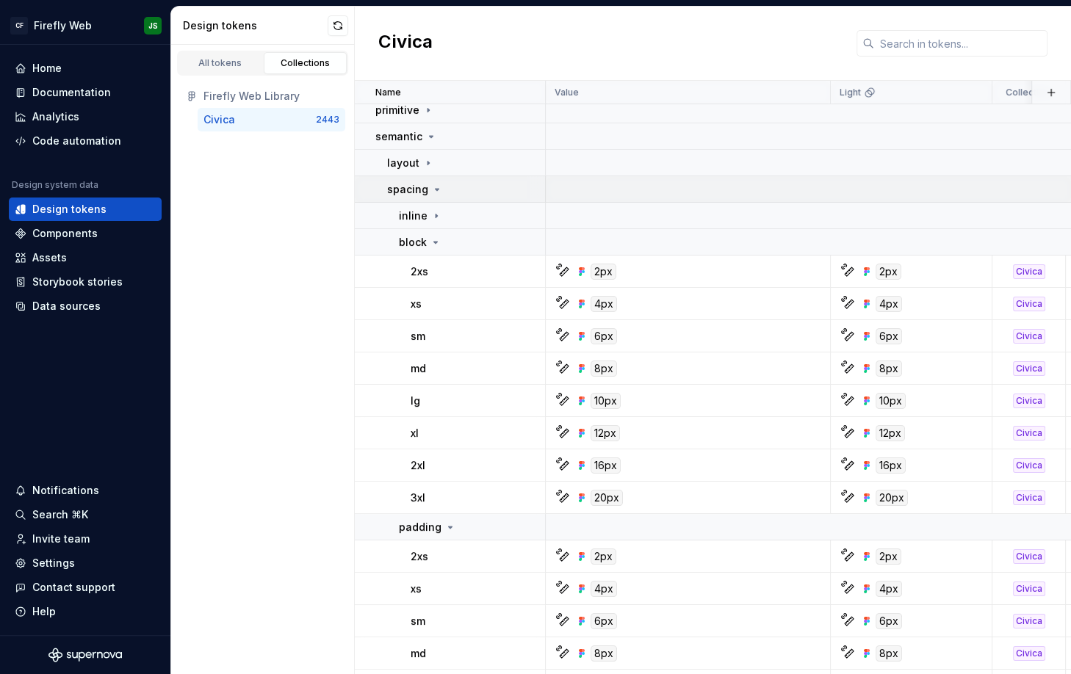
scroll to position [6, 0]
click at [431, 187] on icon at bounding box center [437, 191] width 12 height 12
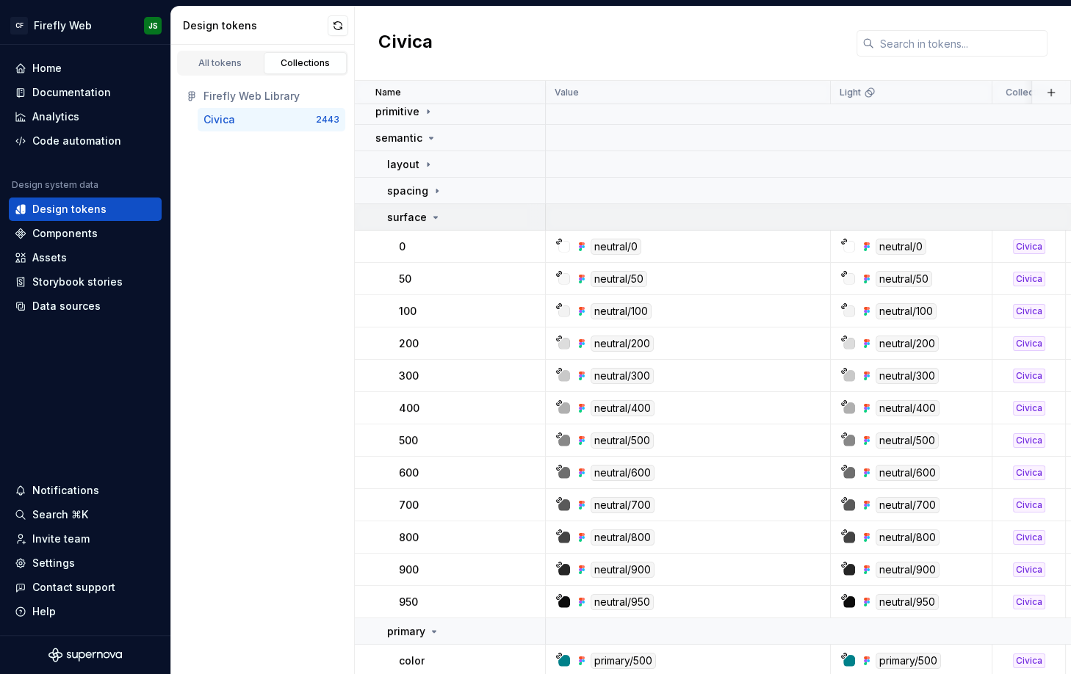
click at [435, 220] on icon at bounding box center [436, 218] width 12 height 12
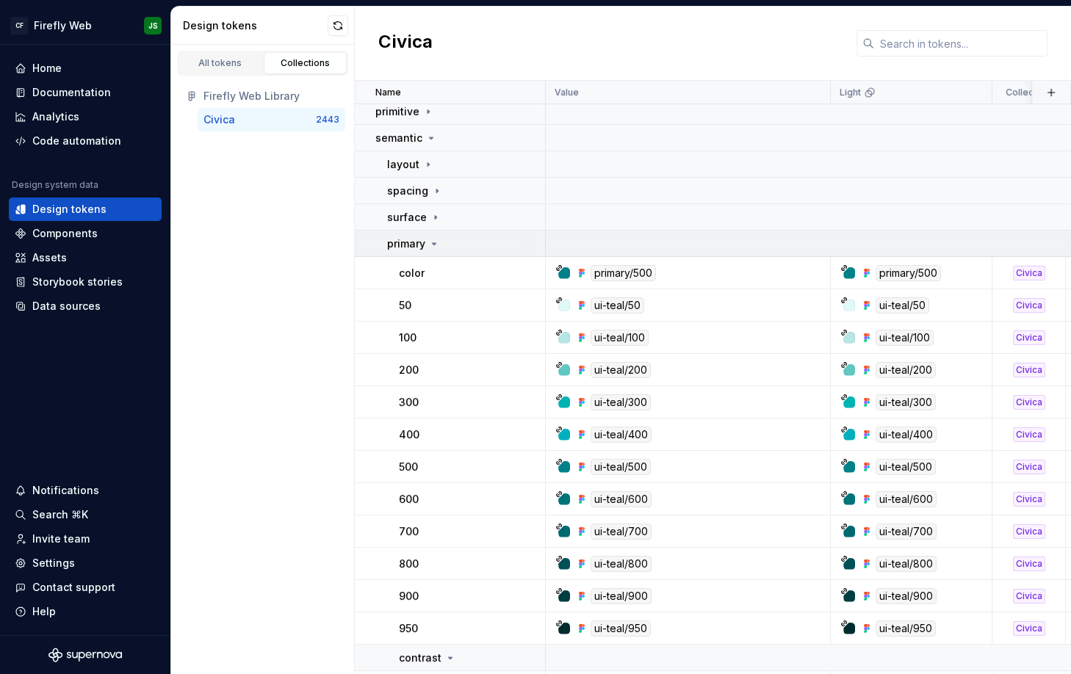
click at [435, 244] on icon at bounding box center [434, 244] width 12 height 12
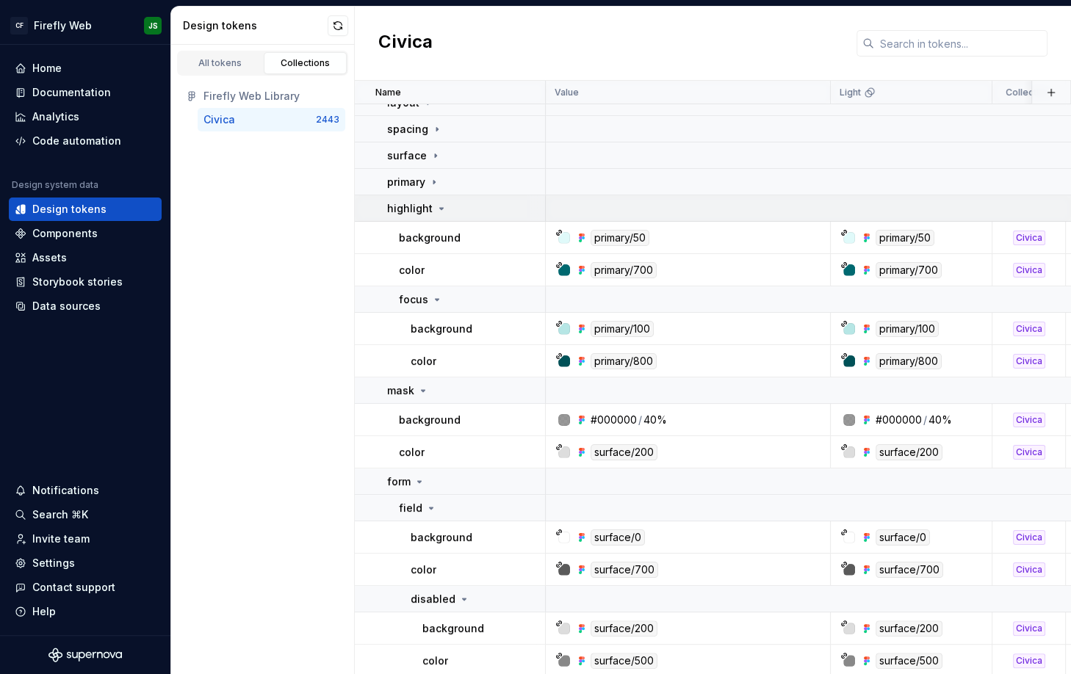
click at [441, 214] on div "highlight" at bounding box center [417, 208] width 60 height 15
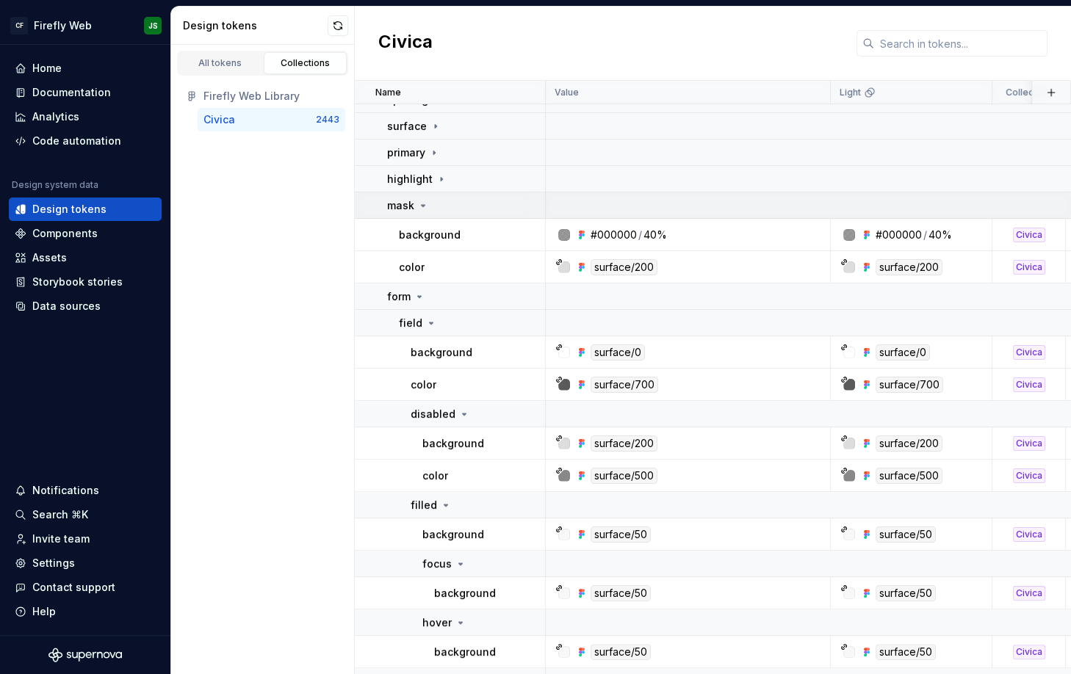
click at [422, 202] on icon at bounding box center [423, 206] width 12 height 12
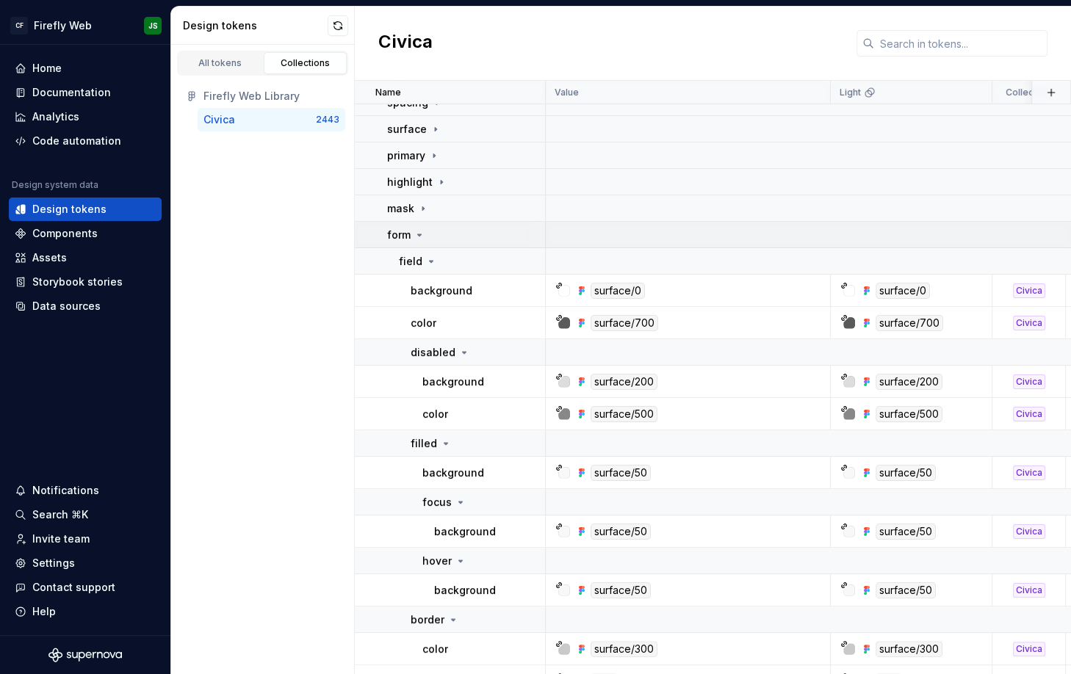
click at [423, 235] on icon at bounding box center [420, 235] width 12 height 12
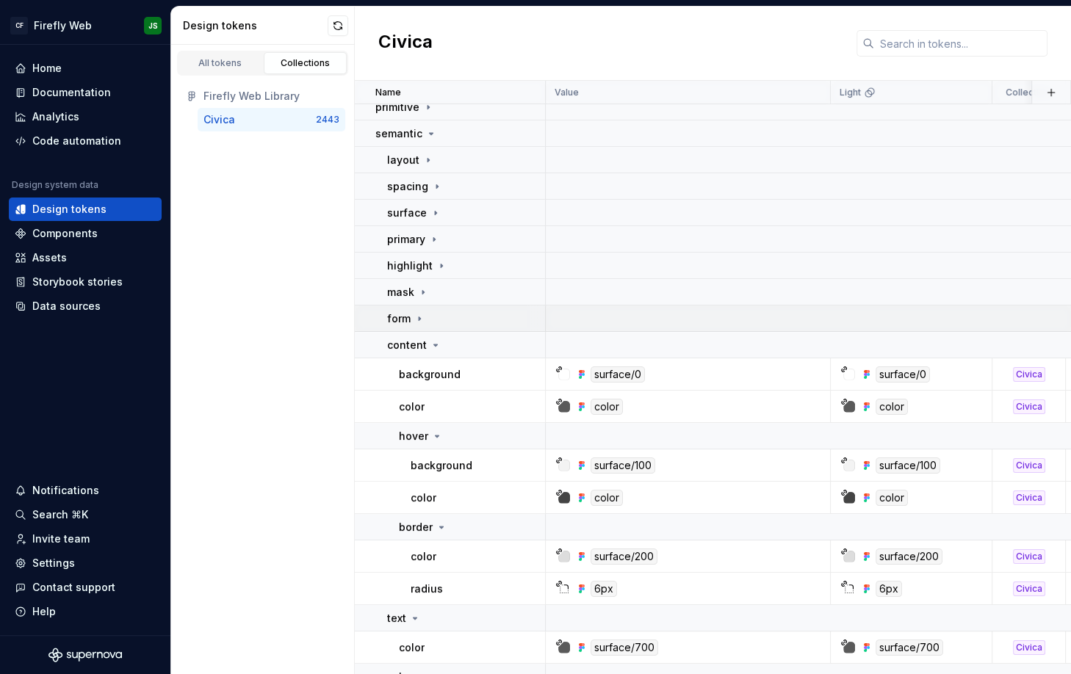
scroll to position [0, 0]
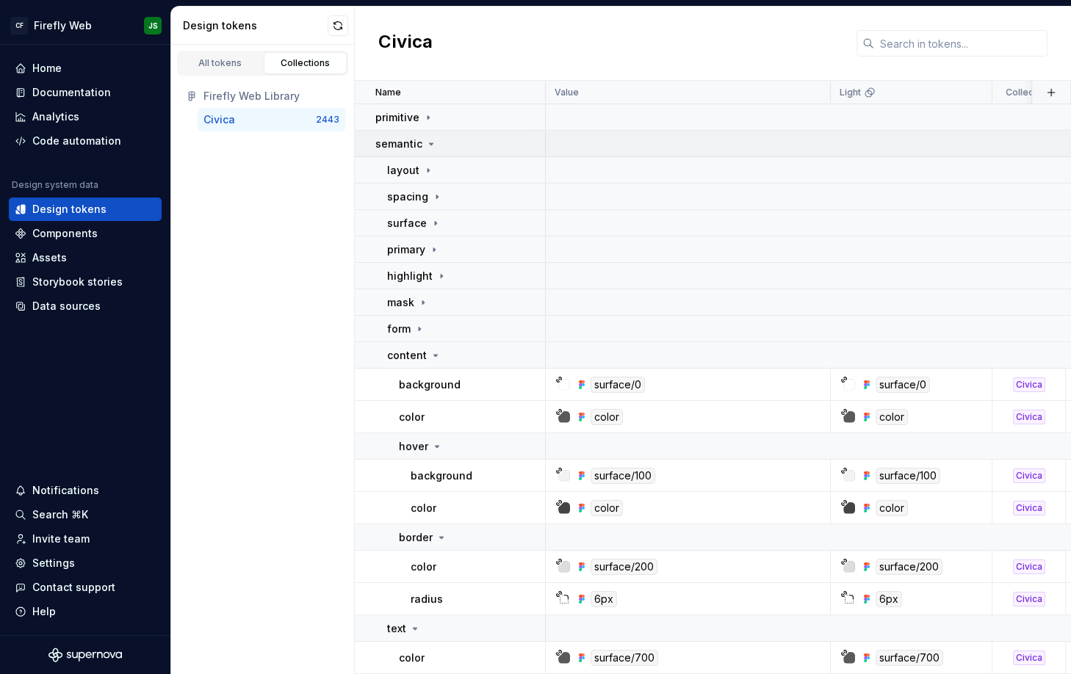
click at [430, 140] on icon at bounding box center [431, 144] width 12 height 12
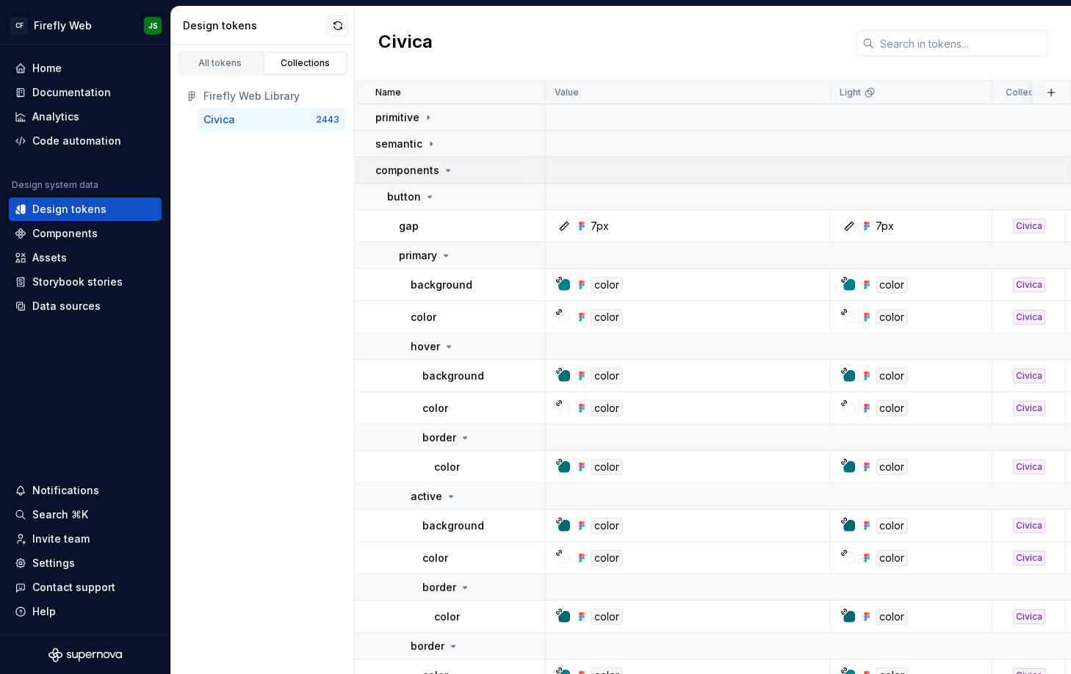
click at [442, 170] on icon at bounding box center [448, 171] width 12 height 12
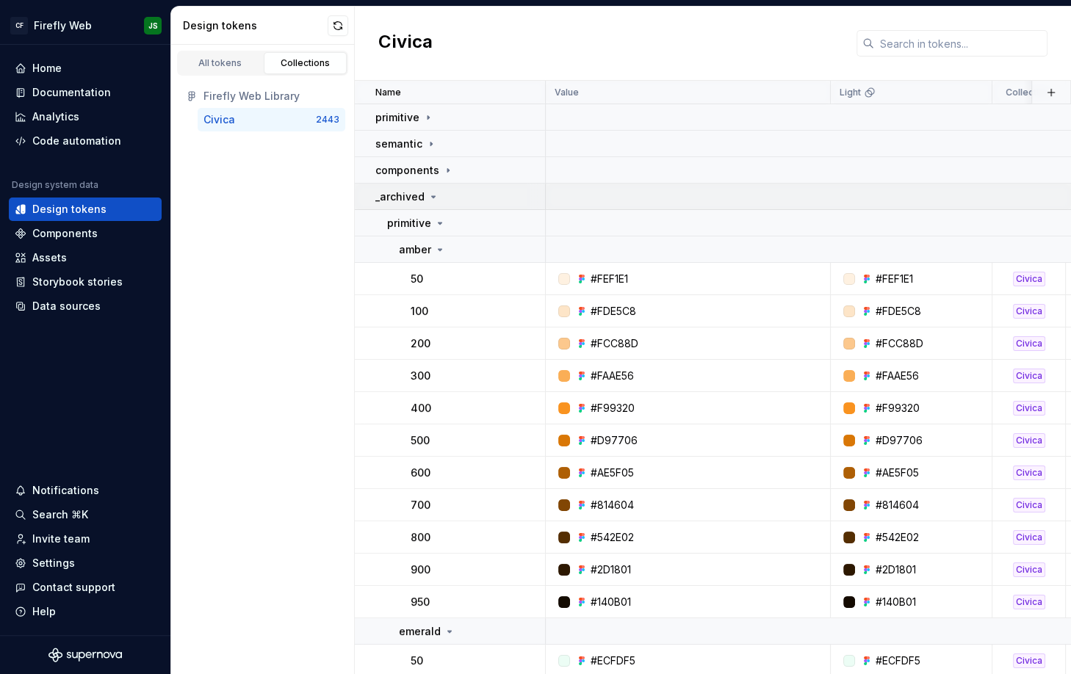
click at [433, 199] on icon at bounding box center [434, 197] width 12 height 12
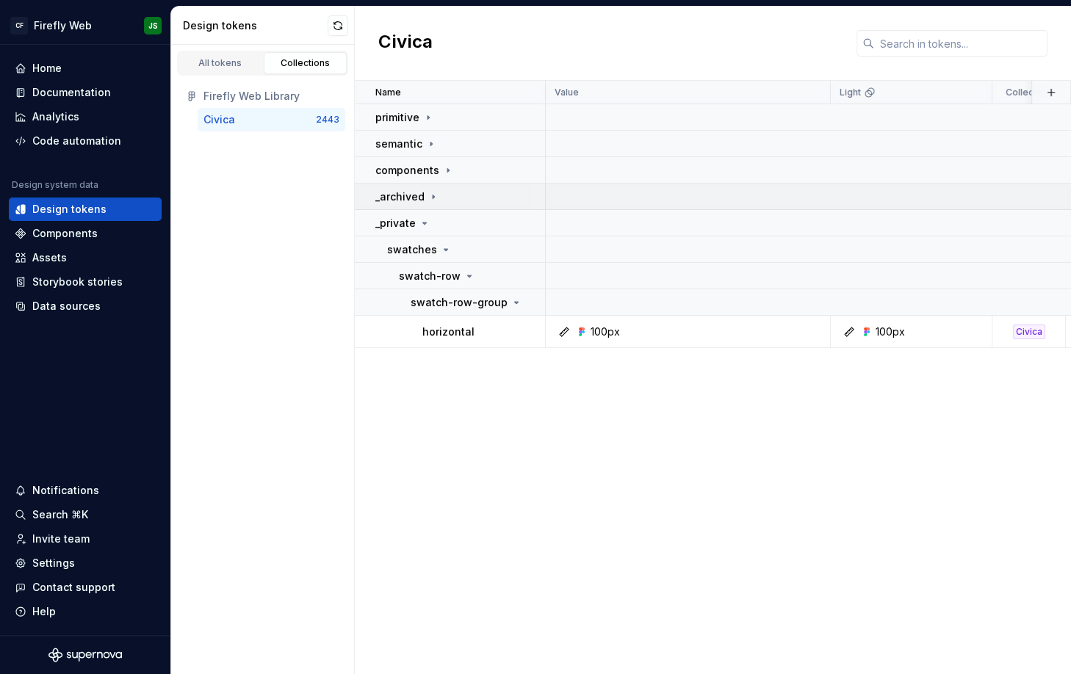
click at [516, 200] on div "_archived" at bounding box center [459, 197] width 169 height 15
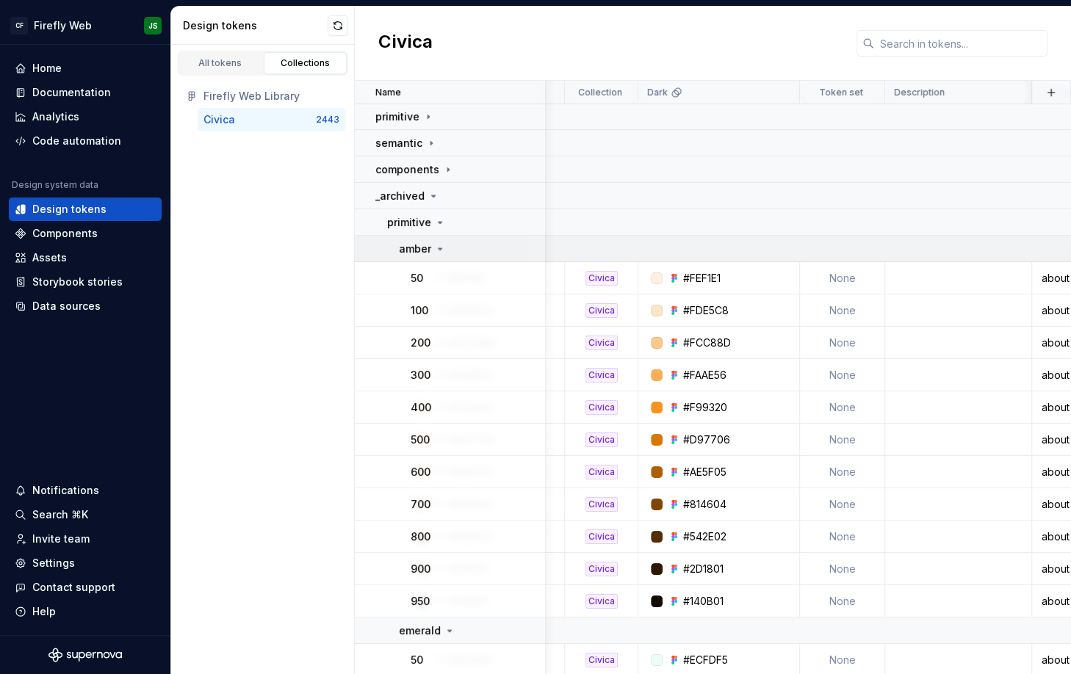
scroll to position [1, 0]
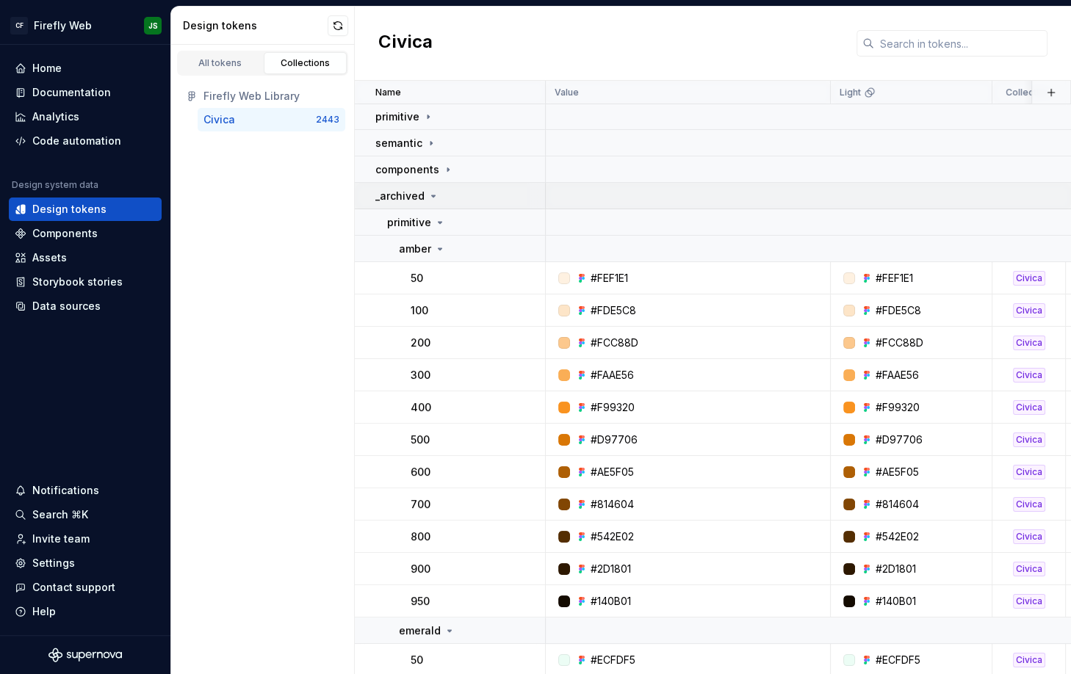
click at [436, 190] on div "_archived" at bounding box center [459, 196] width 169 height 15
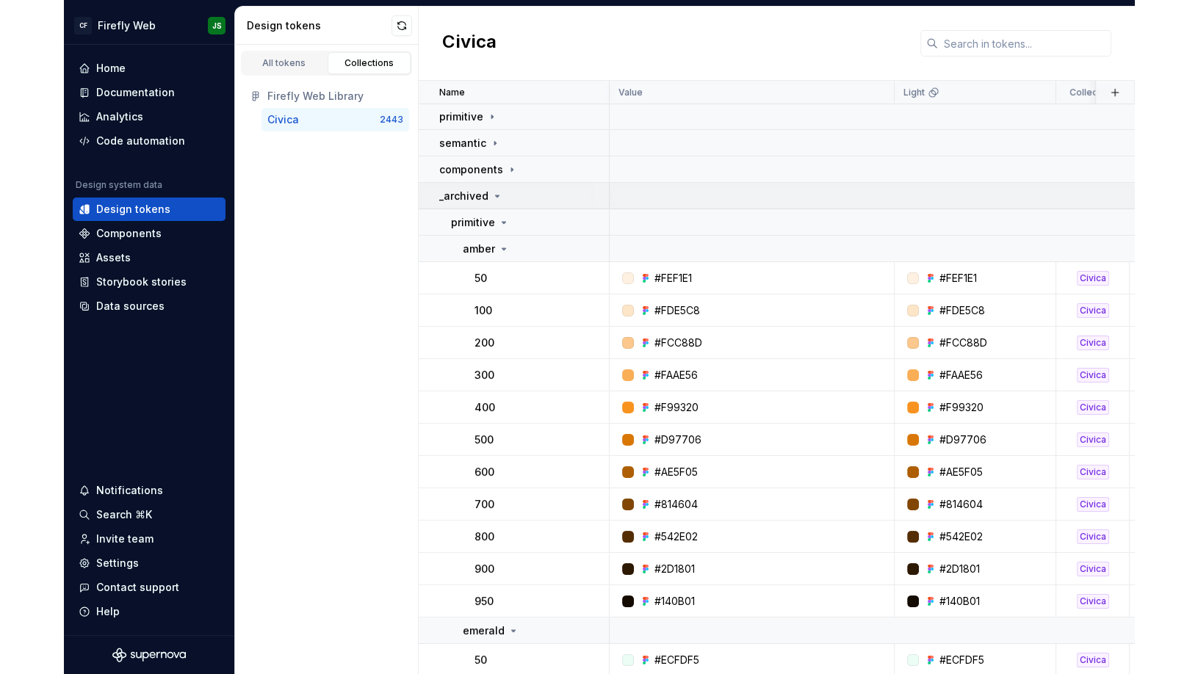
scroll to position [0, 0]
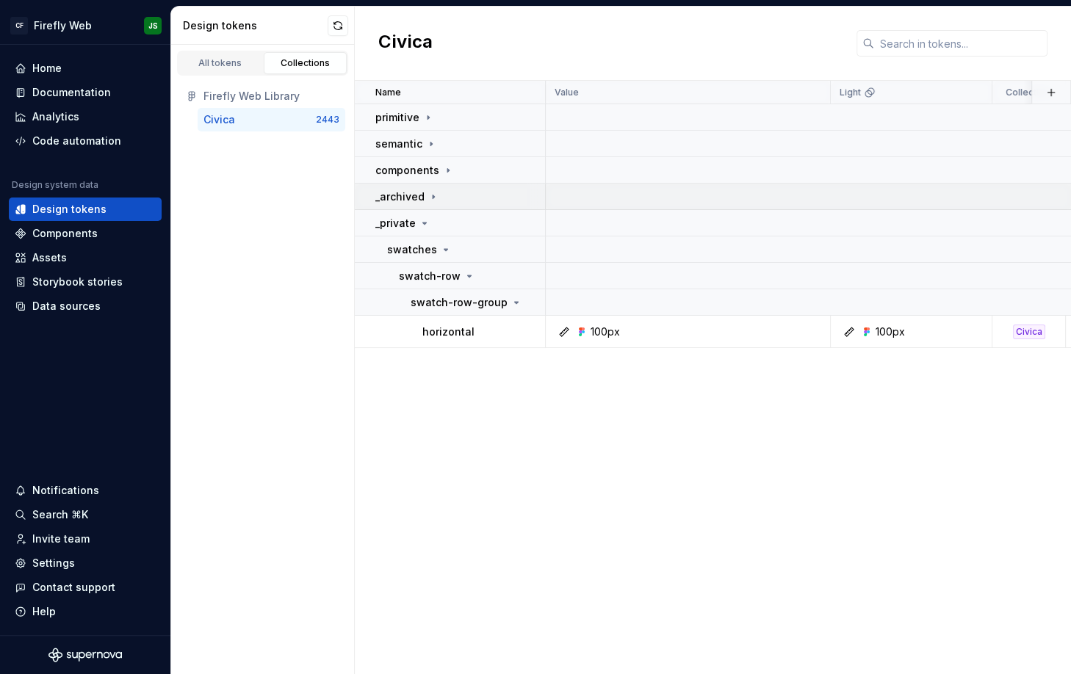
click at [433, 196] on icon at bounding box center [434, 197] width 12 height 12
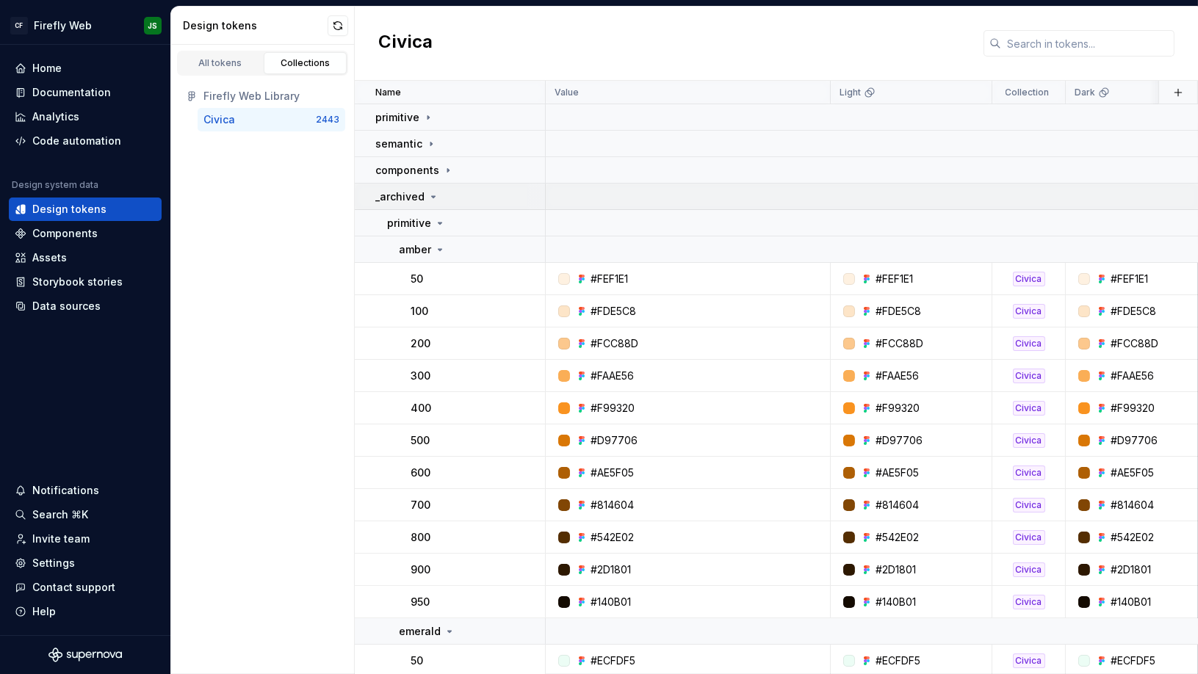
click at [449, 196] on div "_archived" at bounding box center [459, 197] width 169 height 15
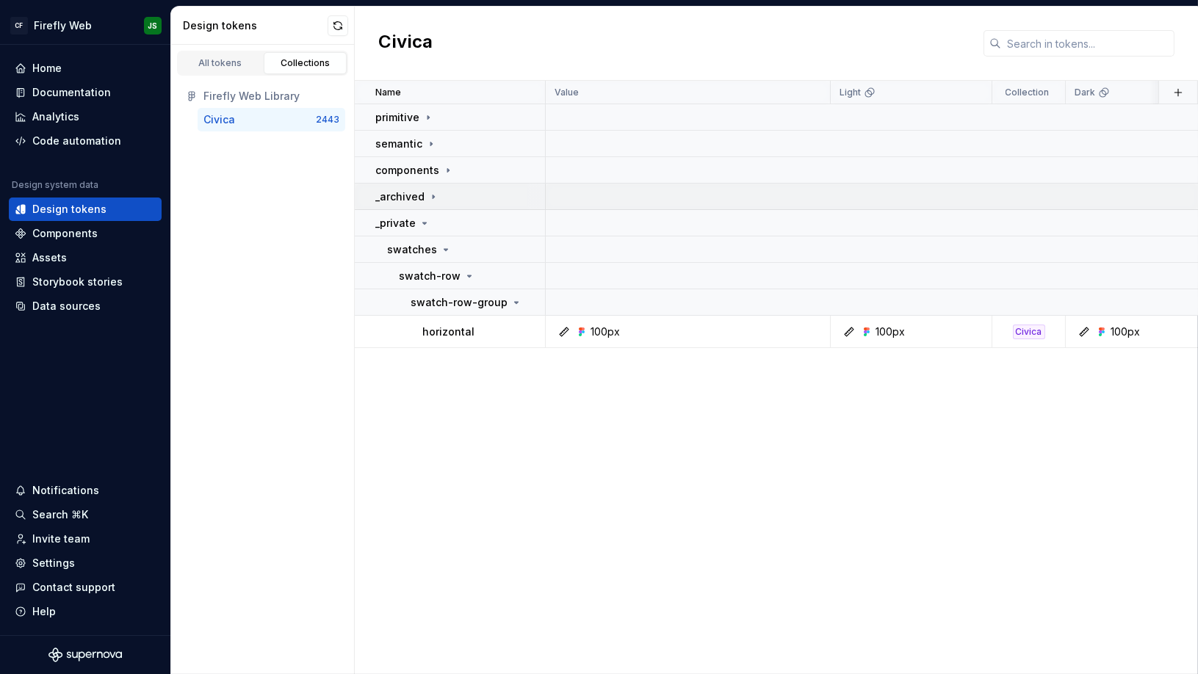
click at [449, 196] on div "_archived" at bounding box center [459, 197] width 169 height 15
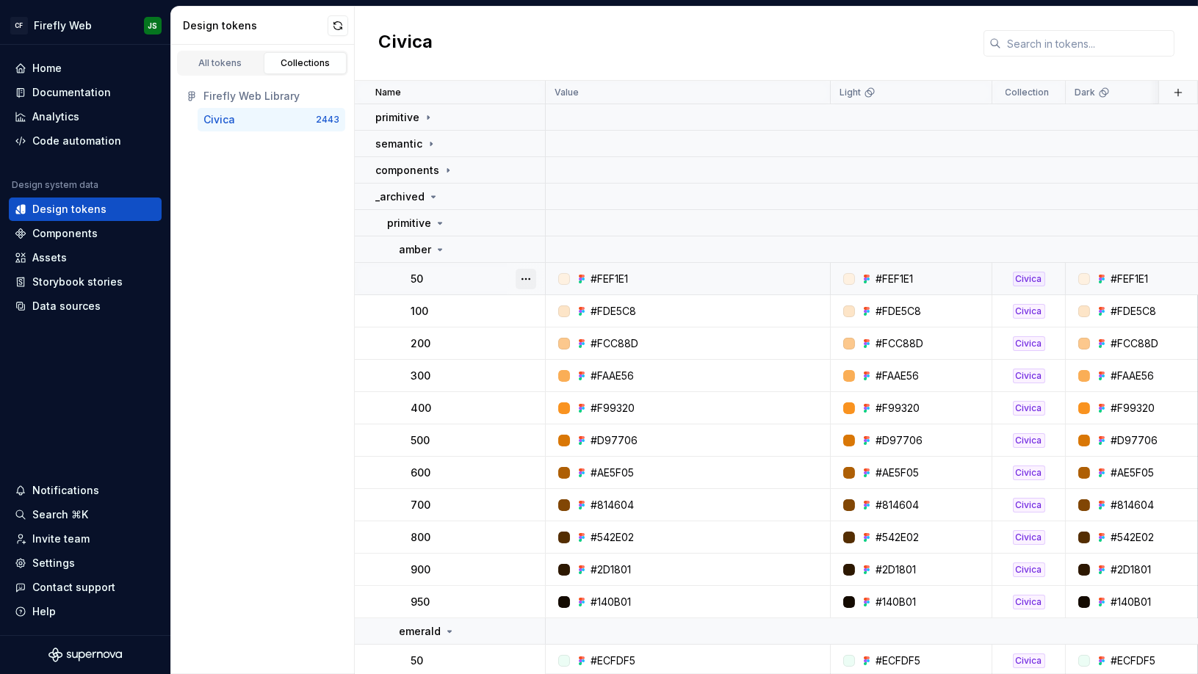
click at [527, 283] on button "button" at bounding box center [526, 279] width 21 height 21
click at [563, 306] on div "Open detail" at bounding box center [590, 307] width 95 height 15
click at [443, 248] on icon at bounding box center [440, 250] width 12 height 12
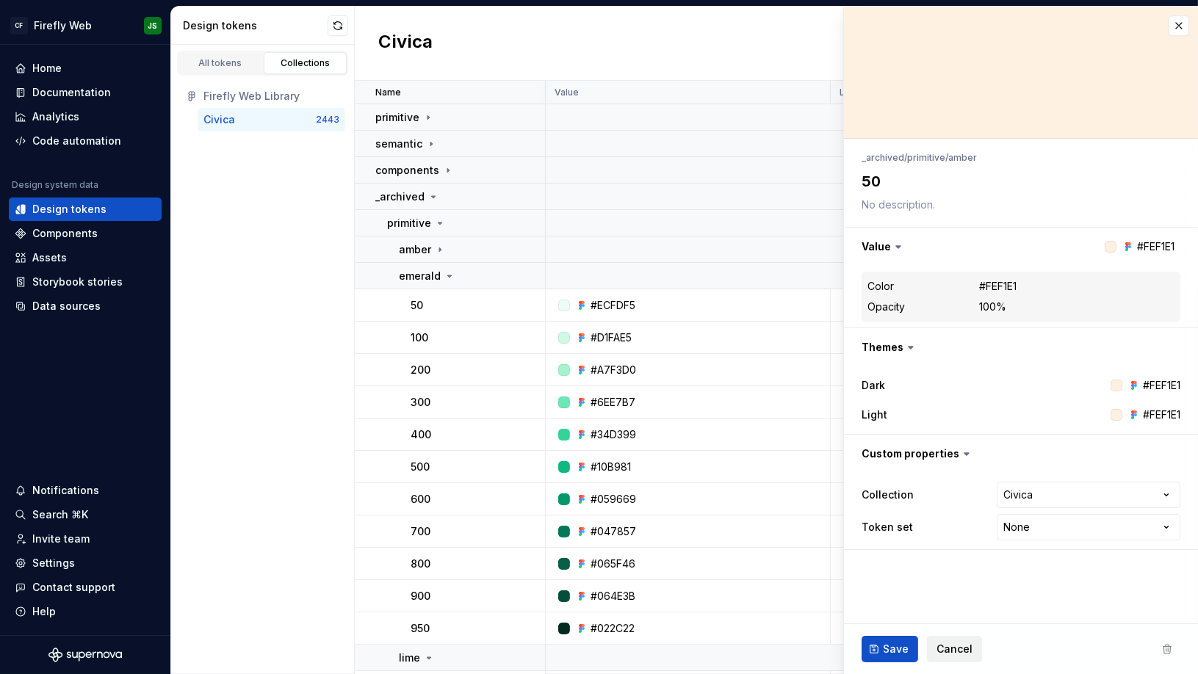
click at [1070, 24] on button "button" at bounding box center [1179, 25] width 21 height 21
click at [1070, 28] on button "button" at bounding box center [1179, 25] width 21 height 21
click at [957, 649] on span "Cancel" at bounding box center [955, 649] width 36 height 15
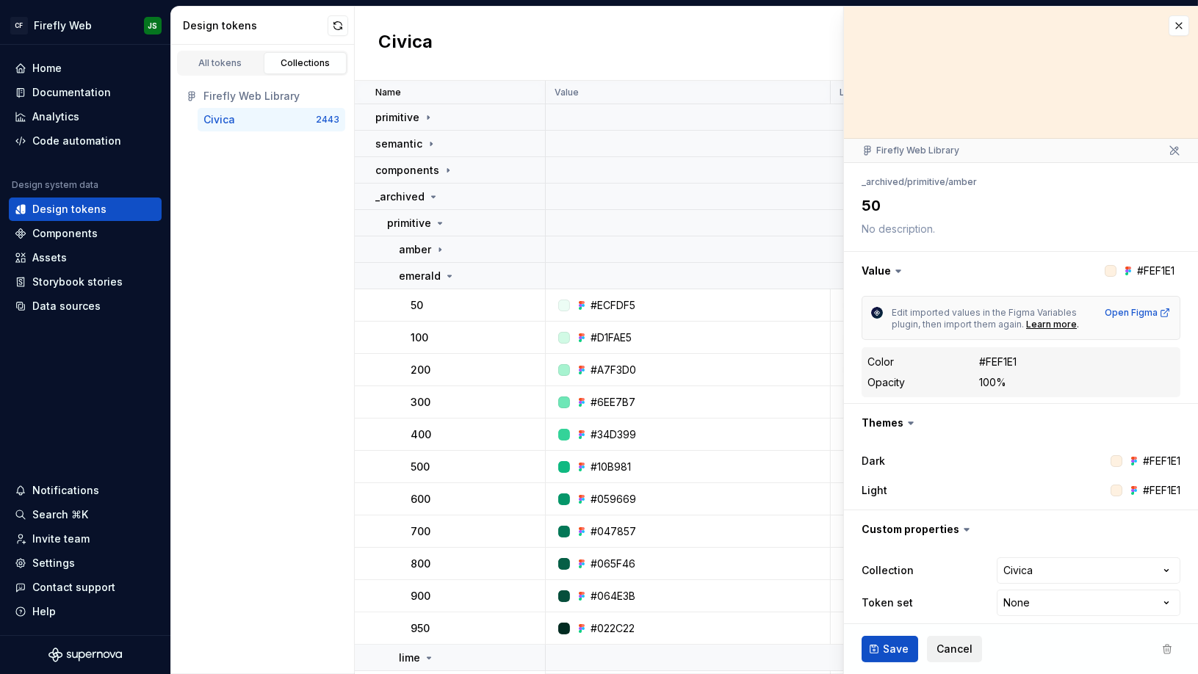
type textarea "*"
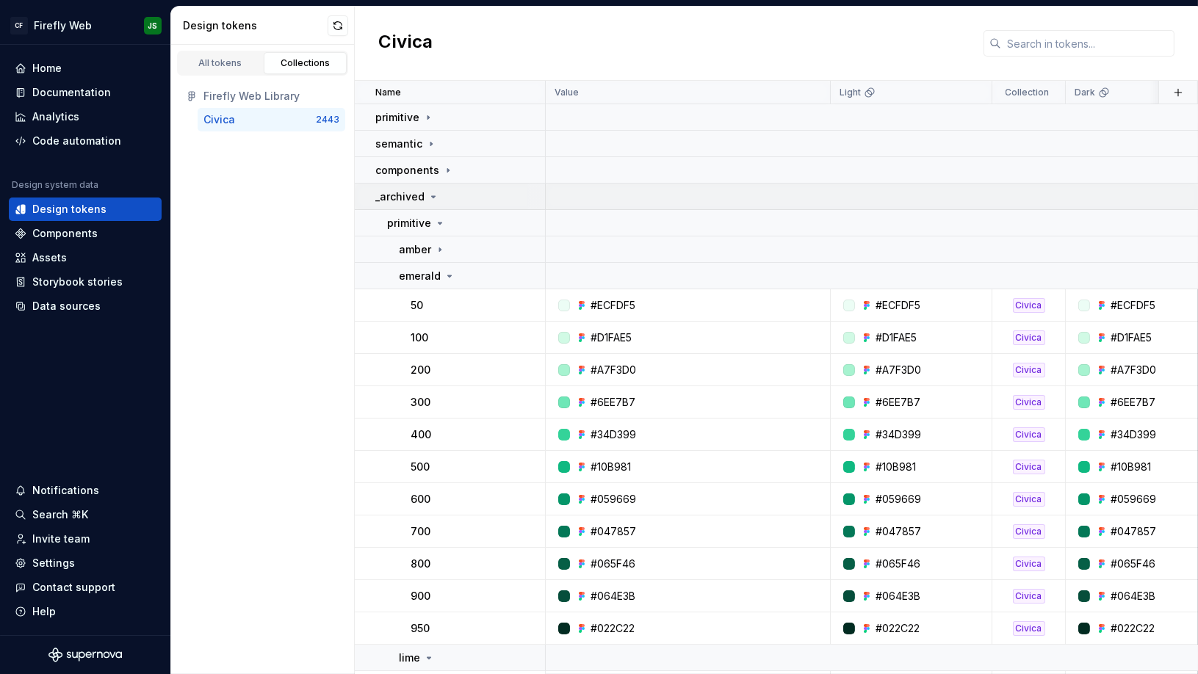
click at [431, 192] on icon at bounding box center [434, 197] width 12 height 12
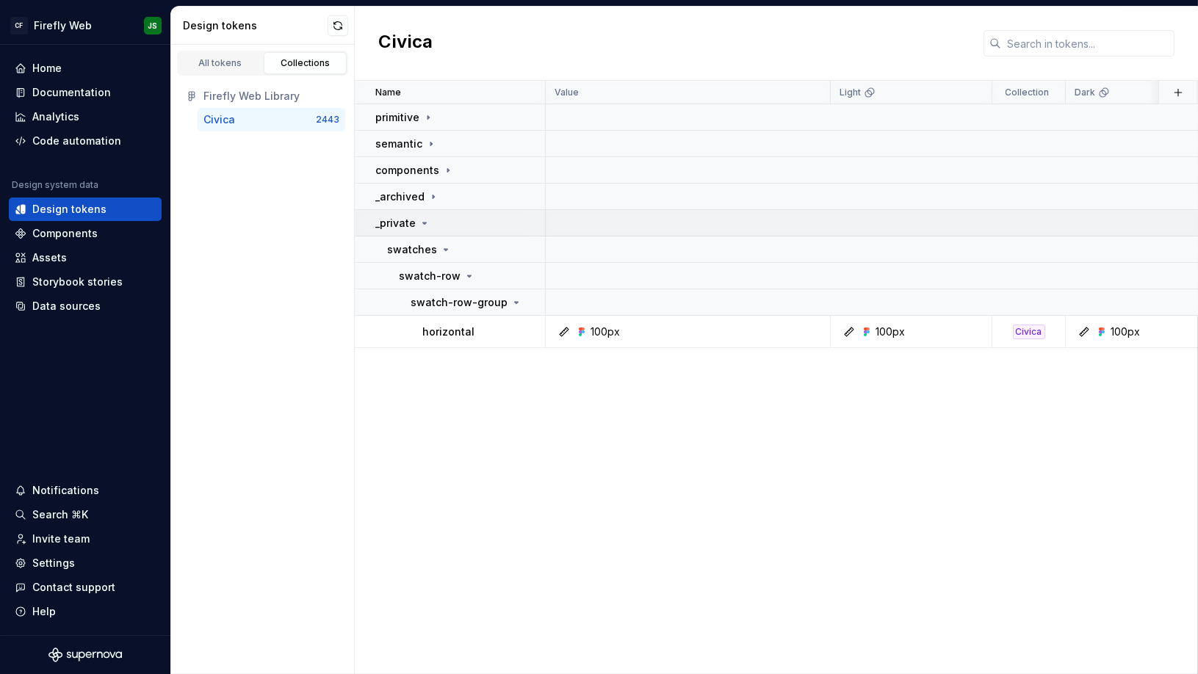
click at [424, 225] on icon at bounding box center [425, 223] width 12 height 12
click at [424, 219] on icon at bounding box center [425, 223] width 12 height 12
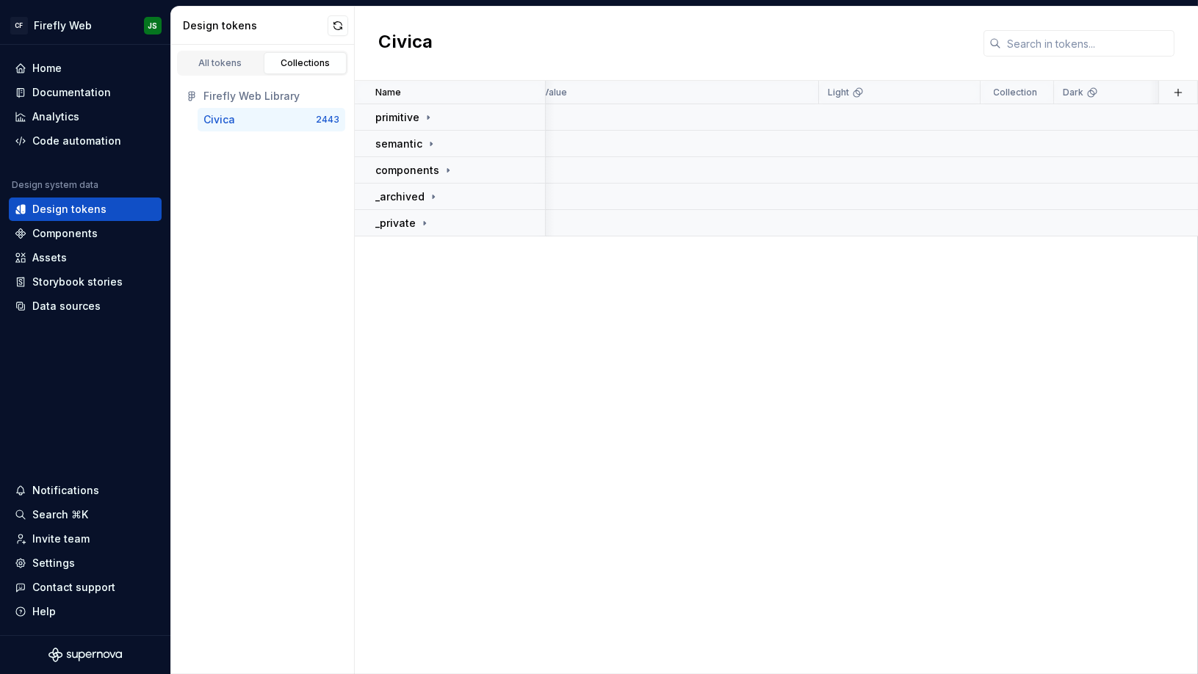
click at [251, 114] on div "Civica" at bounding box center [259, 119] width 112 height 15
click at [171, 104] on div "Firefly Web Library Civica 2443" at bounding box center [262, 108] width 183 height 65
drag, startPoint x: 171, startPoint y: 104, endPoint x: 172, endPoint y: 95, distance: 8.8
click at [172, 95] on div "Firefly Web Library Civica 2443" at bounding box center [262, 108] width 183 height 65
